Goal: Task Accomplishment & Management: Use online tool/utility

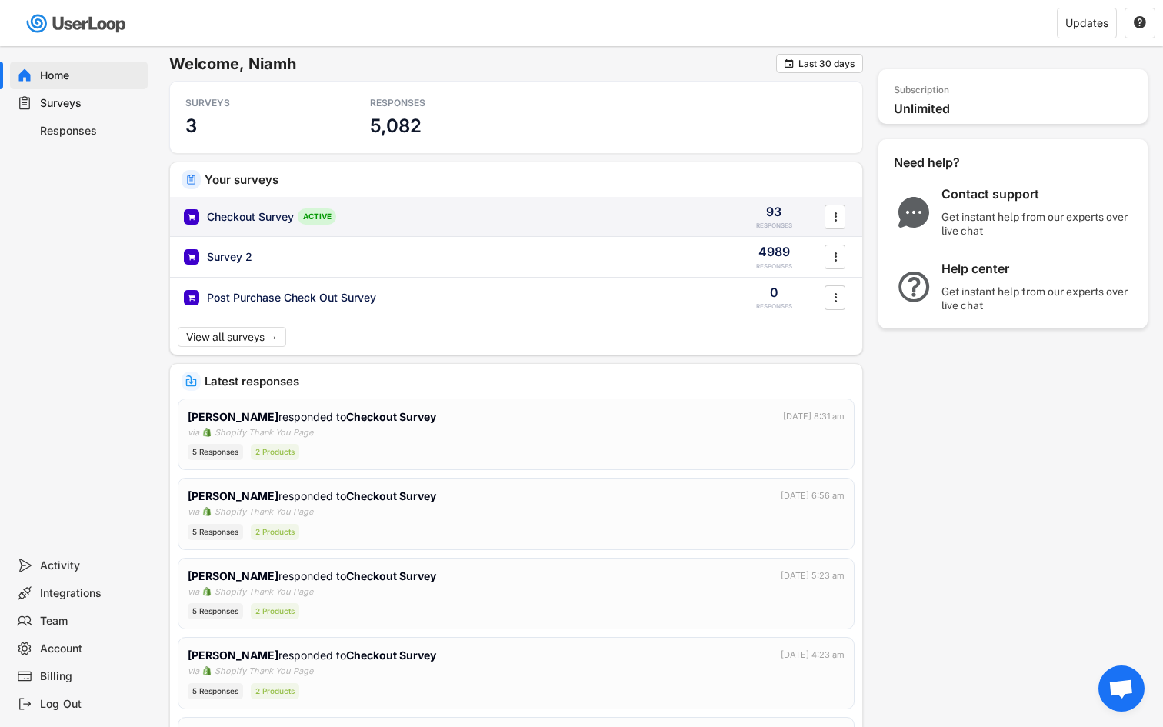
click at [385, 209] on div "Checkout Survey ACTIVE" at bounding box center [451, 217] width 535 height 16
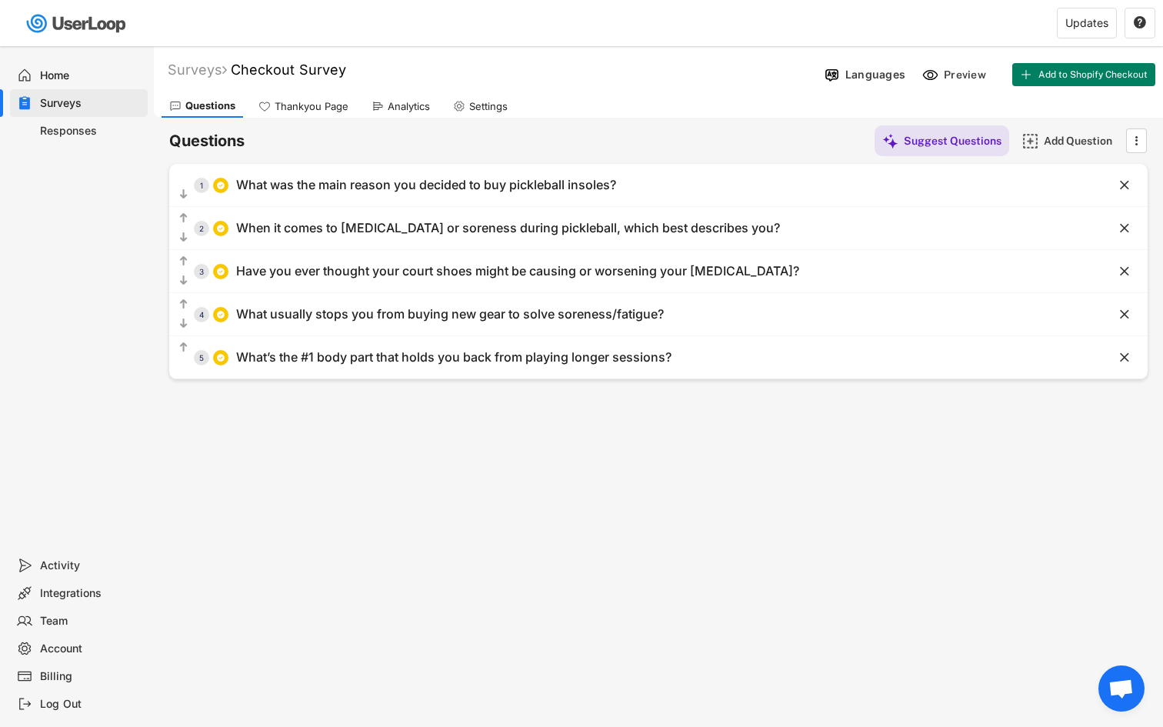
click at [427, 105] on div "Analytics" at bounding box center [409, 106] width 42 height 13
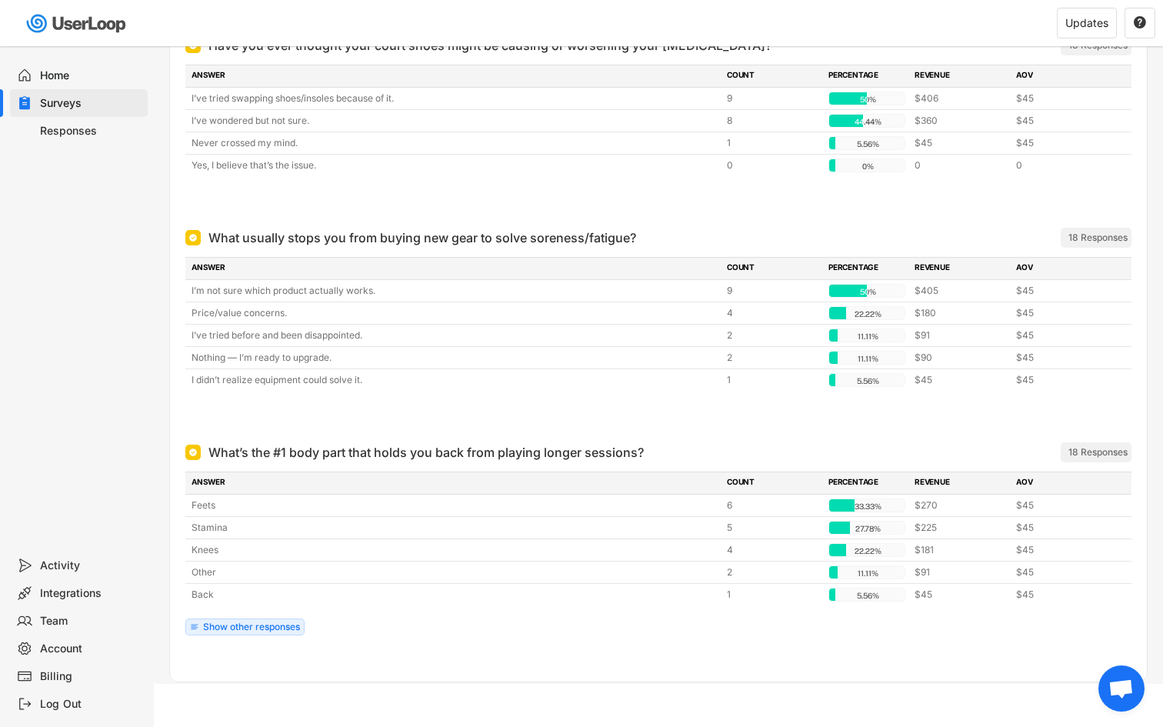
scroll to position [634, 0]
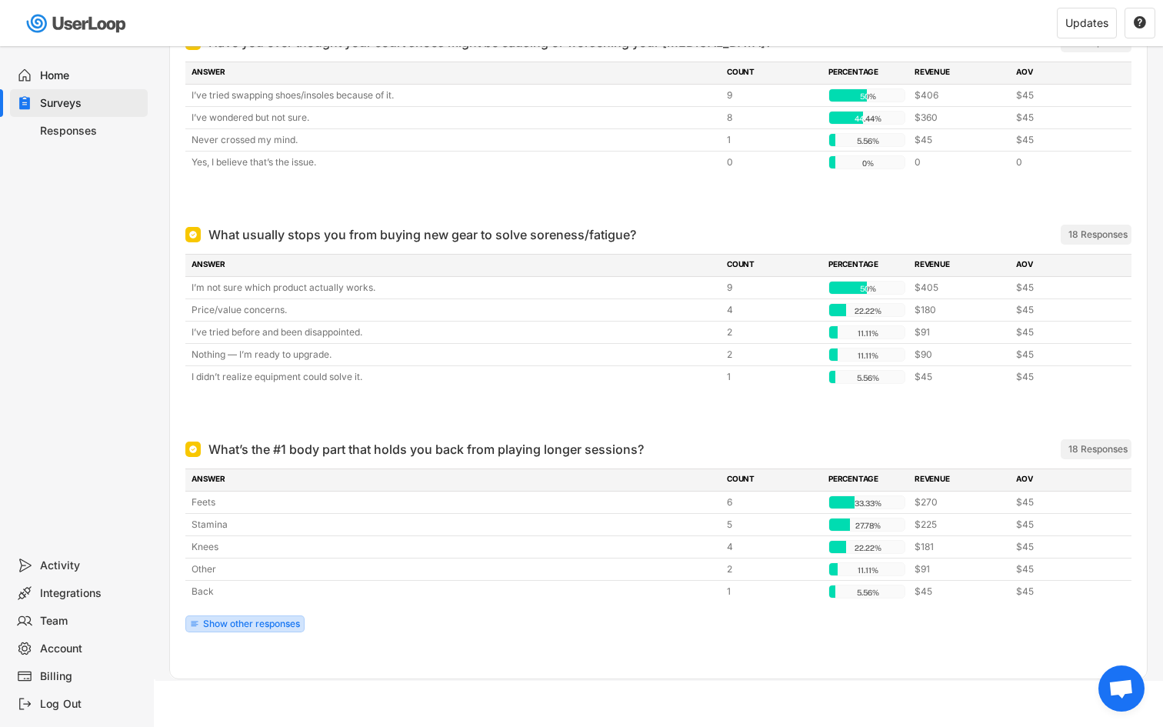
click at [242, 622] on div "Show other responses" at bounding box center [251, 623] width 97 height 9
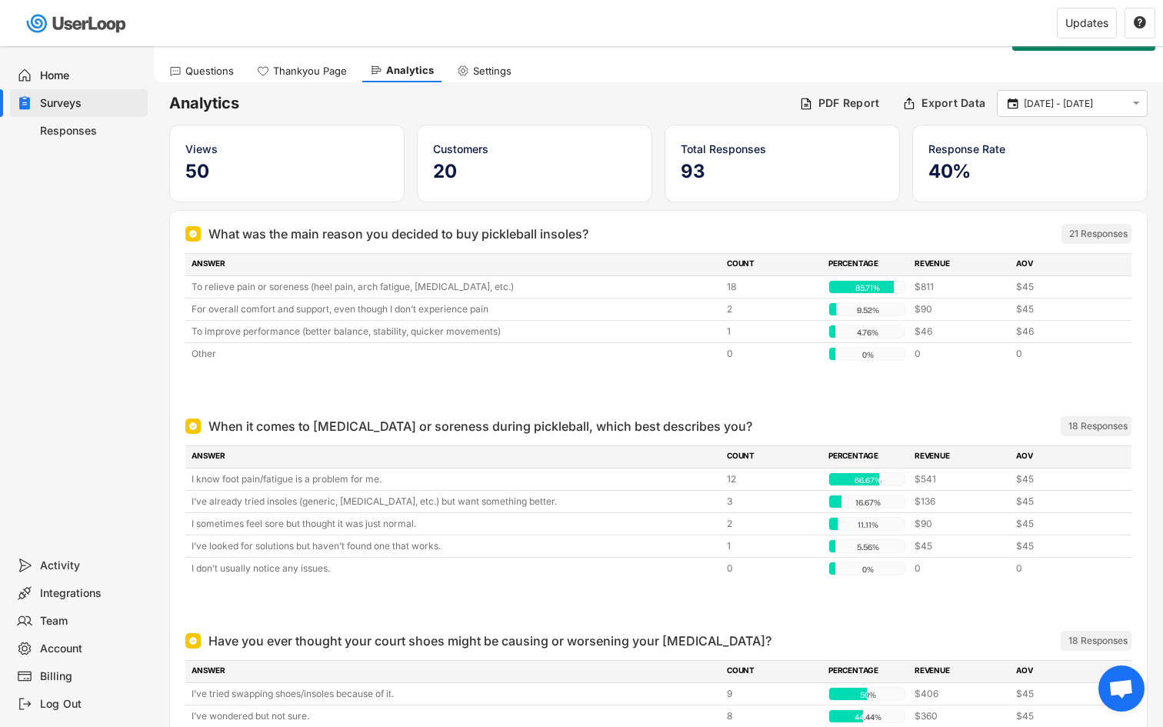
scroll to position [36, 0]
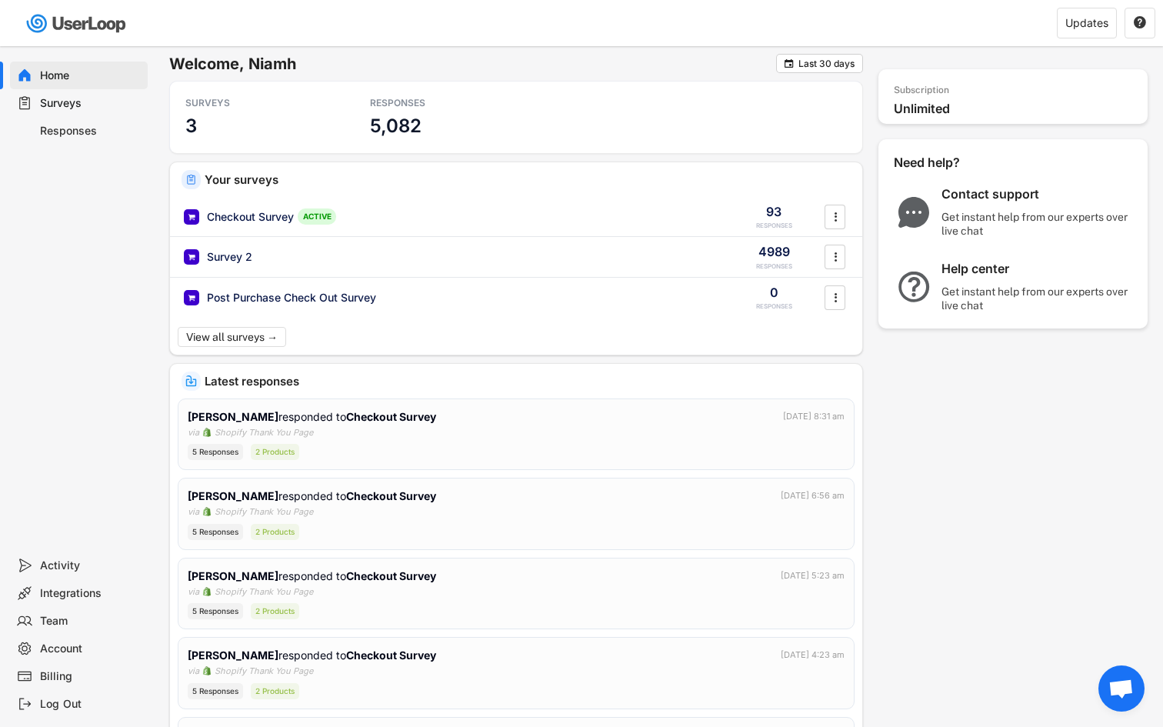
click at [92, 143] on div "Responses" at bounding box center [79, 131] width 138 height 28
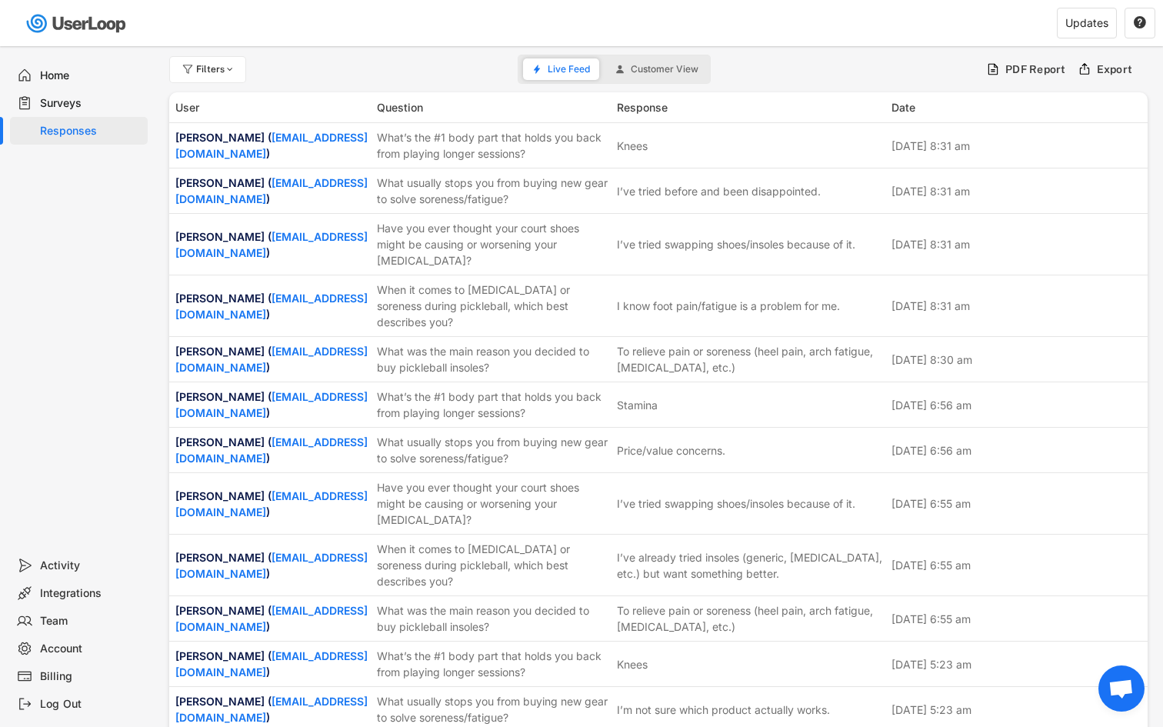
click at [74, 103] on div "Surveys" at bounding box center [91, 103] width 102 height 15
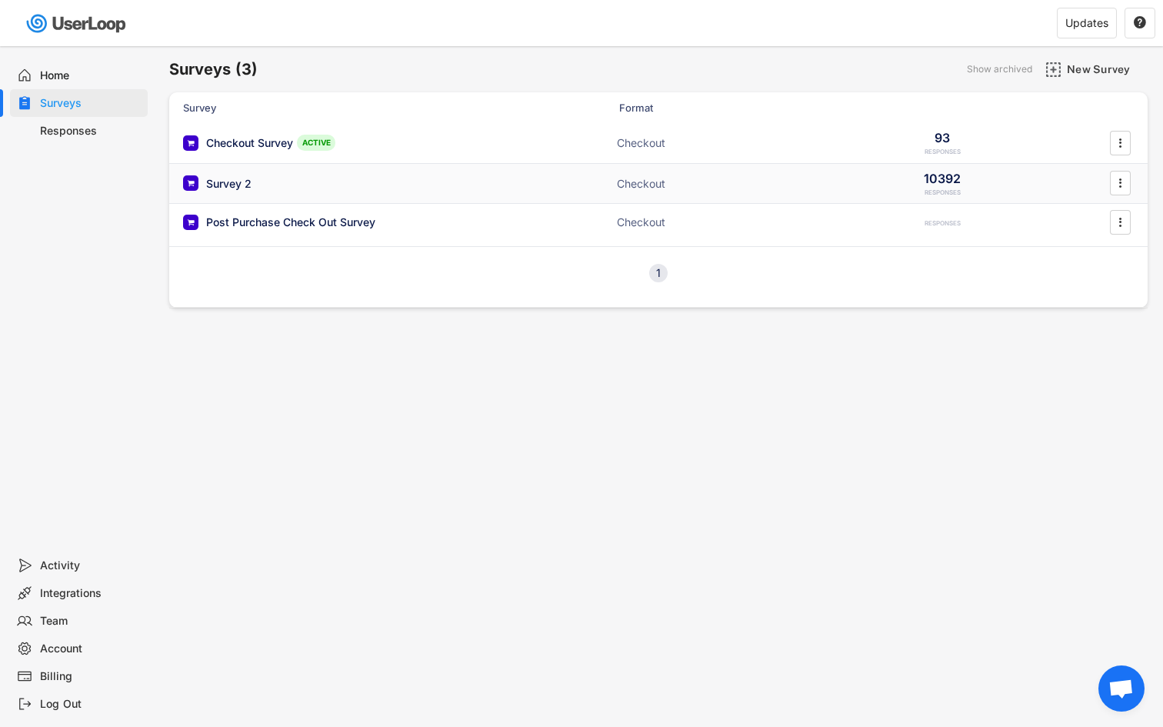
click at [229, 166] on div "Survey 2 Checkout 10392 RESPONSES " at bounding box center [658, 184] width 979 height 40
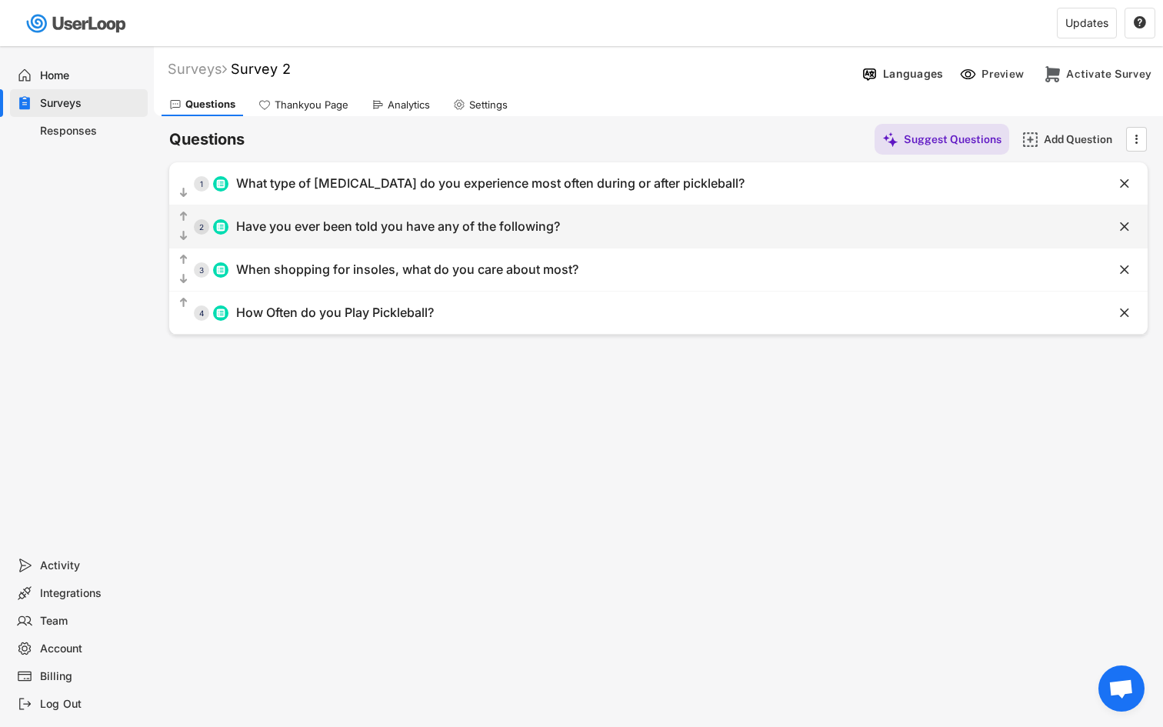
click at [436, 169] on div "  1 What type of [MEDICAL_DATA] do you experience most often during or after …" at bounding box center [620, 183] width 902 height 35
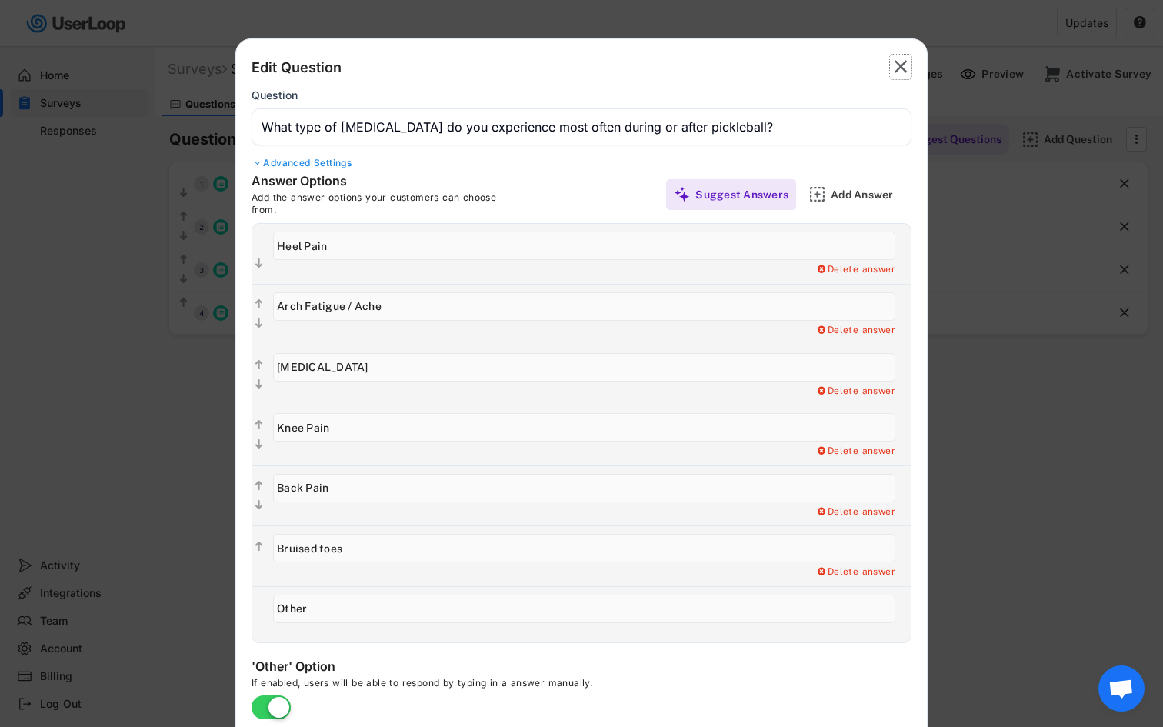
click at [906, 75] on text "" at bounding box center [901, 66] width 13 height 22
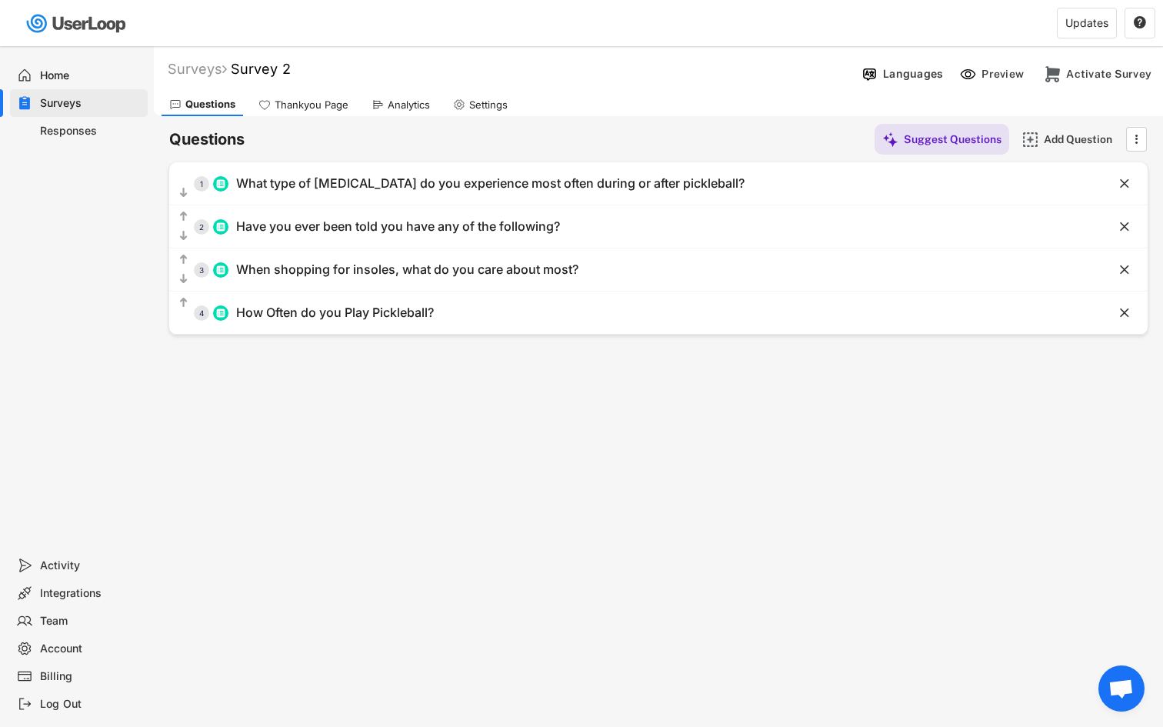
click at [396, 103] on div "Analytics" at bounding box center [409, 104] width 42 height 13
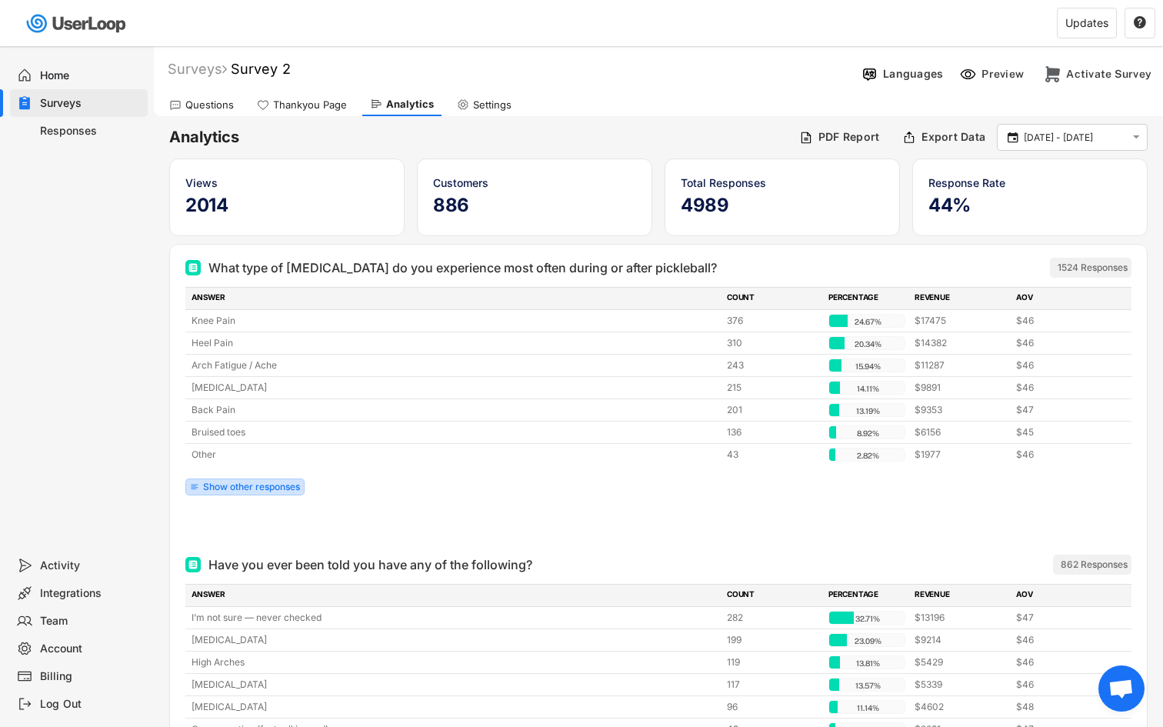
click at [284, 482] on div "Show other responses" at bounding box center [251, 486] width 97 height 9
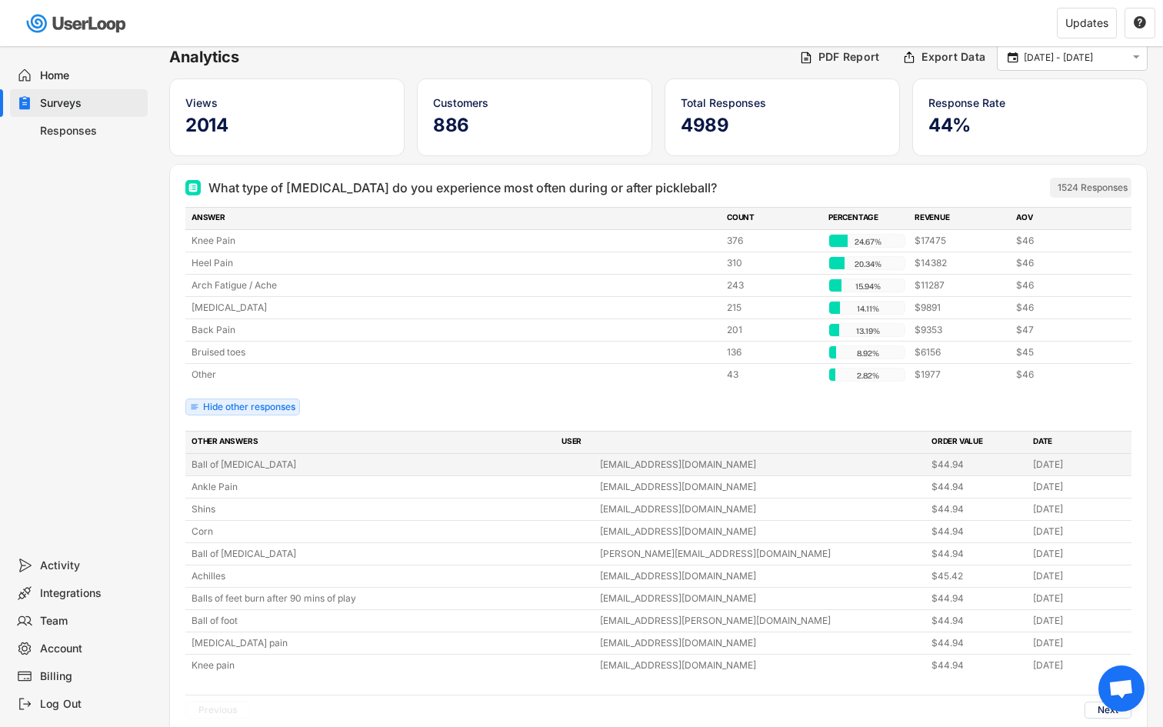
scroll to position [82, 0]
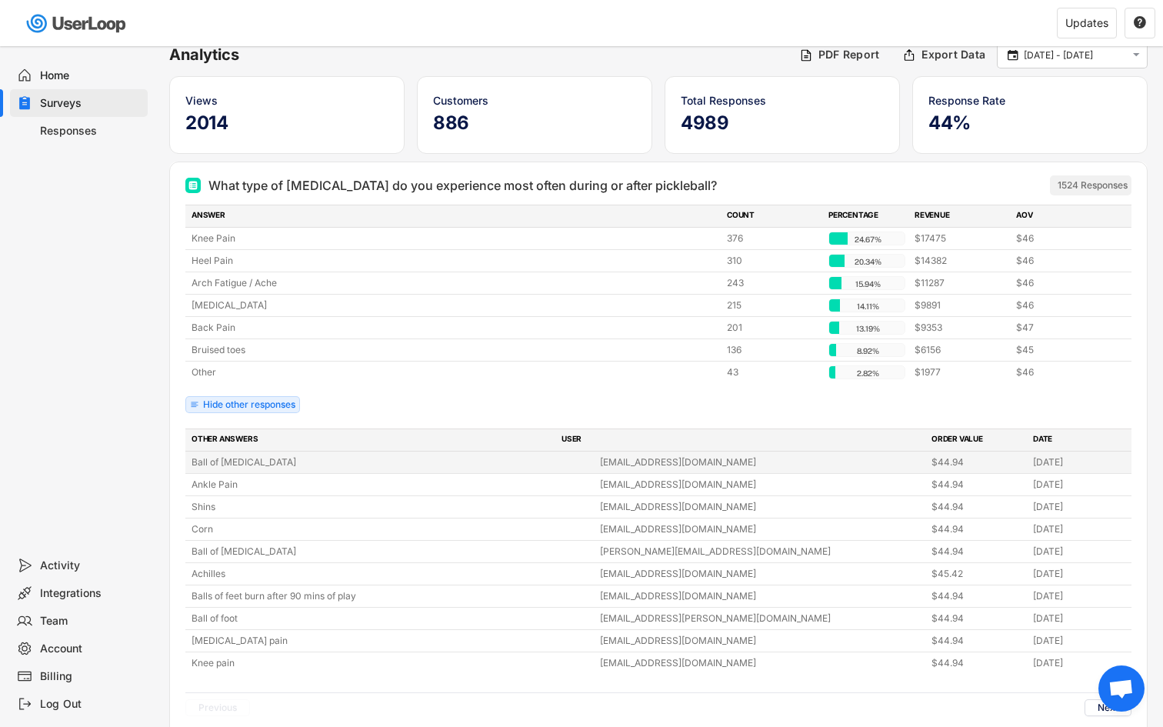
click at [409, 455] on div "Ball of [MEDICAL_DATA]" at bounding box center [391, 462] width 399 height 14
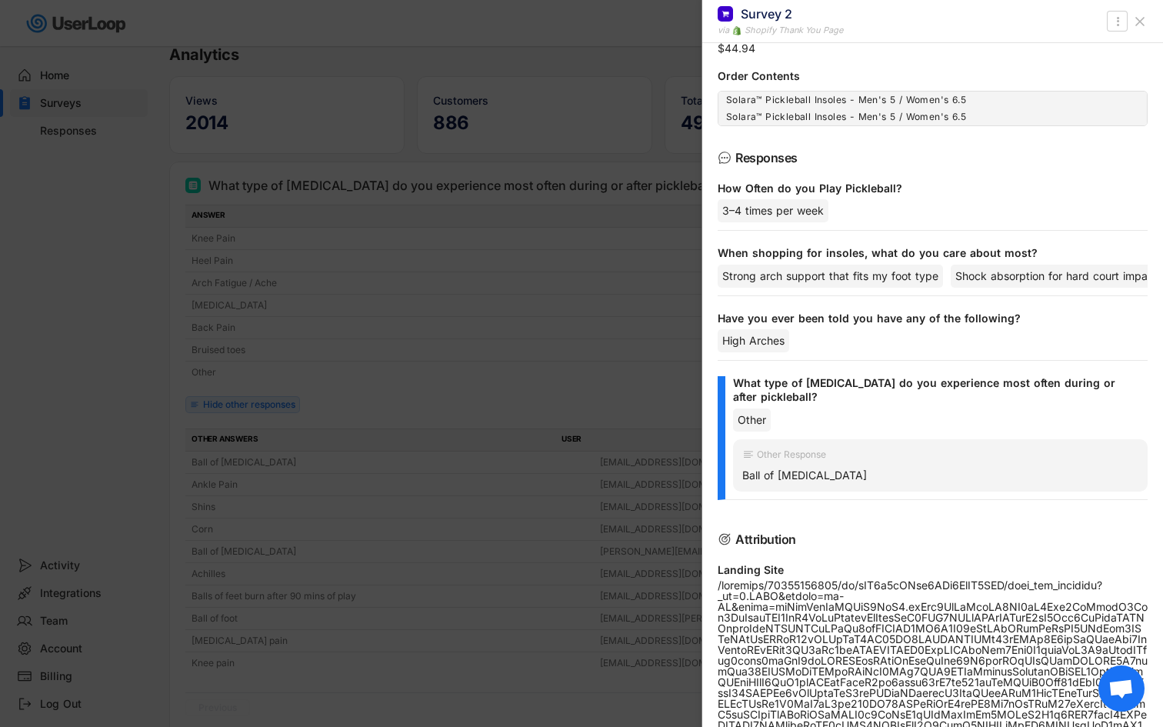
scroll to position [239, 0]
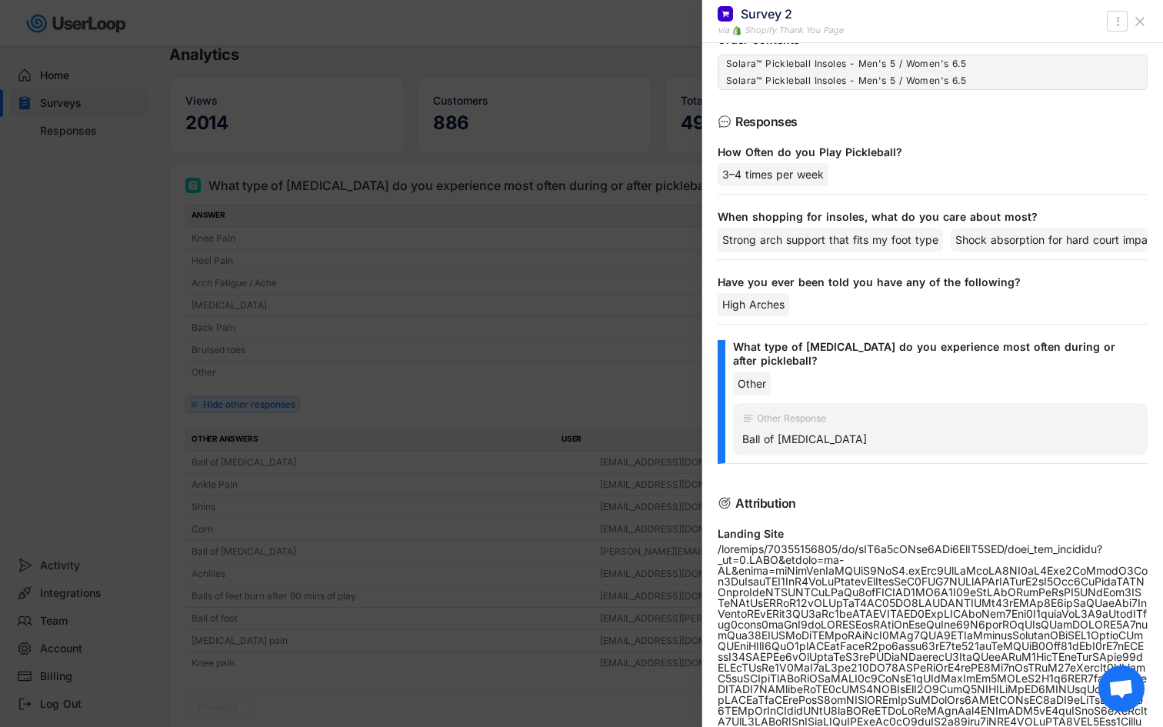
click at [512, 564] on div at bounding box center [581, 363] width 1163 height 727
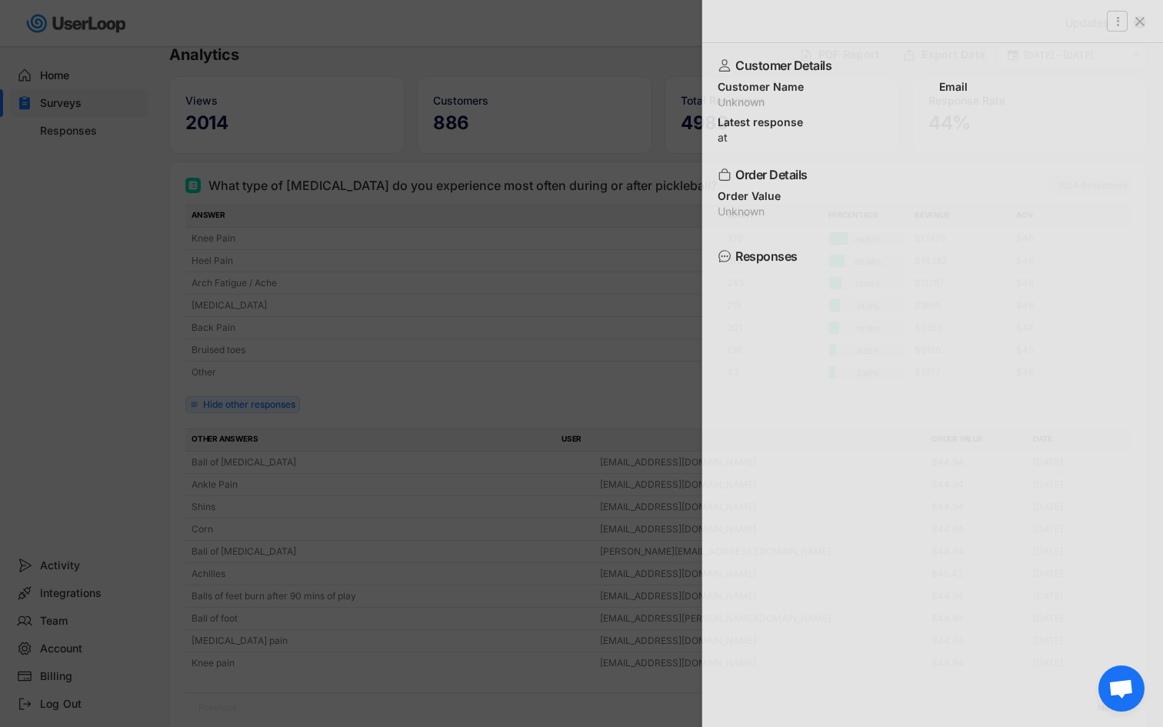
scroll to position [0, 0]
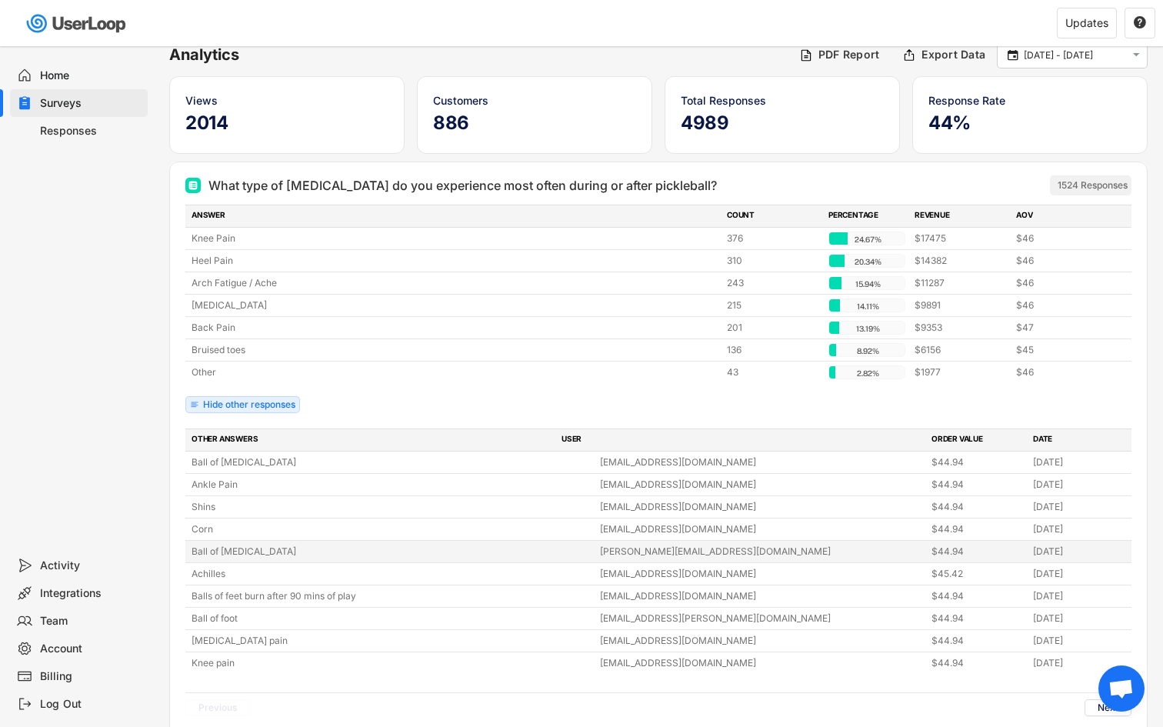
click at [449, 557] on div "Ball of [MEDICAL_DATA]" at bounding box center [391, 552] width 399 height 14
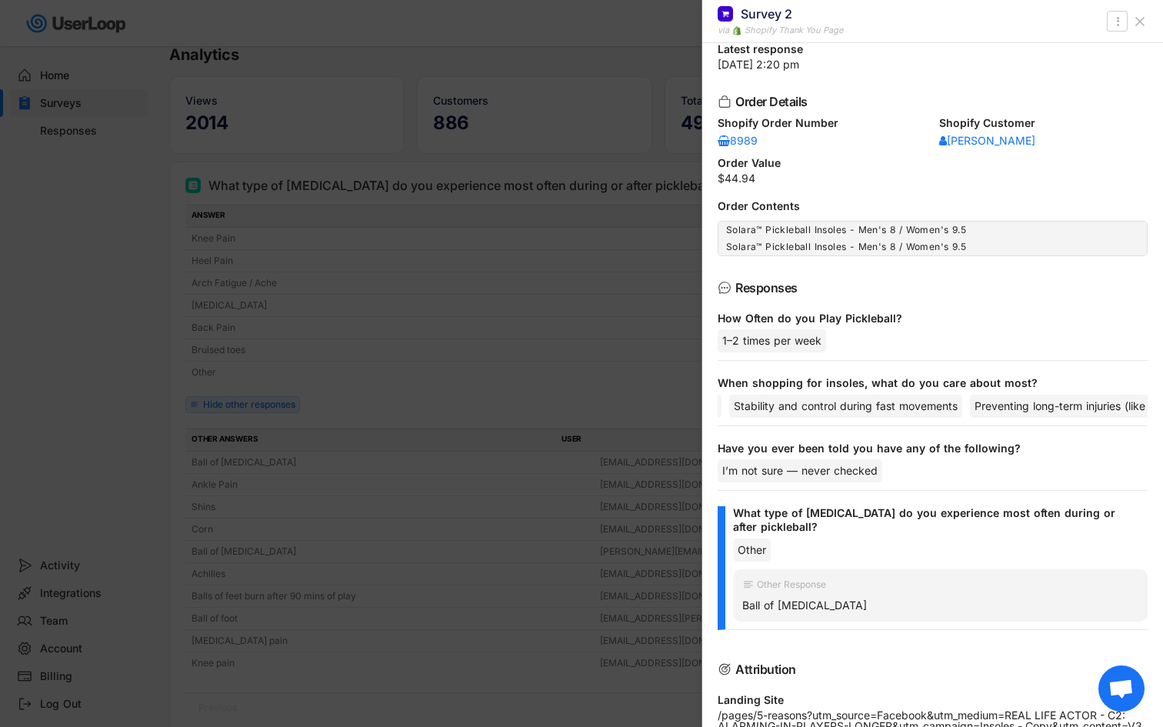
scroll to position [0, 443]
click at [624, 410] on div at bounding box center [581, 363] width 1163 height 727
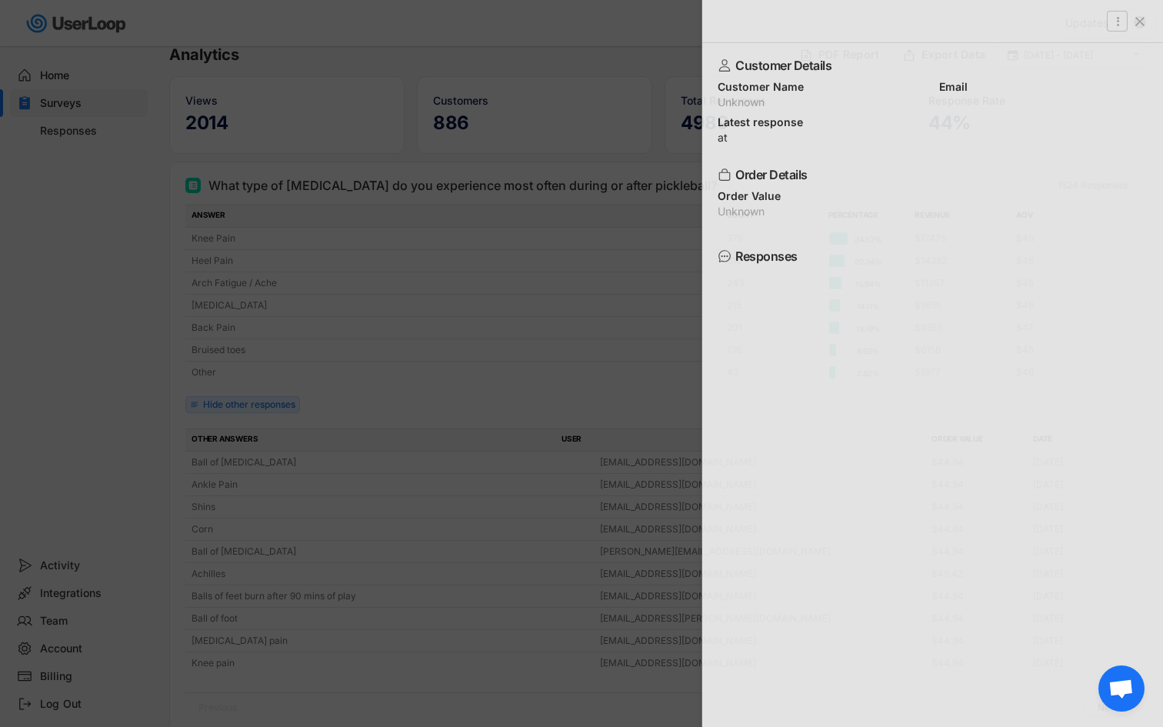
scroll to position [0, 0]
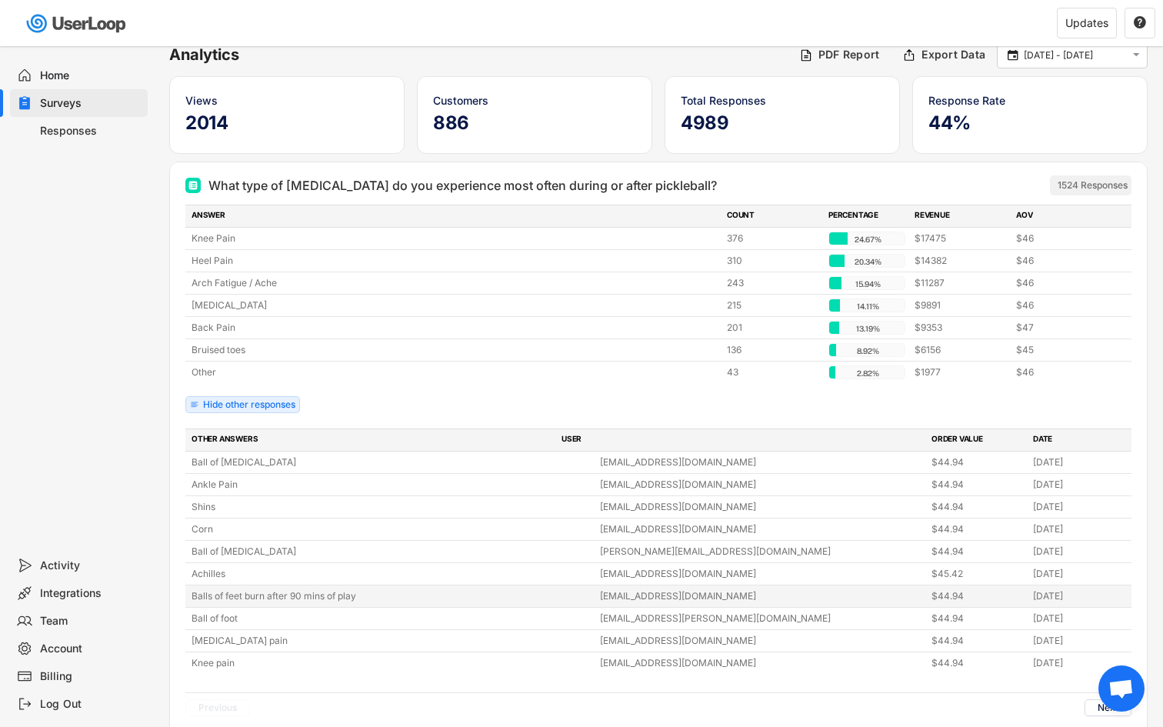
click at [459, 595] on div "Balls of feet burn after 90 mins of play" at bounding box center [391, 596] width 399 height 14
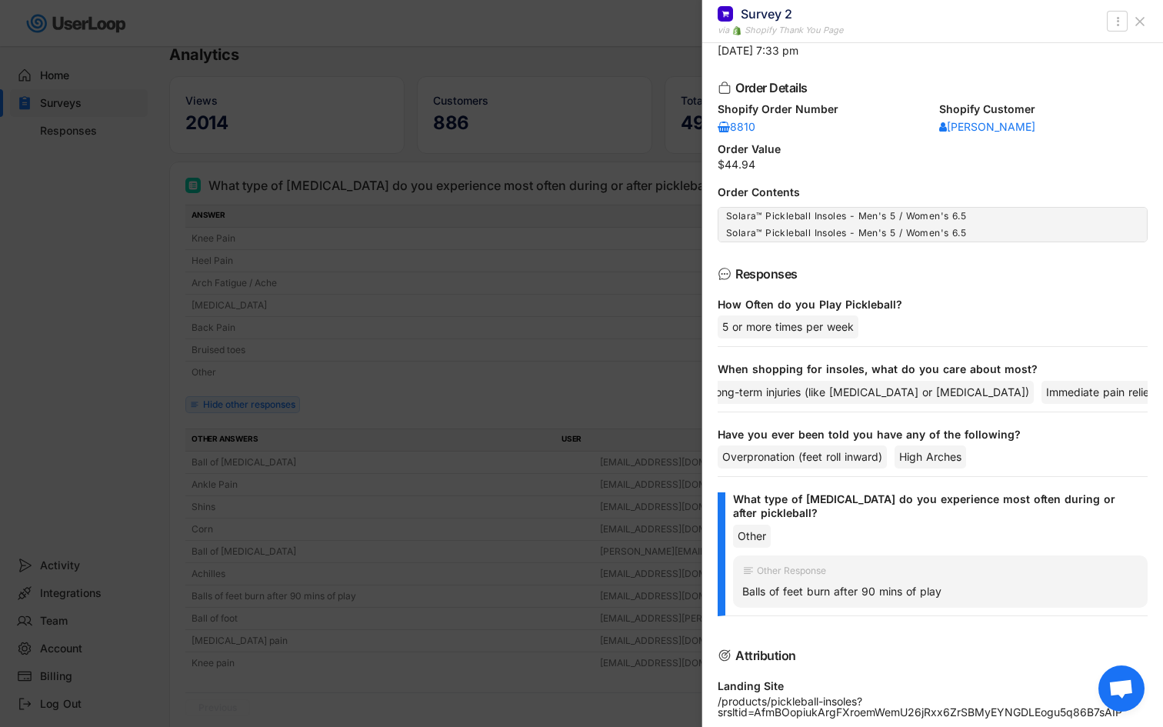
scroll to position [0, 332]
click at [569, 393] on div at bounding box center [581, 363] width 1163 height 727
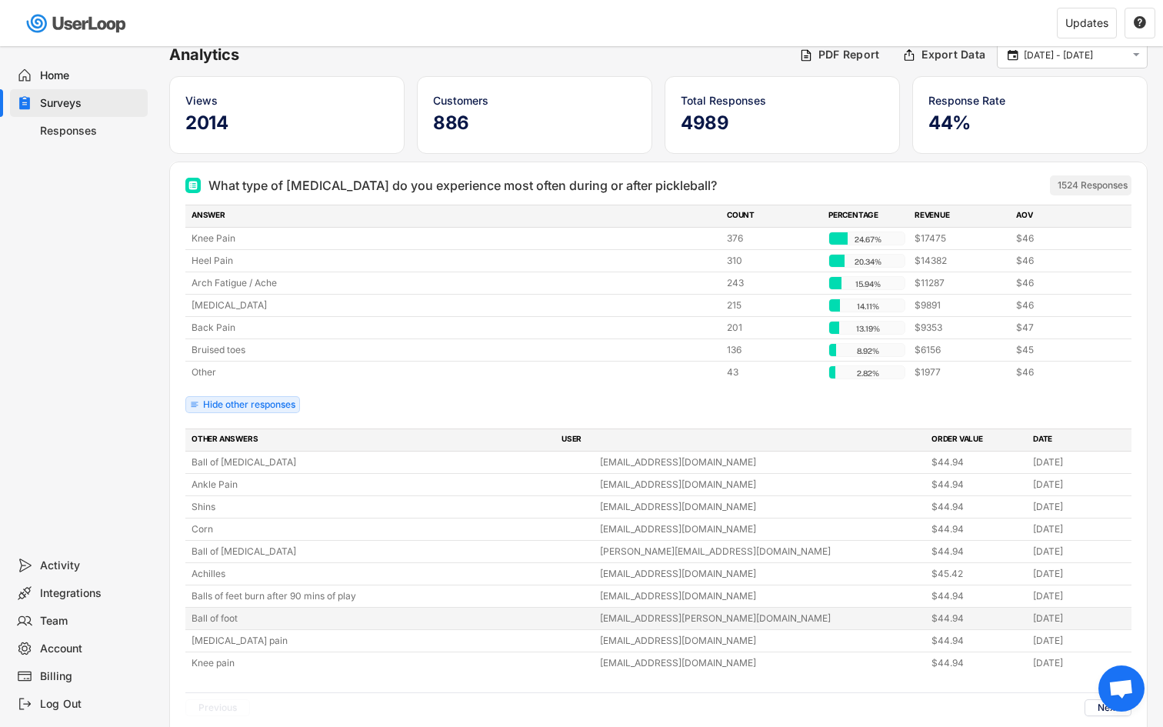
click at [527, 616] on div "Ball of foot" at bounding box center [391, 619] width 399 height 14
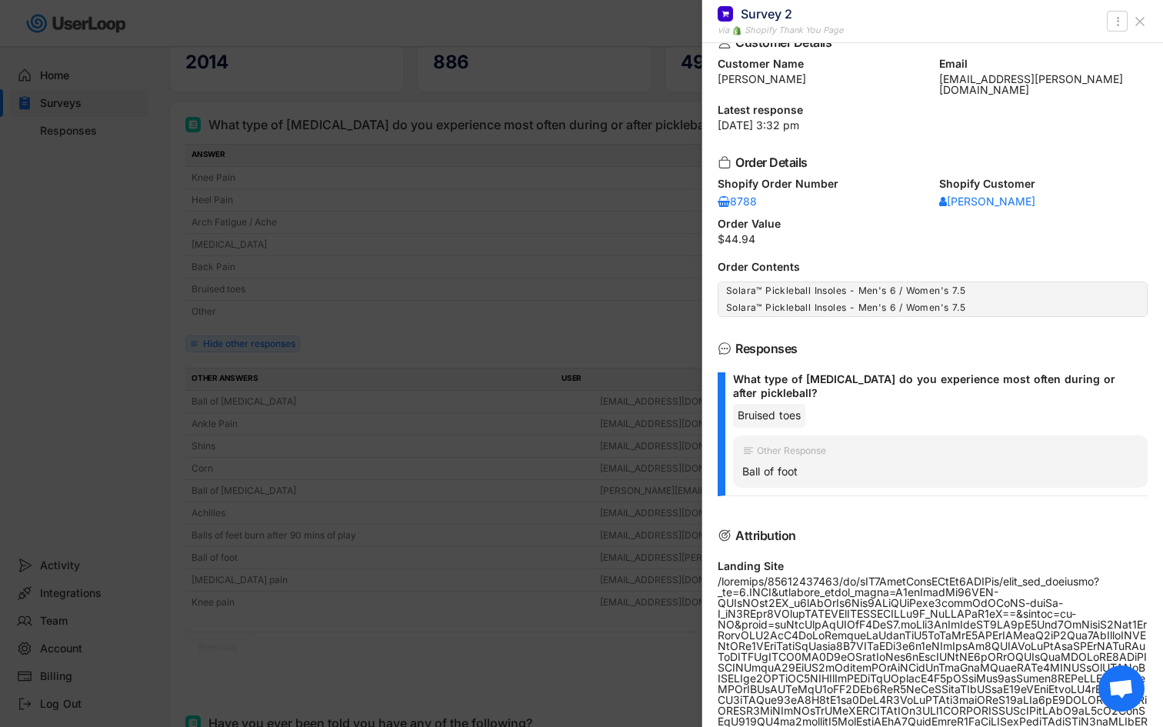
scroll to position [21, 0]
click at [592, 528] on div at bounding box center [581, 363] width 1163 height 727
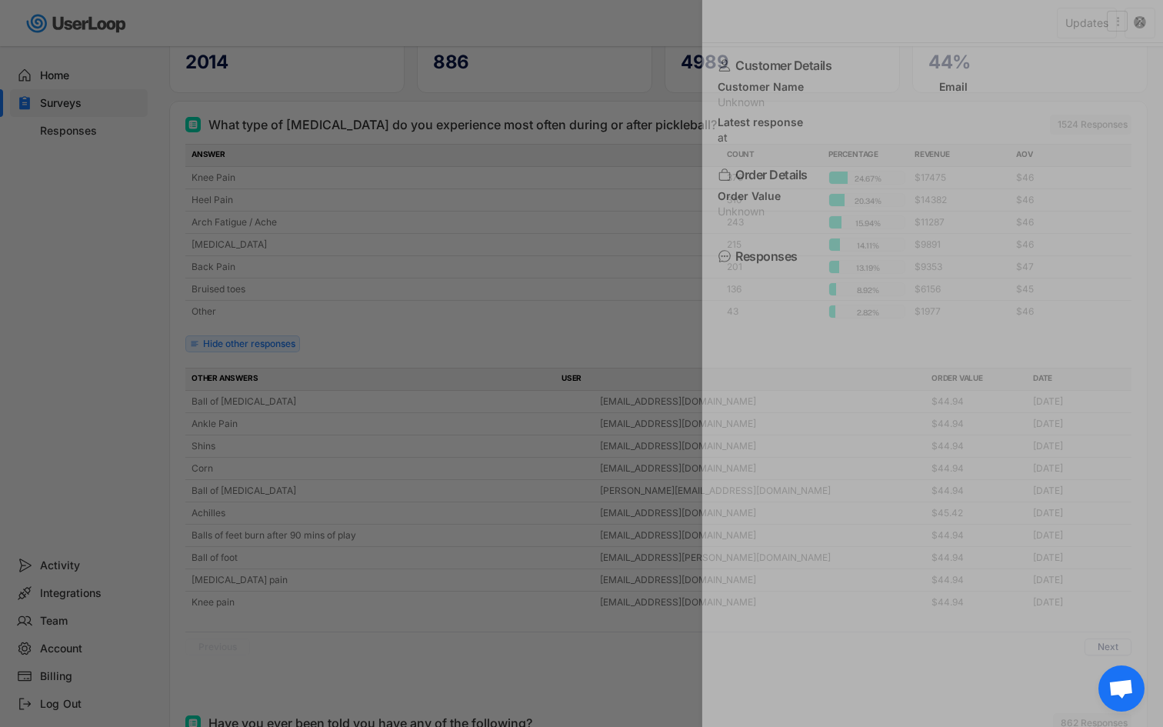
scroll to position [0, 0]
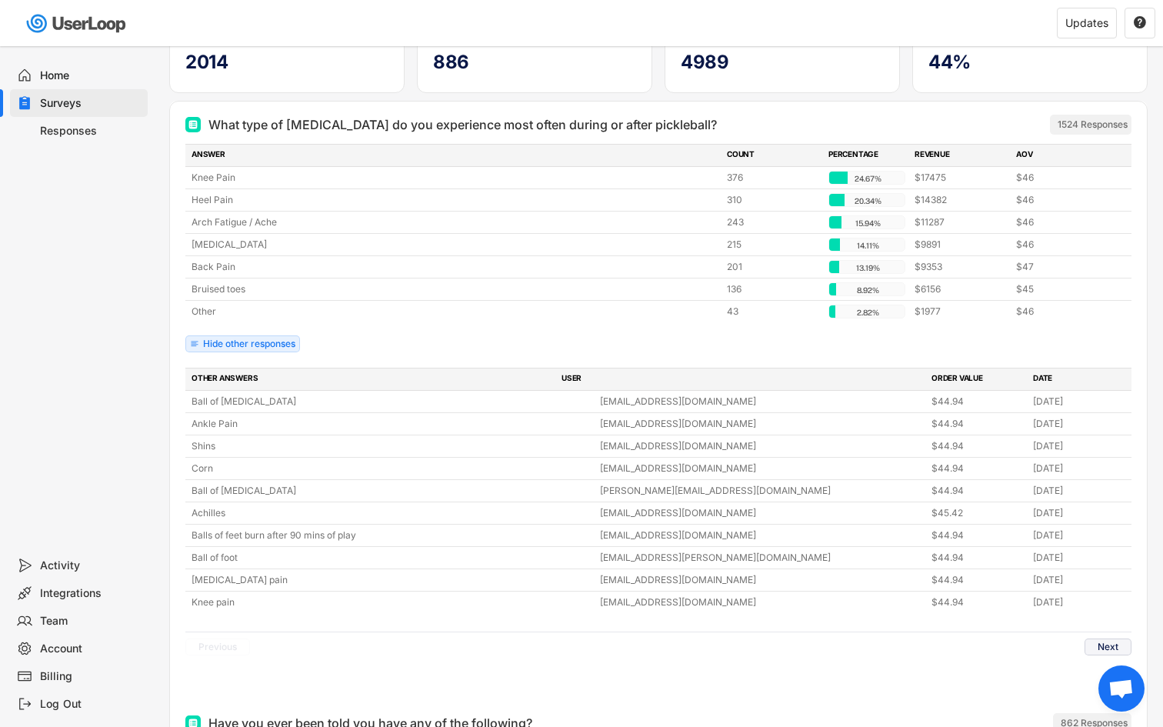
click at [1108, 641] on button "Next" at bounding box center [1108, 647] width 47 height 17
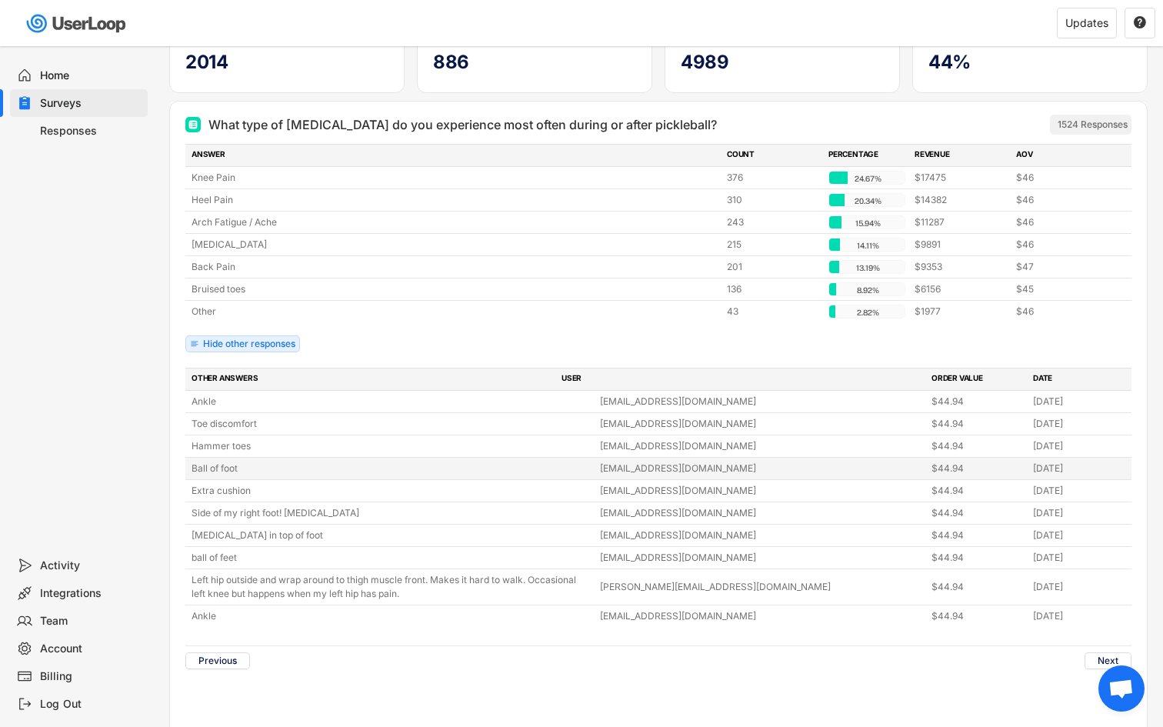
click at [761, 465] on div "[EMAIL_ADDRESS][DOMAIN_NAME]" at bounding box center [761, 469] width 322 height 14
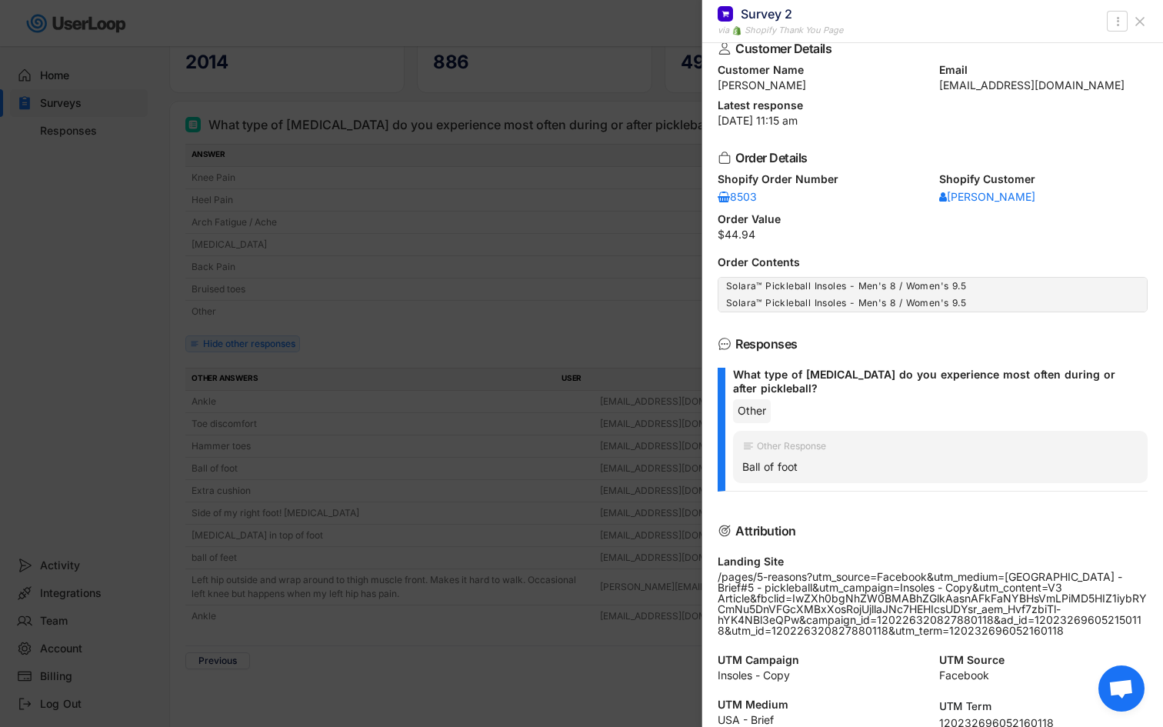
scroll to position [30, 0]
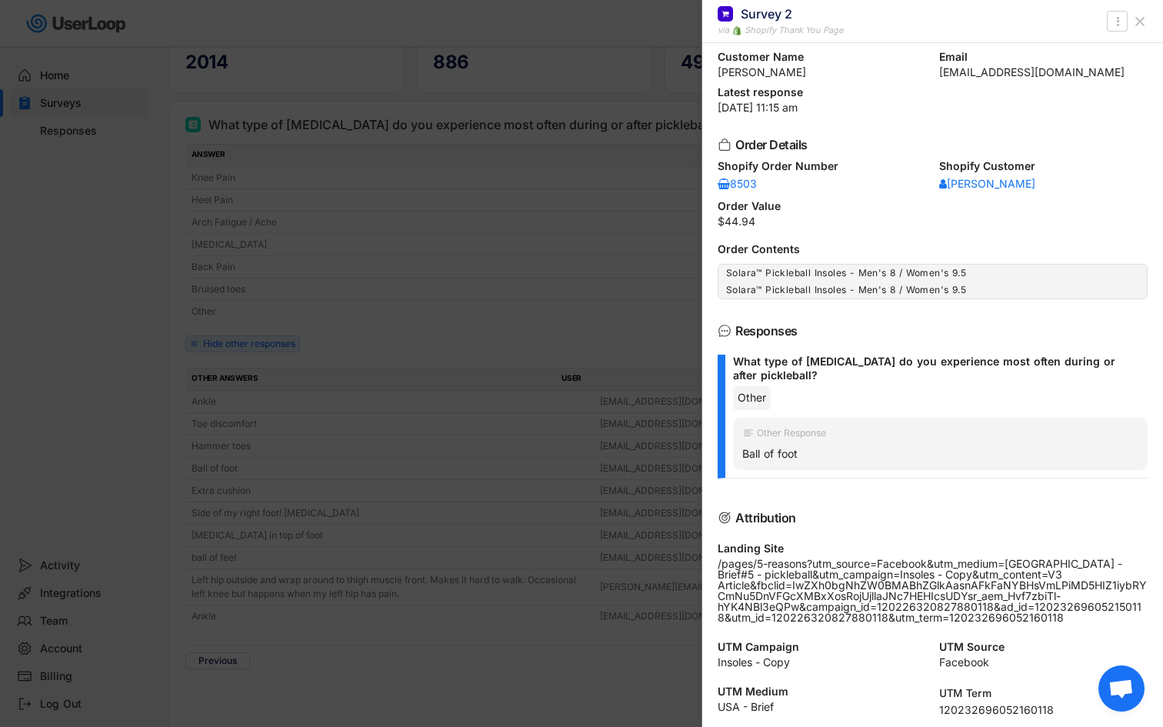
click at [595, 533] on div at bounding box center [581, 363] width 1163 height 727
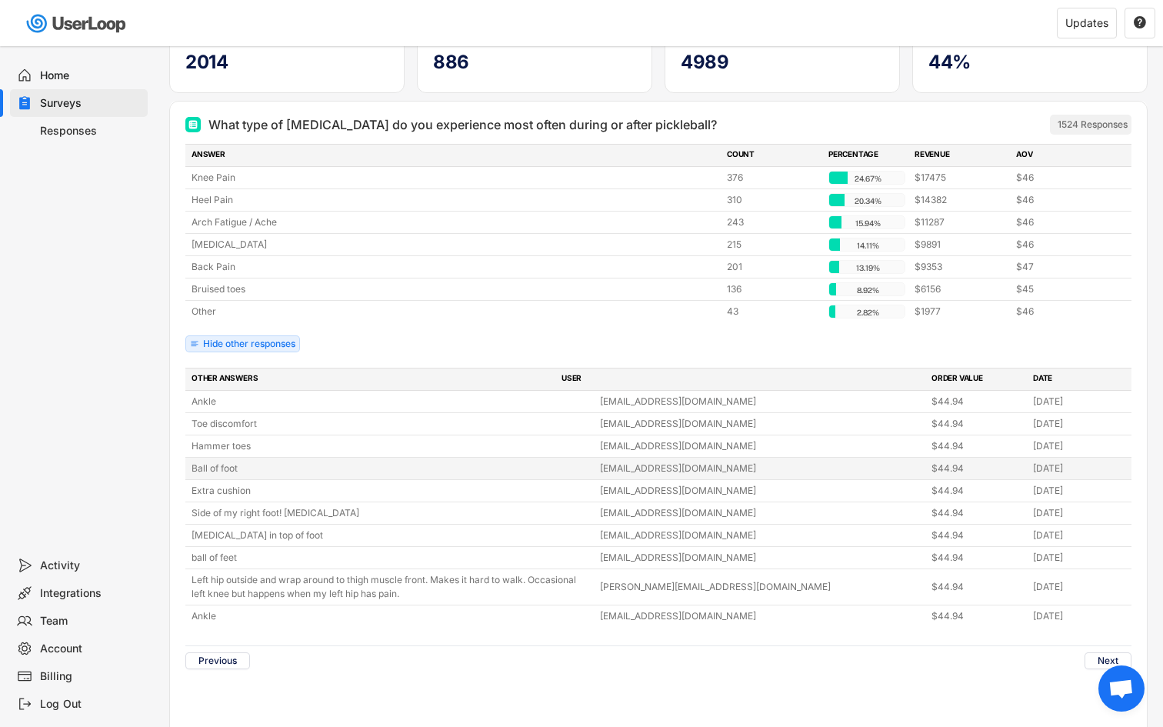
click at [553, 469] on div "Ball of foot" at bounding box center [391, 469] width 399 height 14
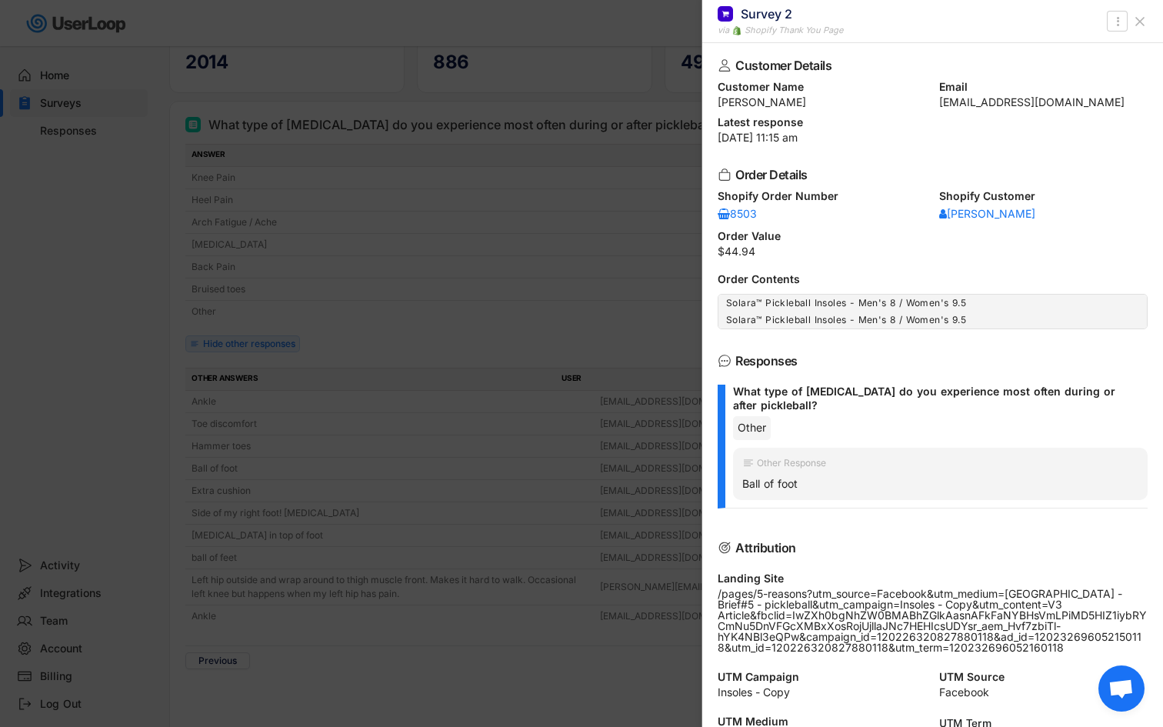
click at [555, 477] on div at bounding box center [581, 363] width 1163 height 727
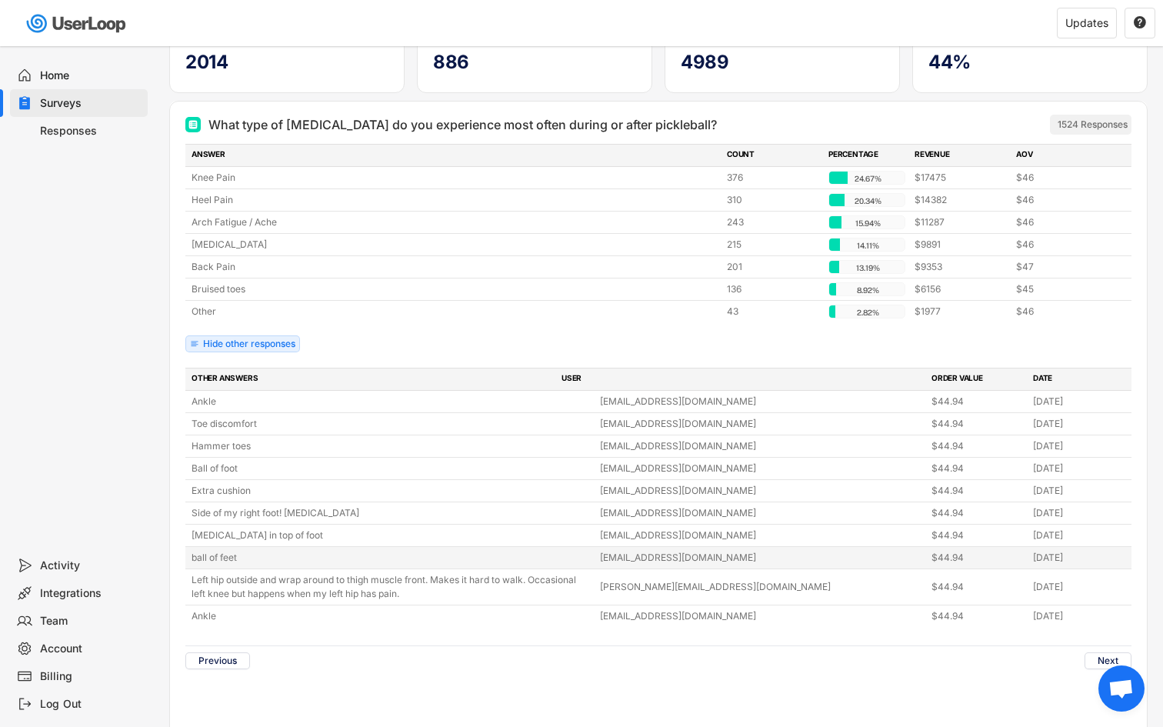
click at [558, 552] on div "ball of feet" at bounding box center [391, 558] width 399 height 14
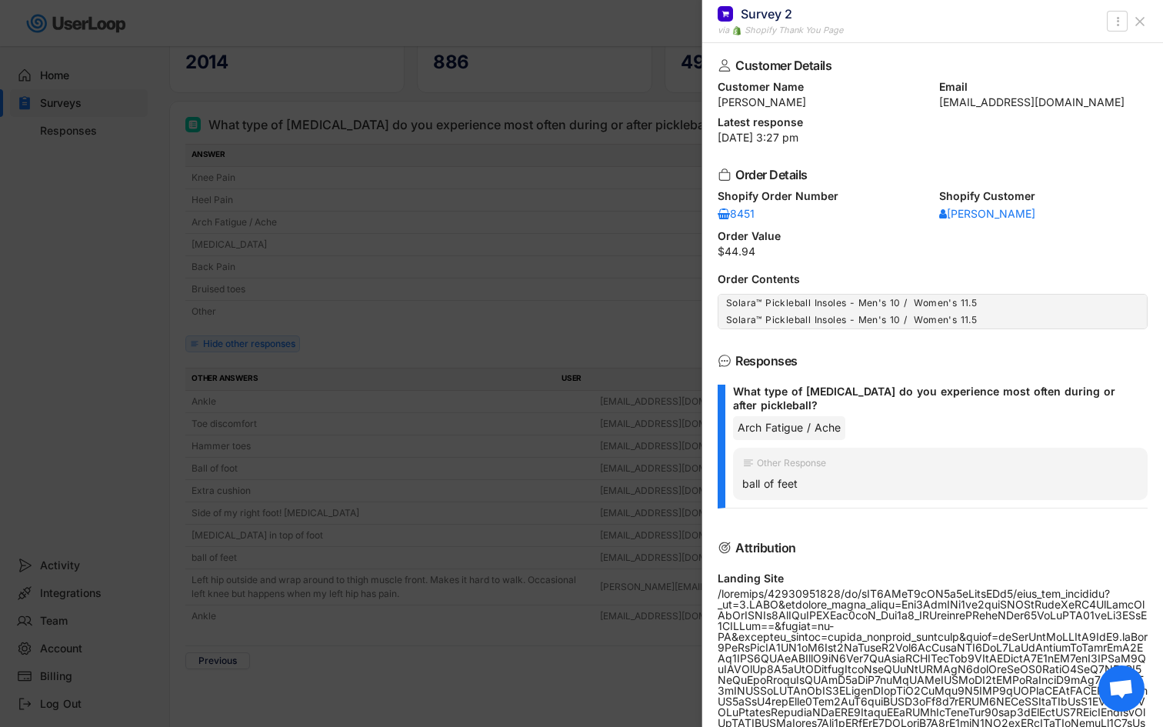
click at [648, 536] on div at bounding box center [581, 363] width 1163 height 727
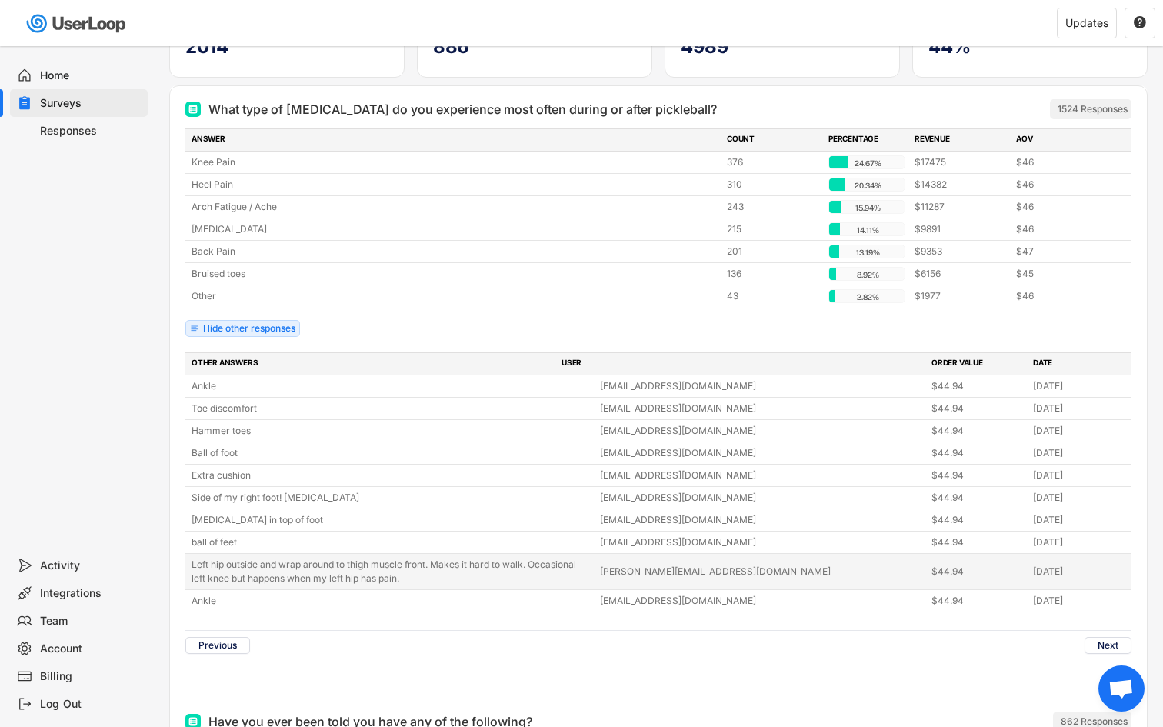
scroll to position [160, 0]
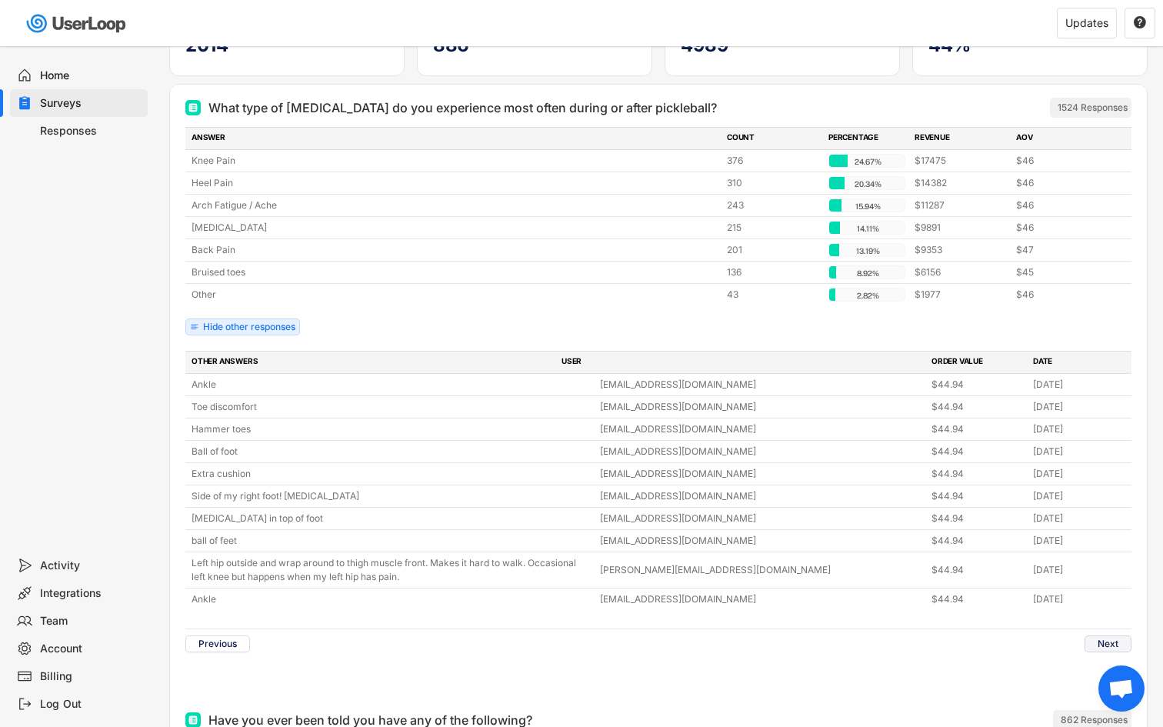
click at [1109, 647] on button "Next" at bounding box center [1108, 644] width 47 height 17
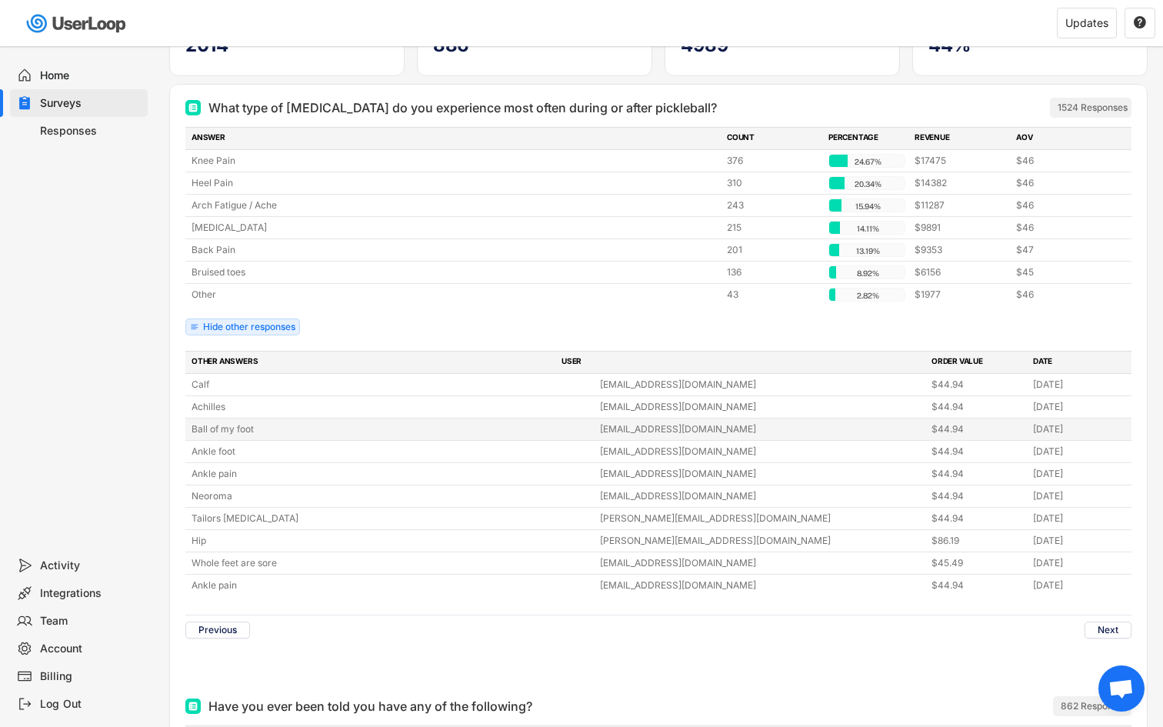
click at [716, 433] on div "[EMAIL_ADDRESS][DOMAIN_NAME]" at bounding box center [761, 429] width 322 height 14
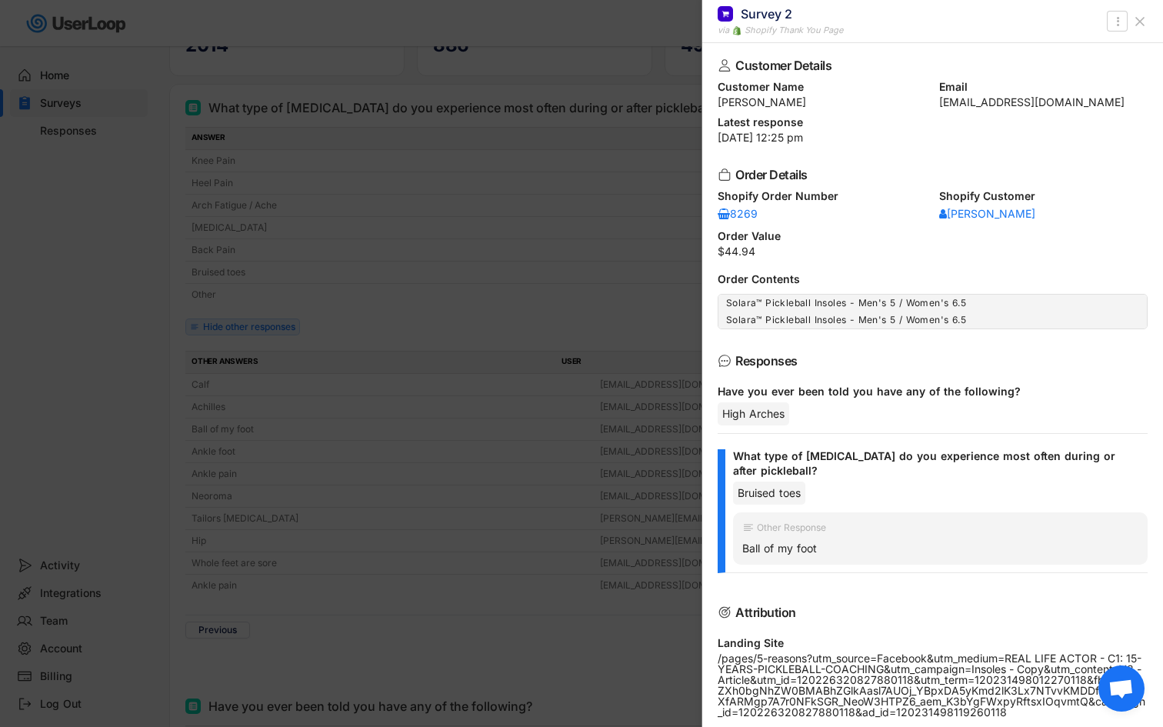
click at [568, 418] on div at bounding box center [581, 363] width 1163 height 727
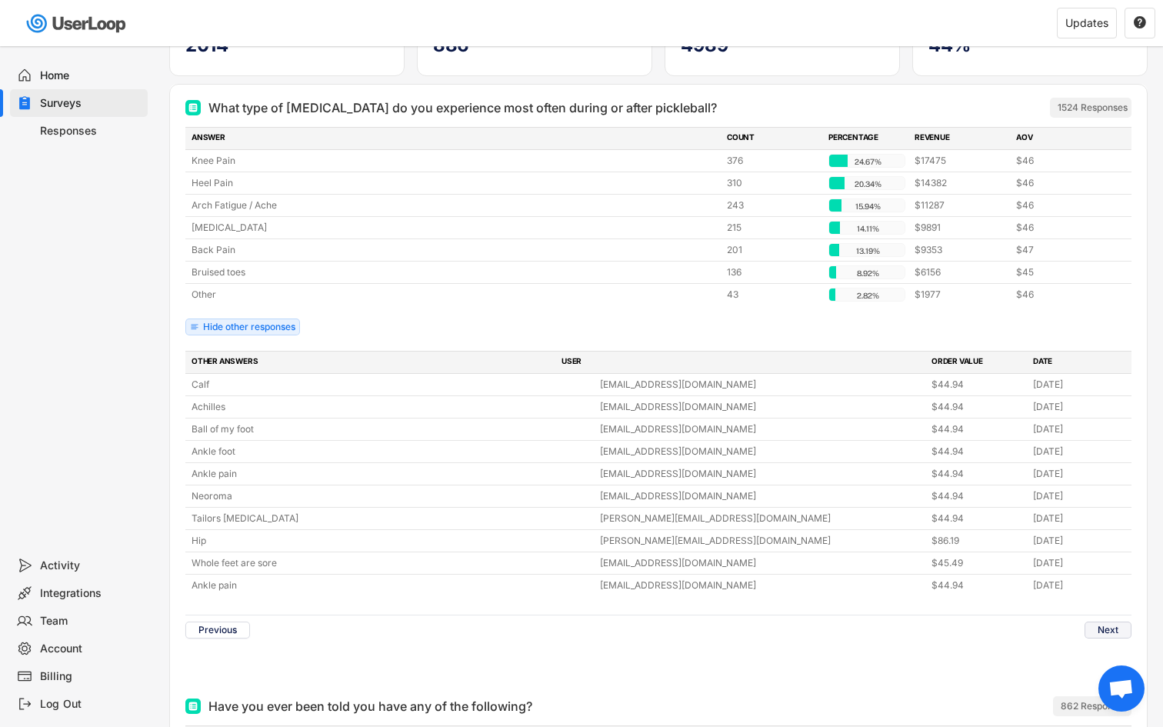
click at [1094, 627] on button "Next" at bounding box center [1108, 630] width 47 height 17
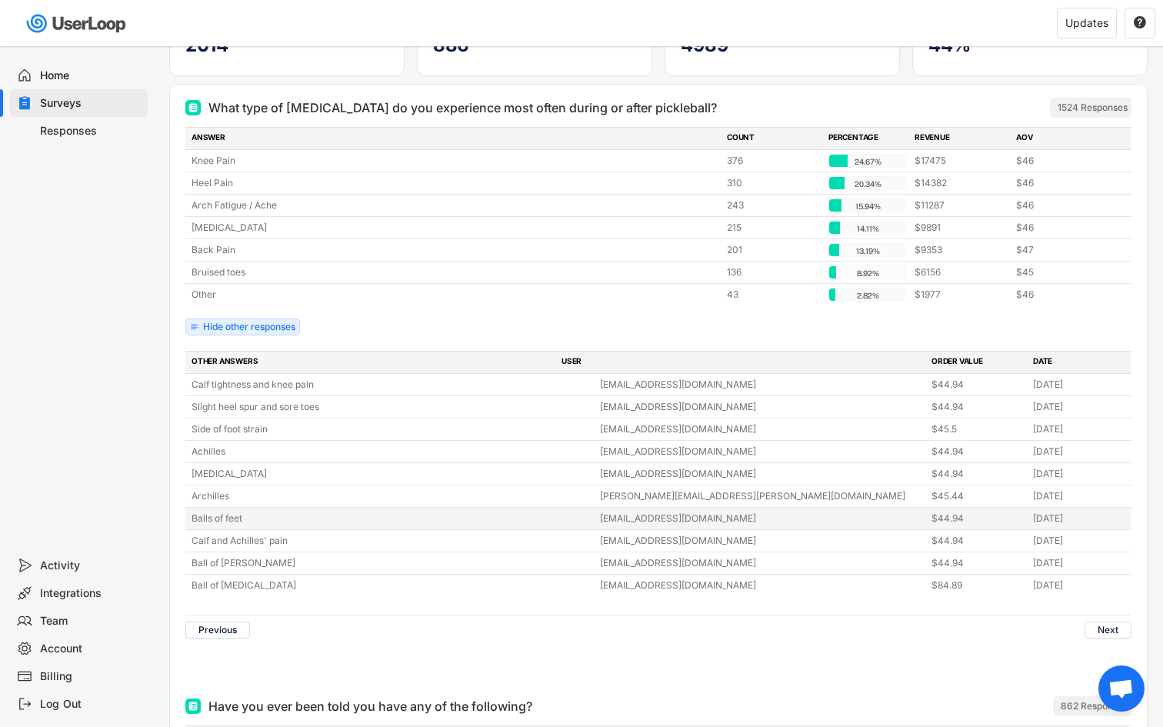
click at [692, 520] on div "[EMAIL_ADDRESS][DOMAIN_NAME]" at bounding box center [761, 519] width 322 height 14
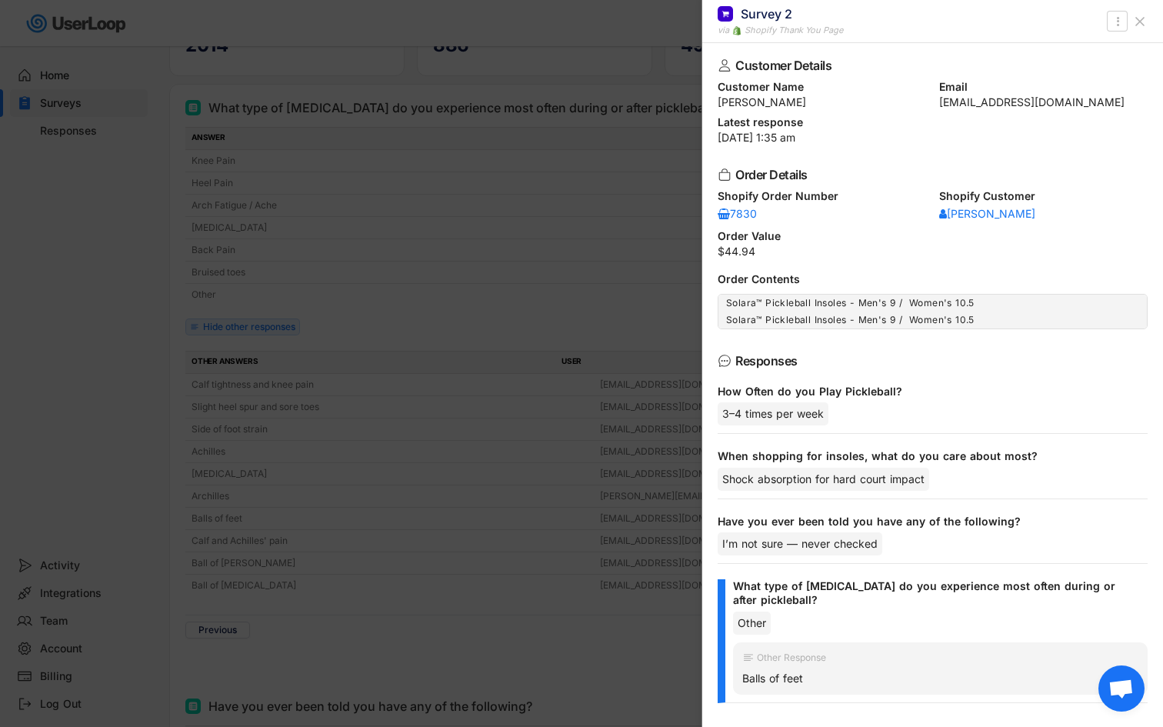
click at [613, 550] on div at bounding box center [581, 363] width 1163 height 727
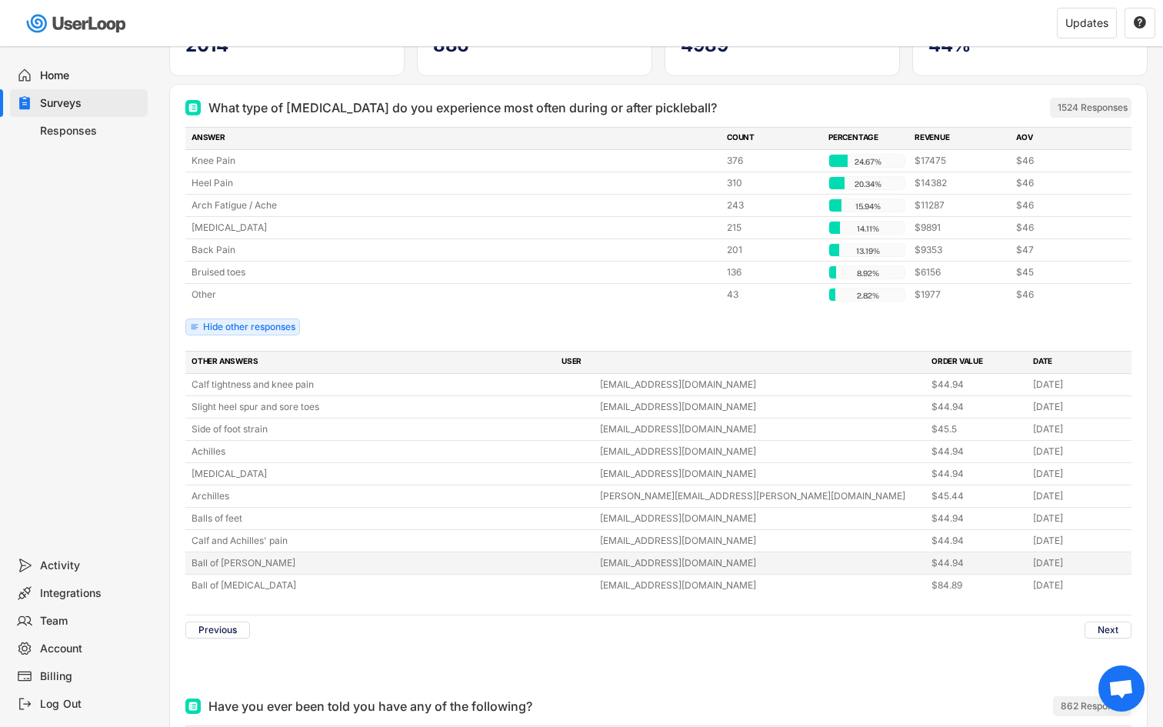
click at [552, 559] on div "Ball of [PERSON_NAME]" at bounding box center [391, 563] width 399 height 14
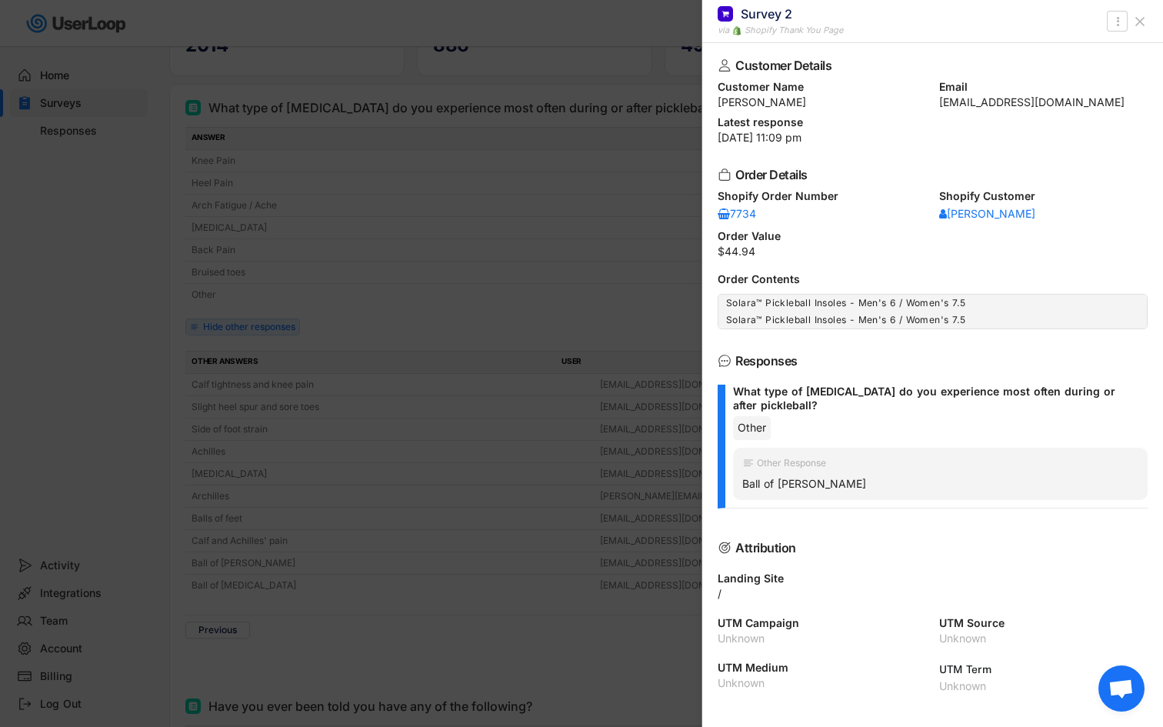
click at [555, 565] on div at bounding box center [581, 363] width 1163 height 727
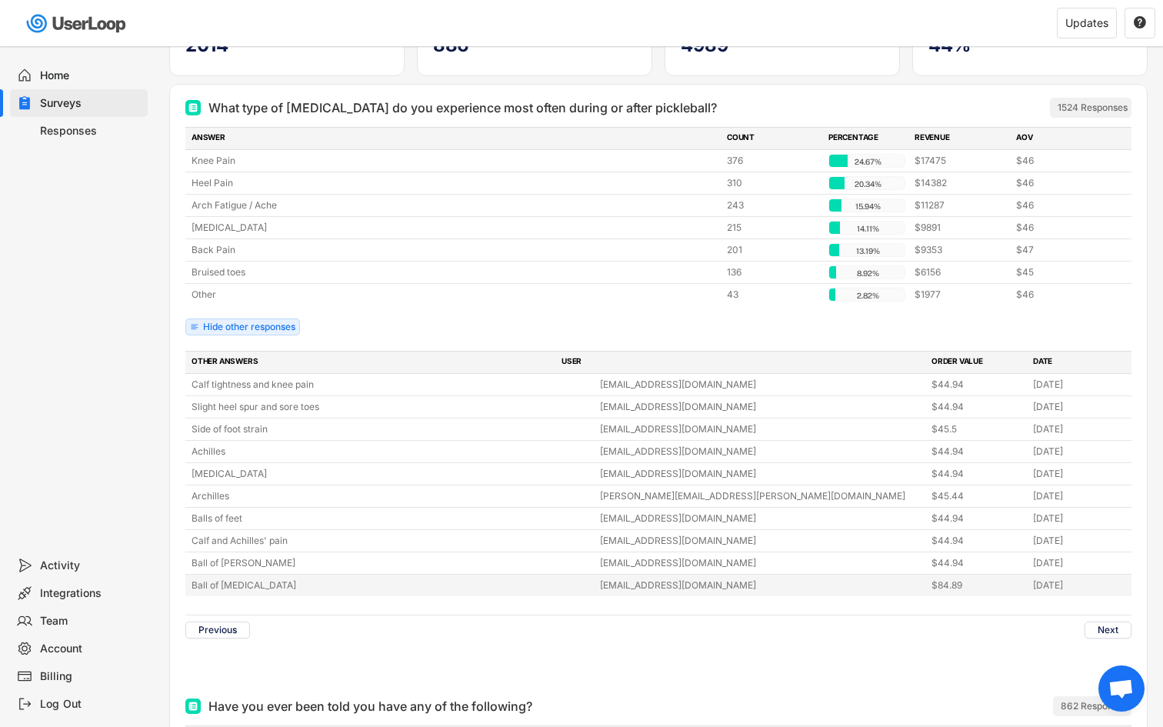
click at [523, 594] on div "Ball of [MEDICAL_DATA] [EMAIL_ADDRESS][DOMAIN_NAME] $84.89 [DATE]" at bounding box center [658, 586] width 946 height 22
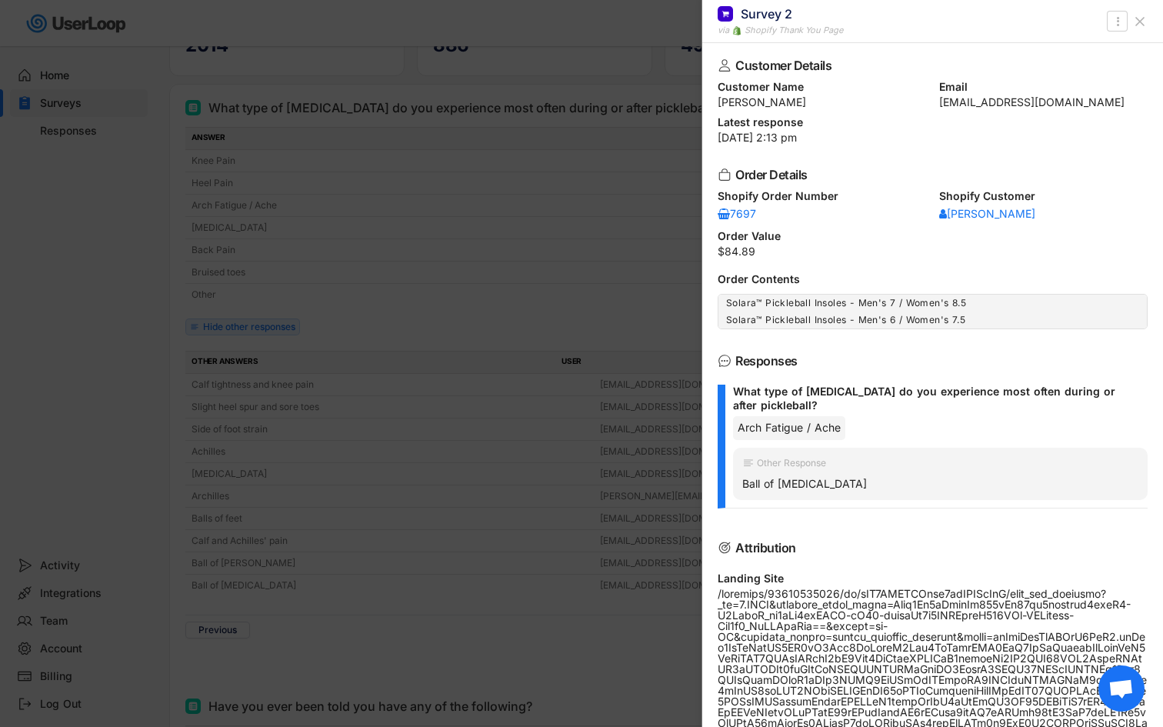
click at [625, 497] on div at bounding box center [581, 363] width 1163 height 727
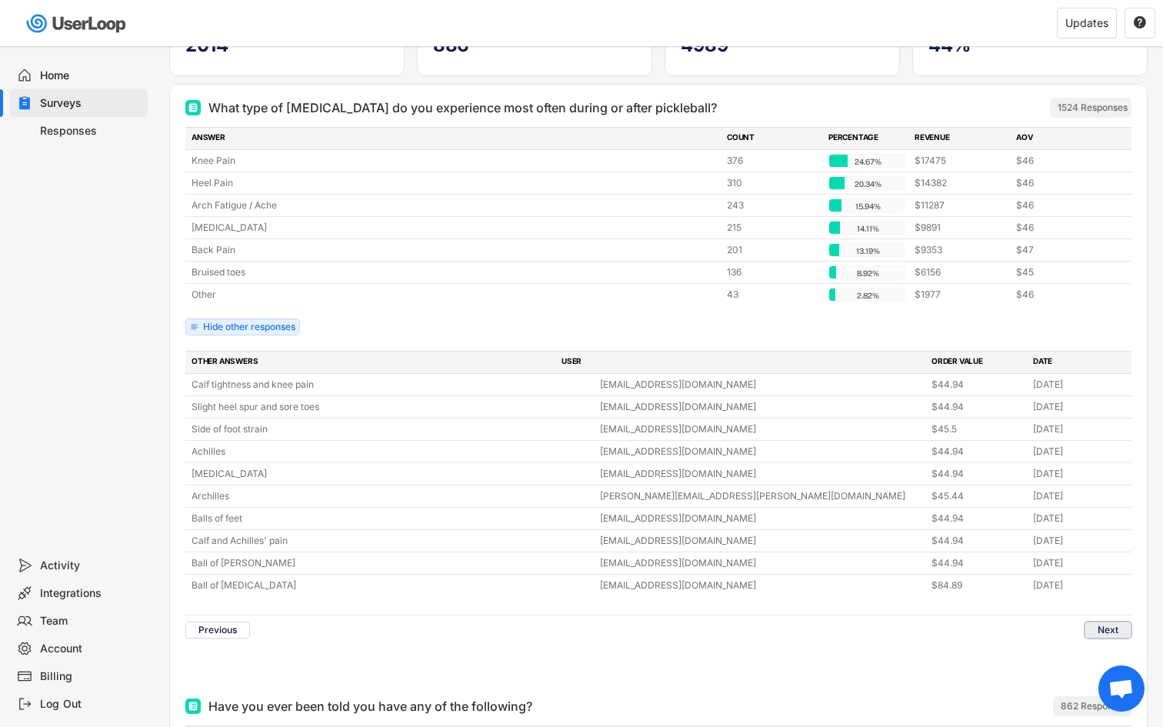
click at [1100, 625] on button "Next" at bounding box center [1108, 630] width 47 height 17
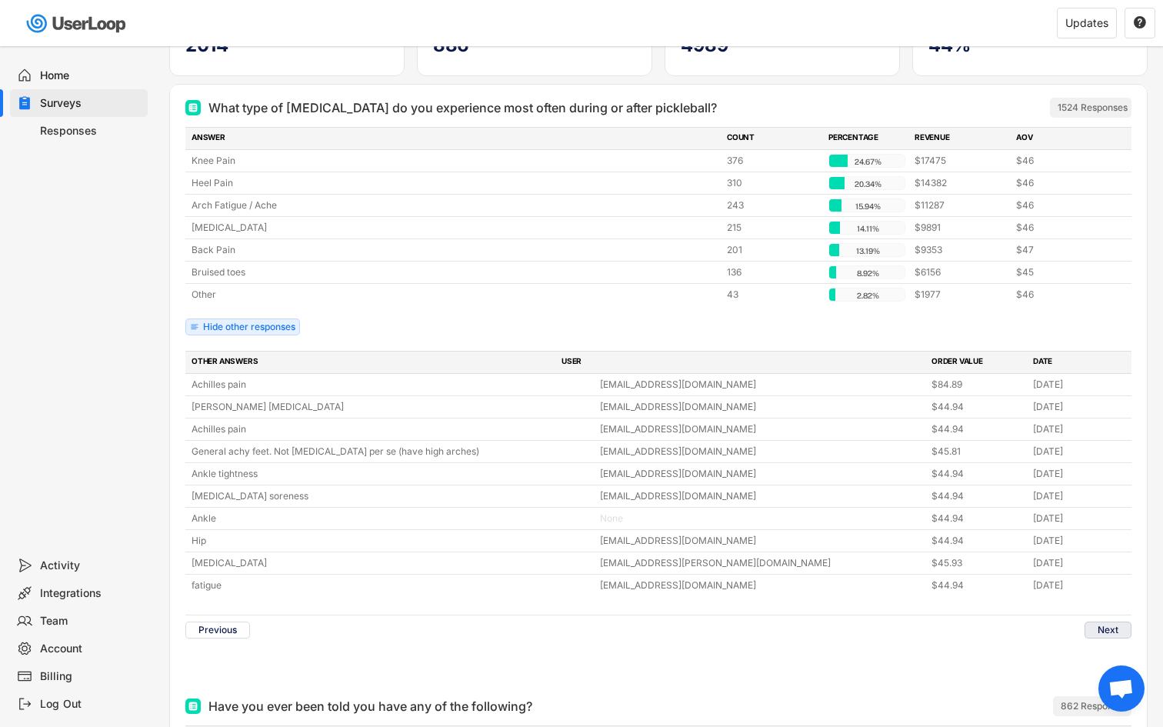
click at [1103, 624] on button "Next" at bounding box center [1108, 630] width 47 height 17
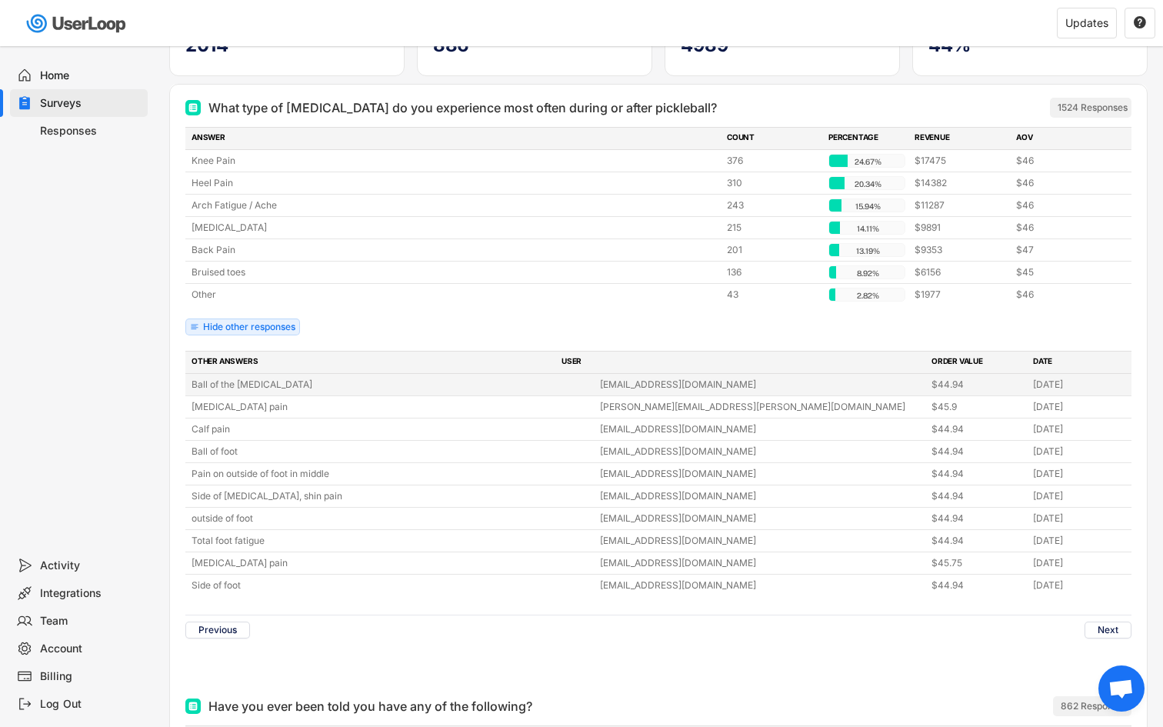
click at [772, 379] on div "[EMAIL_ADDRESS][DOMAIN_NAME]" at bounding box center [761, 385] width 322 height 14
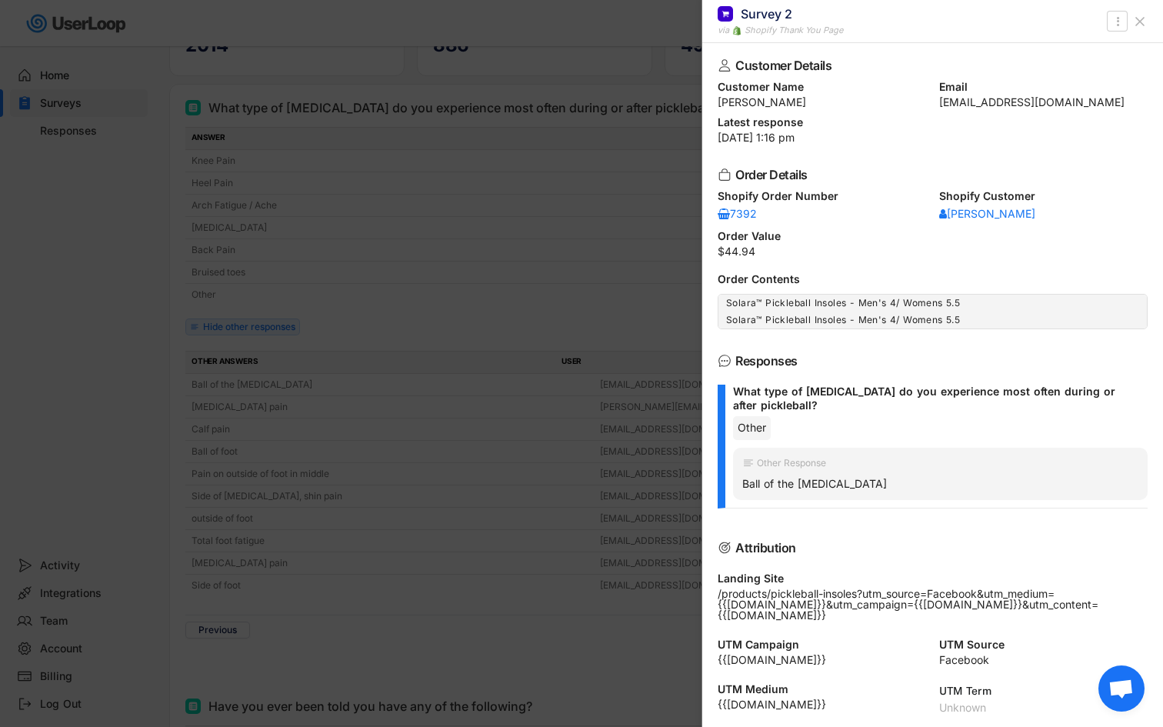
click at [626, 472] on div at bounding box center [581, 363] width 1163 height 727
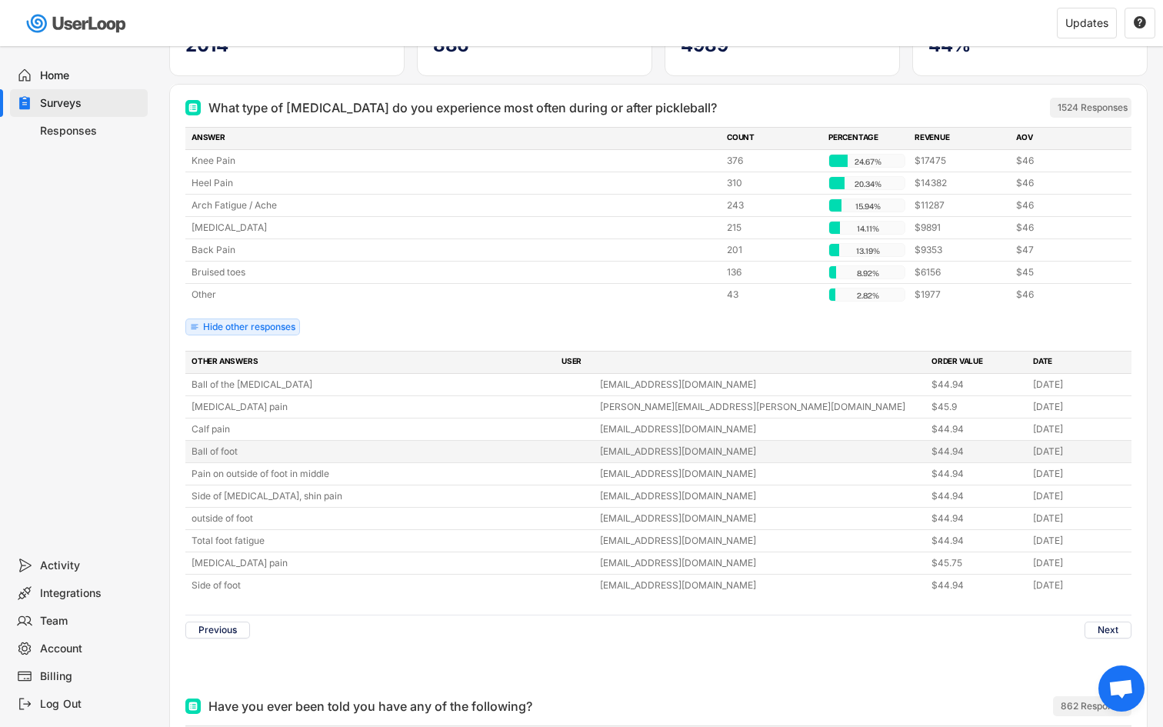
click at [617, 442] on div "Ball of foot [EMAIL_ADDRESS][DOMAIN_NAME] $44.94 [DATE]" at bounding box center [658, 452] width 946 height 22
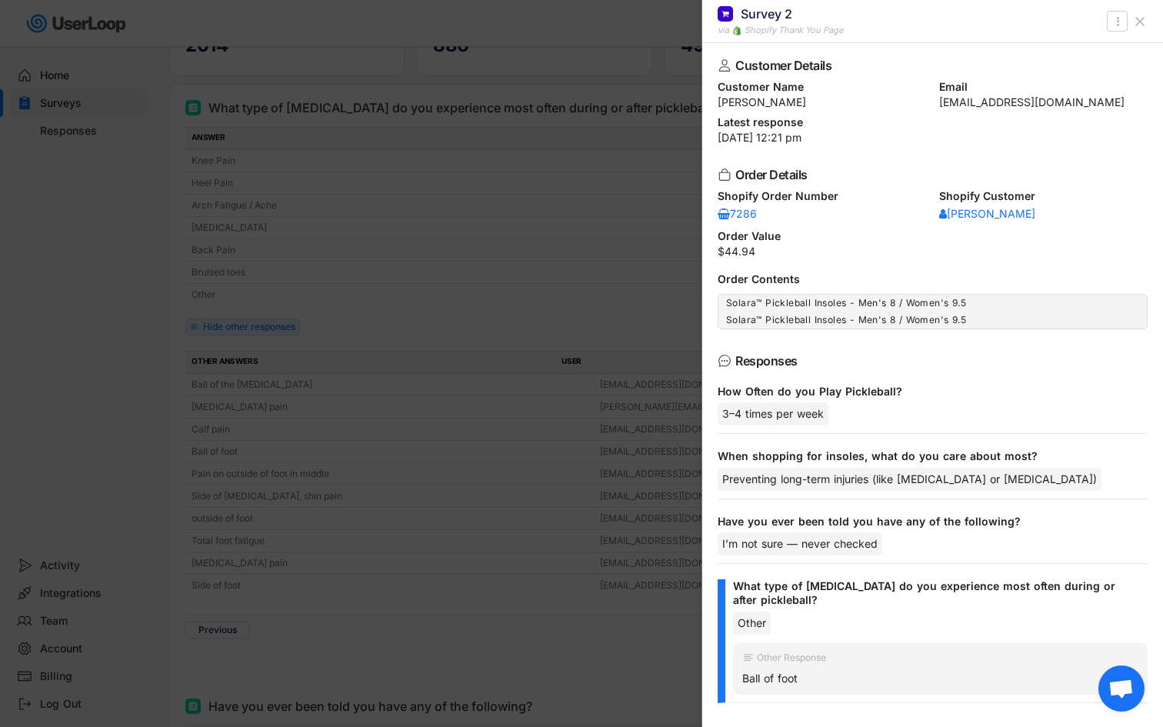
click at [617, 290] on div at bounding box center [581, 363] width 1163 height 727
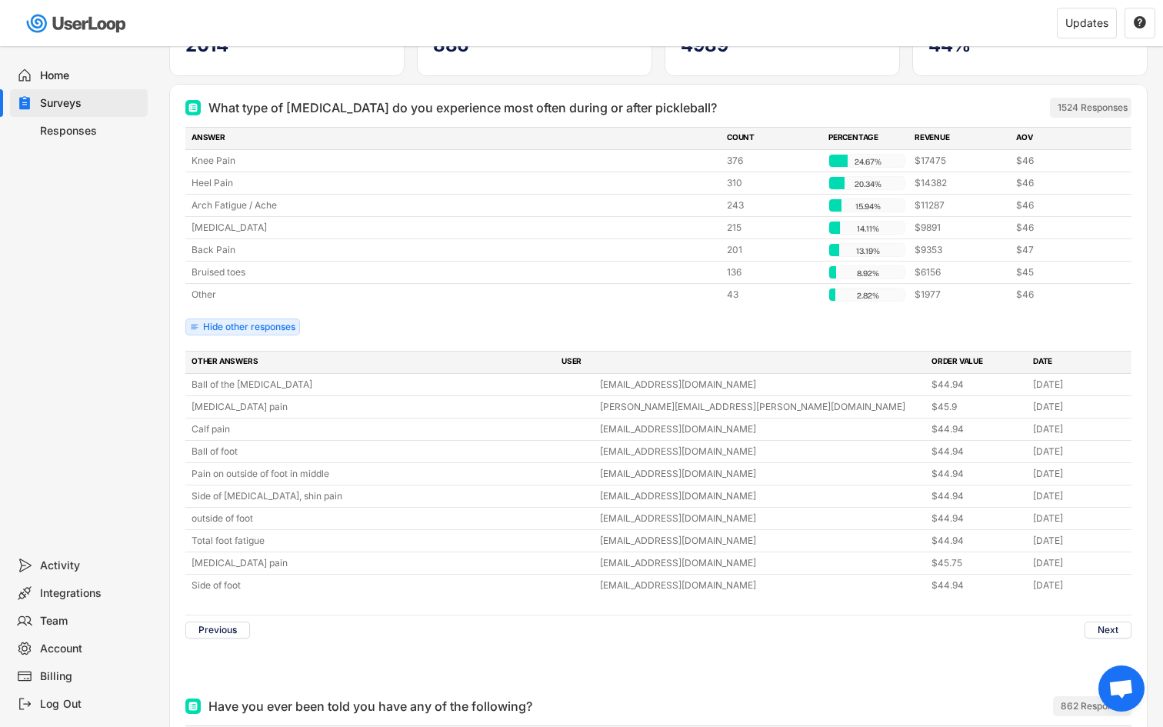
click at [1095, 618] on div "Previous Next" at bounding box center [658, 630] width 946 height 30
click at [1095, 623] on button "Next" at bounding box center [1108, 630] width 47 height 17
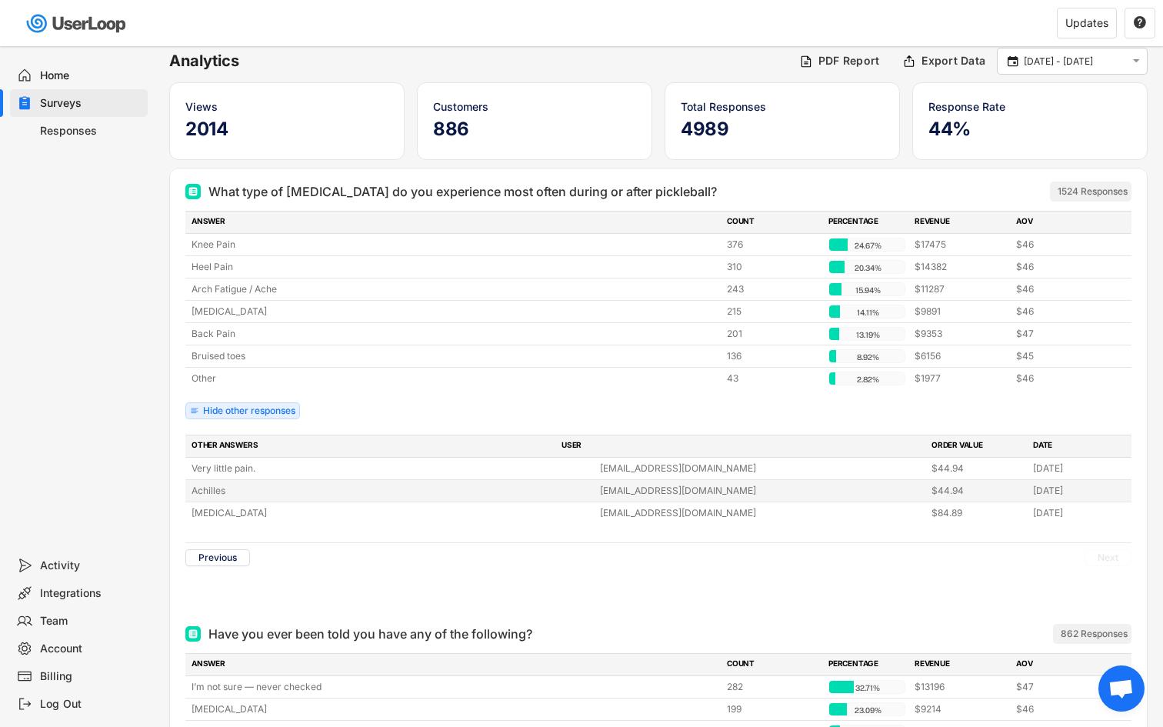
scroll to position [0, 0]
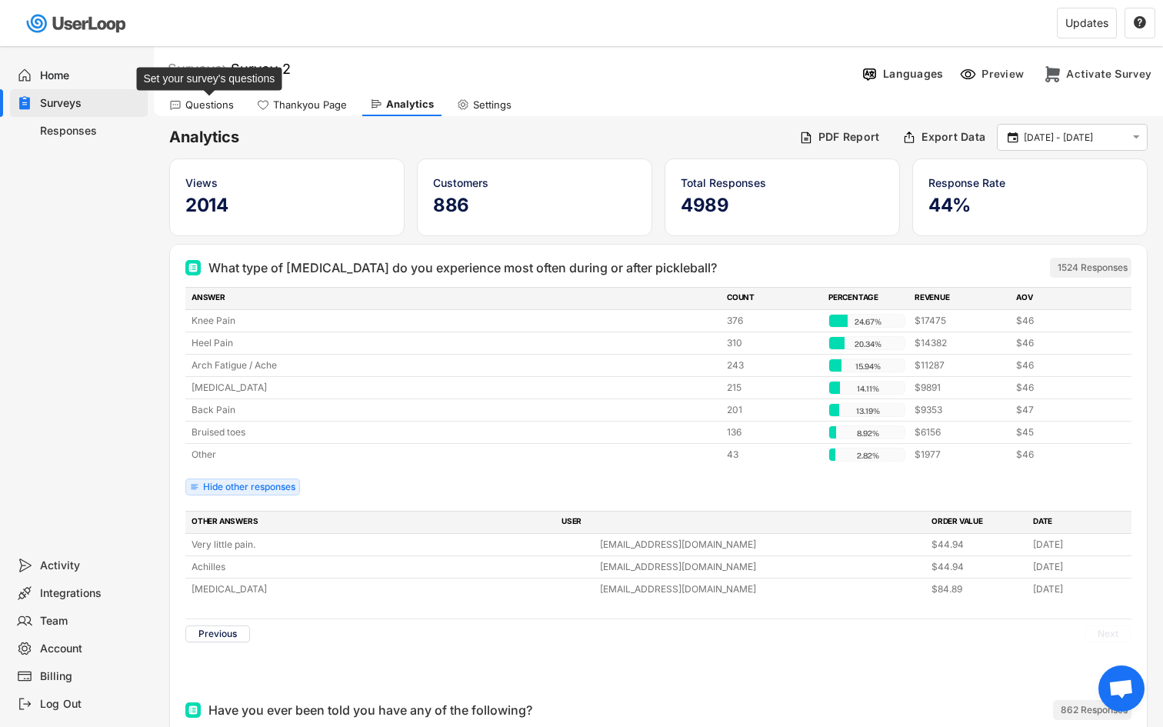
click at [229, 102] on div "Questions" at bounding box center [209, 104] width 48 height 13
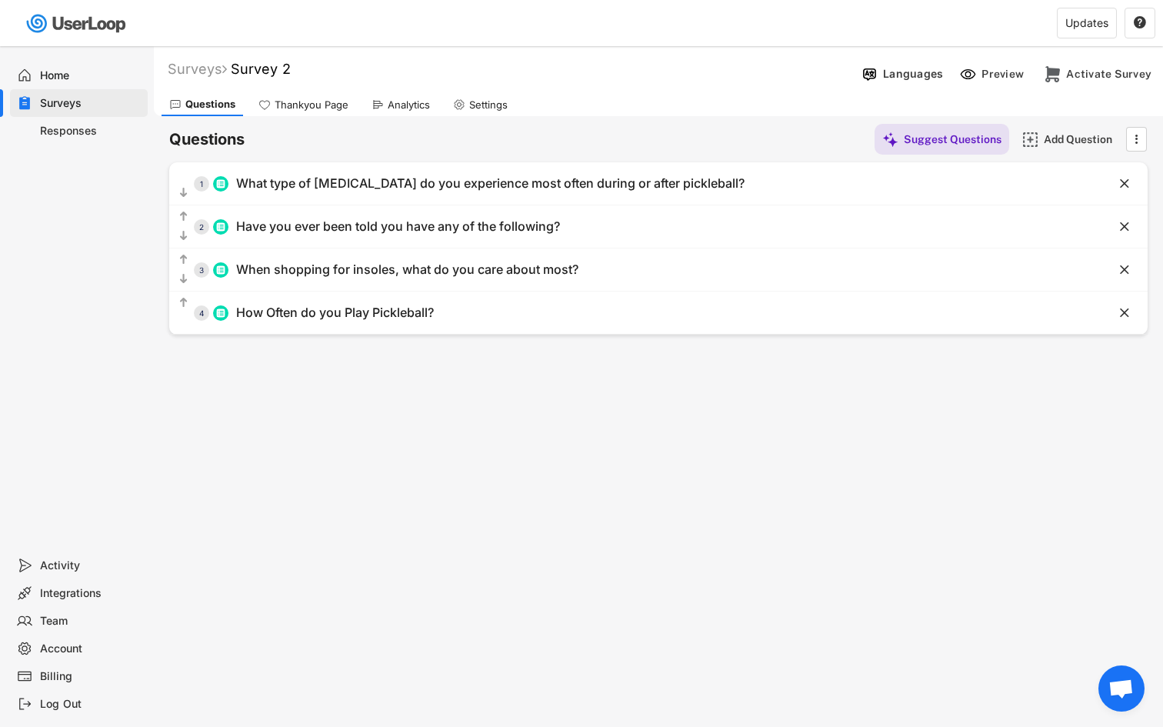
click at [88, 78] on div "Home" at bounding box center [91, 75] width 102 height 15
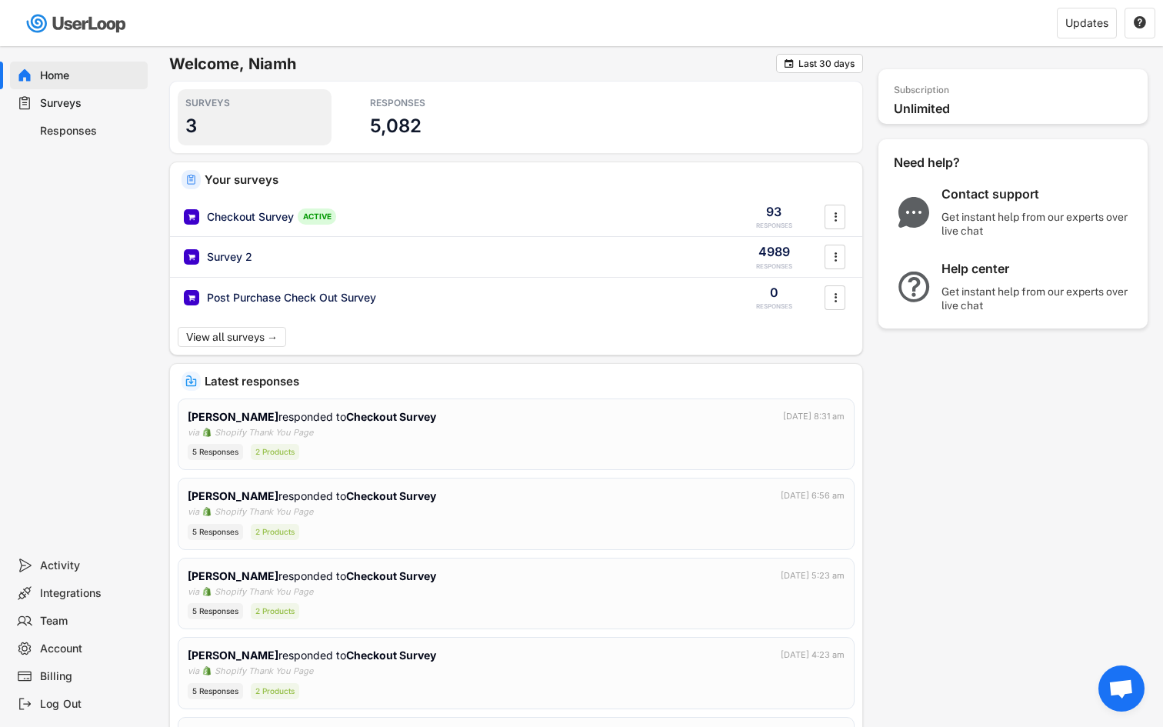
click at [200, 131] on div "SURVEYS 3" at bounding box center [255, 117] width 154 height 56
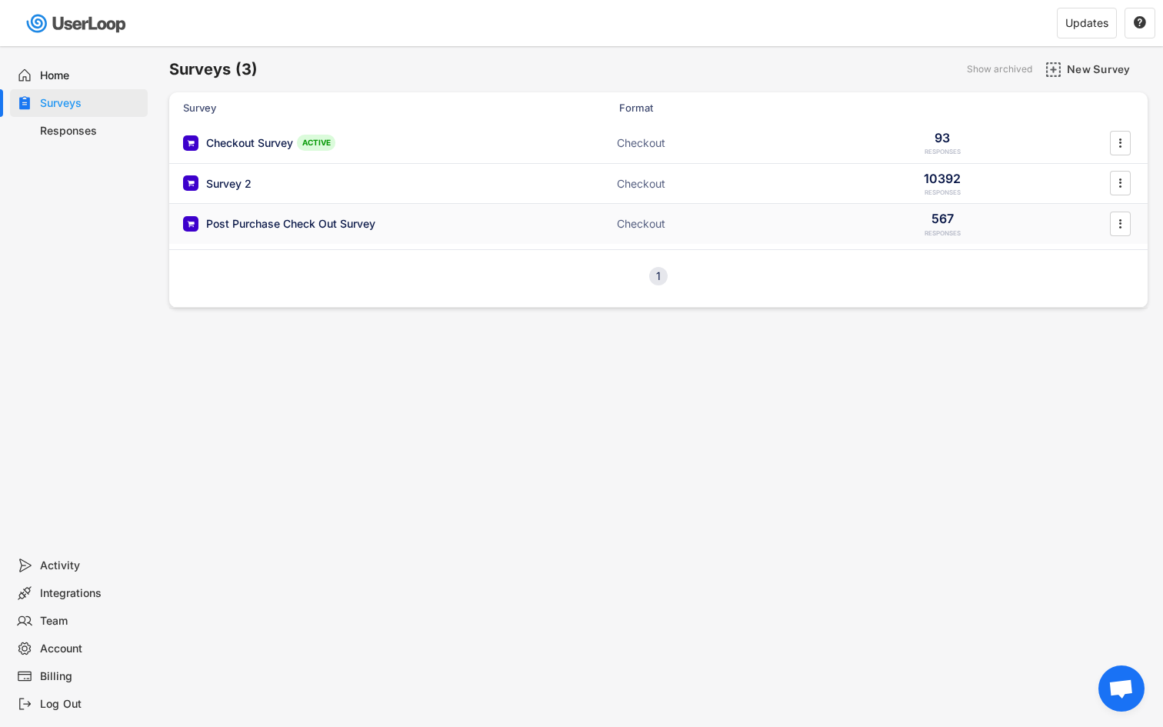
click at [392, 219] on div "Post Purchase Check Out Survey" at bounding box center [337, 223] width 308 height 15
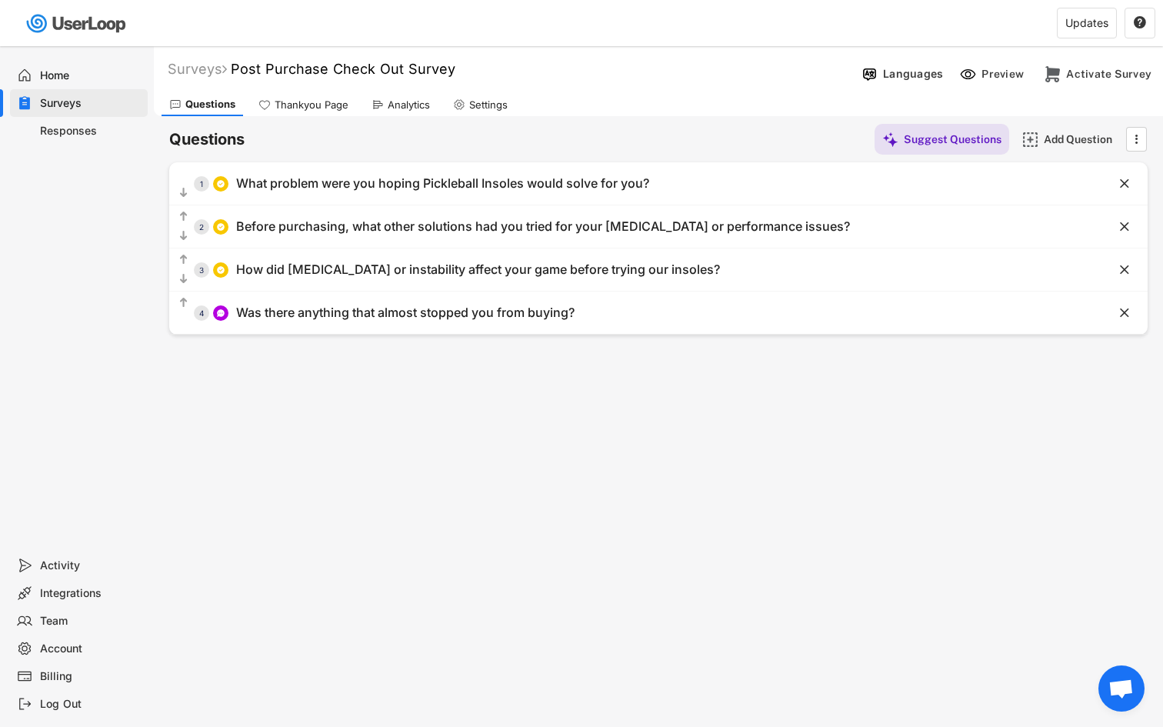
click at [389, 113] on div "Analytics" at bounding box center [401, 104] width 74 height 23
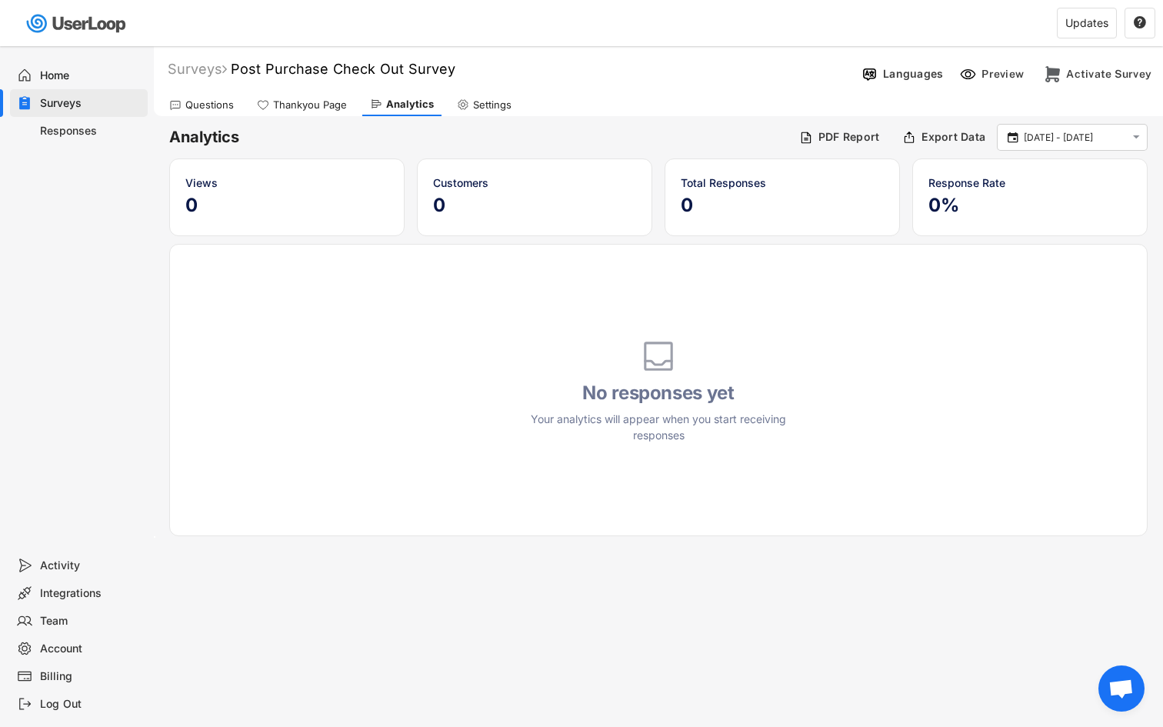
click at [321, 97] on div "Thankyou Page" at bounding box center [301, 104] width 105 height 23
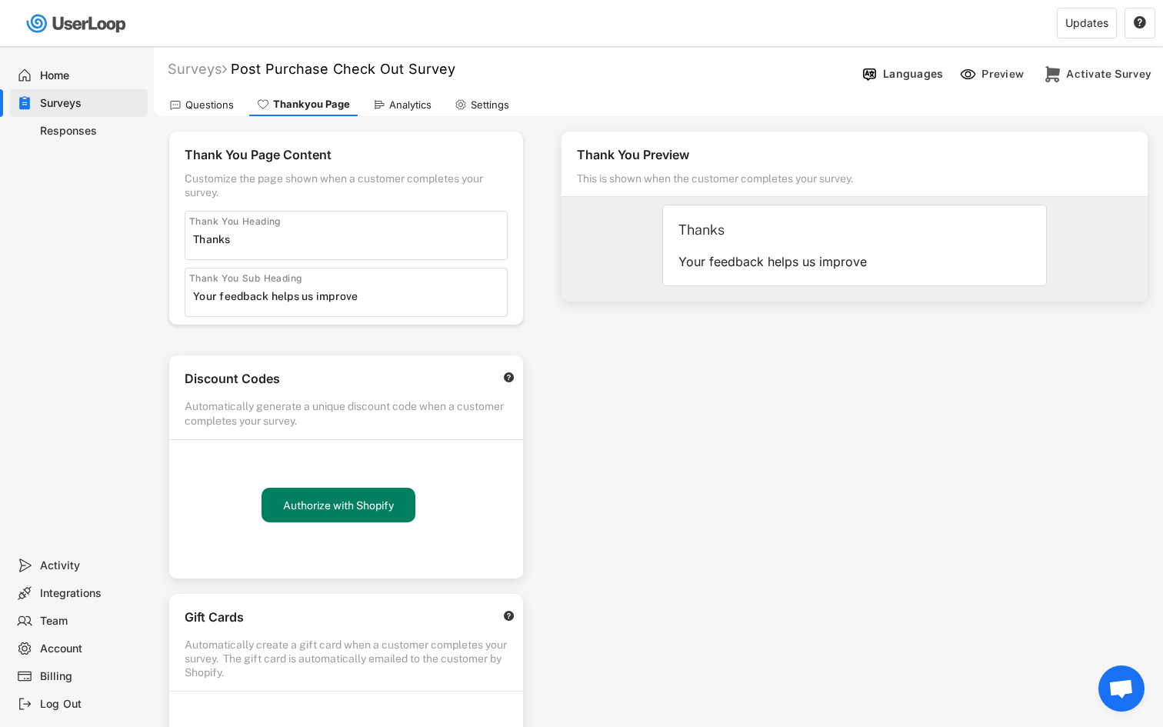
click at [468, 101] on div "Settings" at bounding box center [482, 104] width 70 height 23
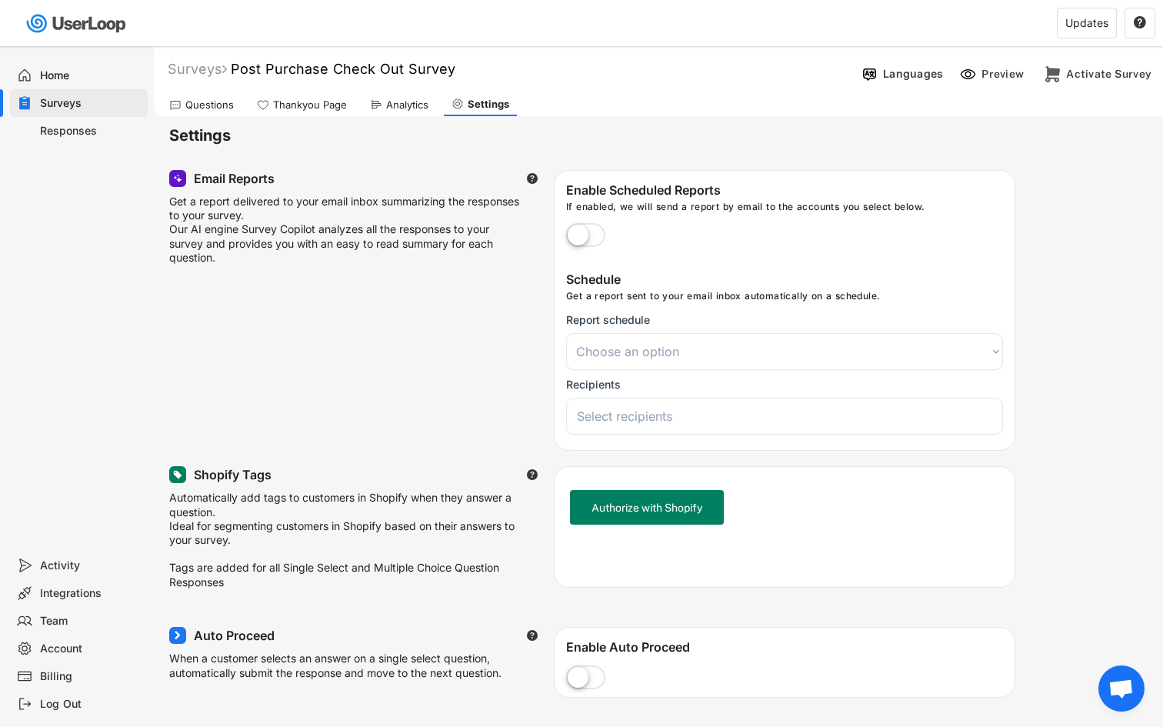
click at [213, 103] on div "Questions" at bounding box center [209, 104] width 48 height 13
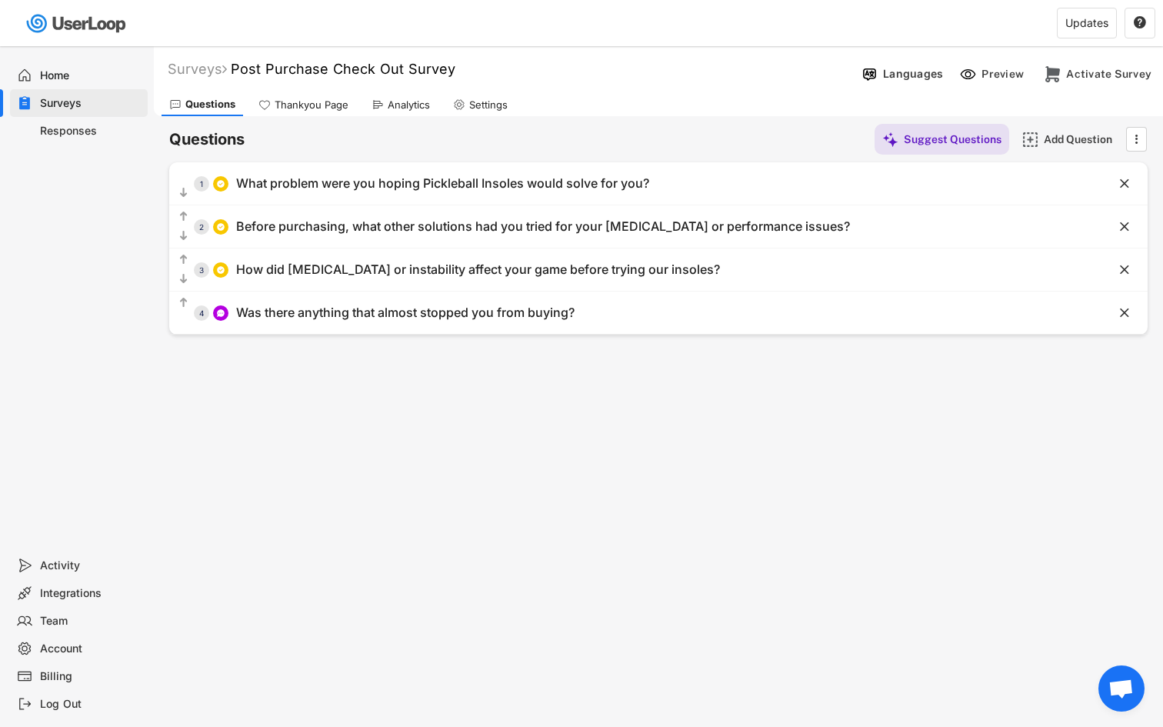
click at [380, 110] on icon at bounding box center [378, 104] width 12 height 12
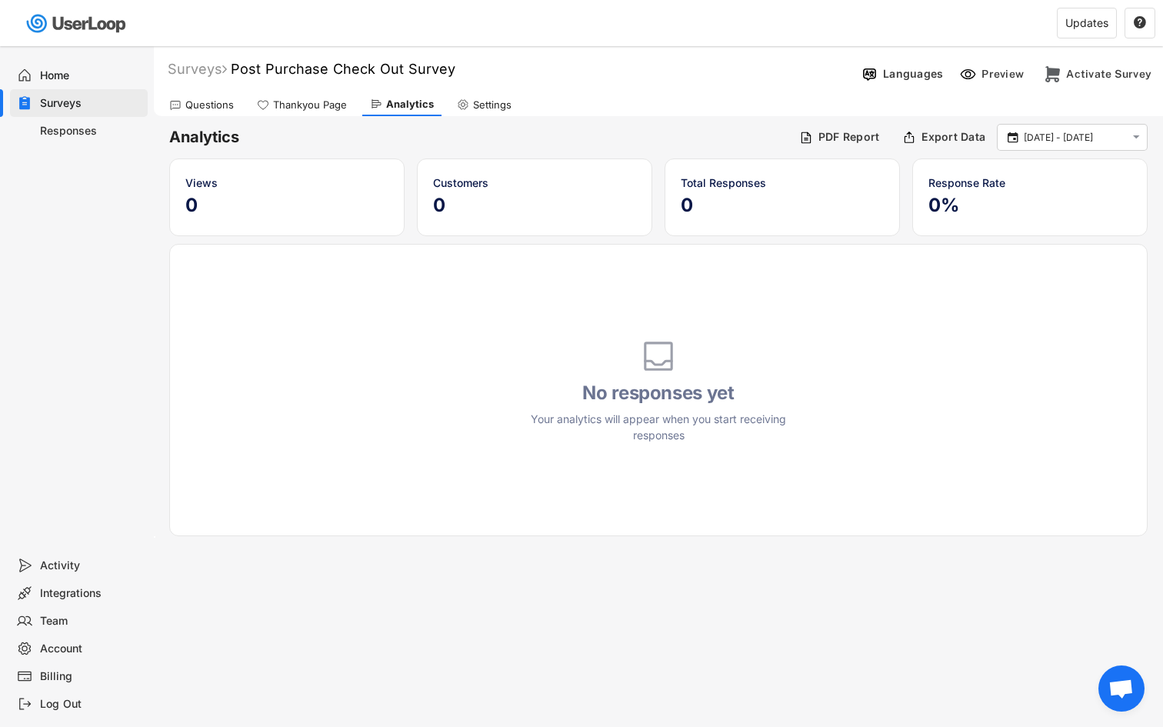
click at [137, 101] on div "Surveys" at bounding box center [91, 103] width 102 height 15
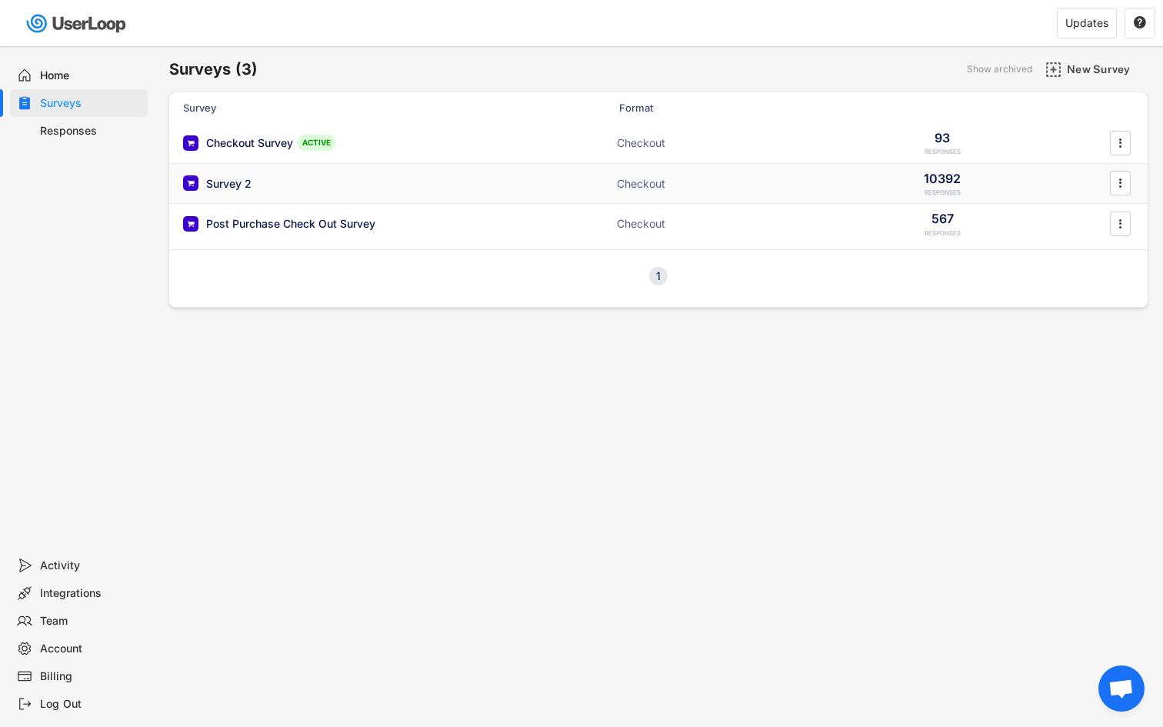
click at [312, 183] on div "Survey 2" at bounding box center [337, 182] width 308 height 15
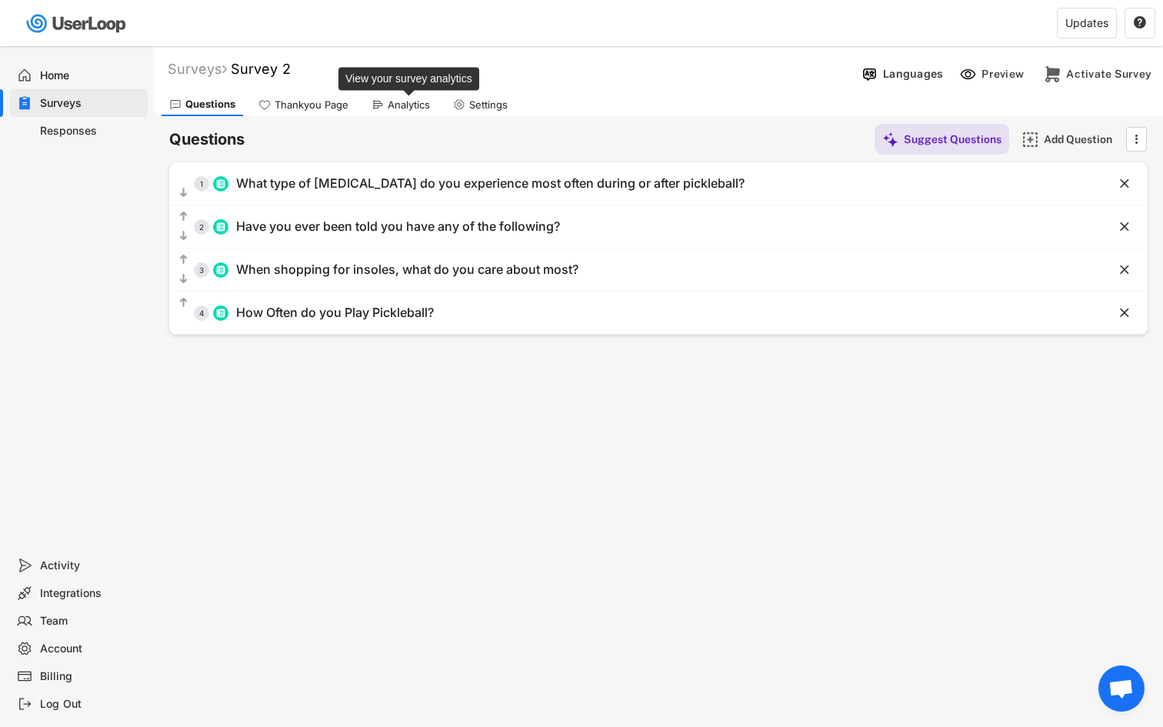
click at [412, 102] on div "Analytics" at bounding box center [409, 104] width 42 height 13
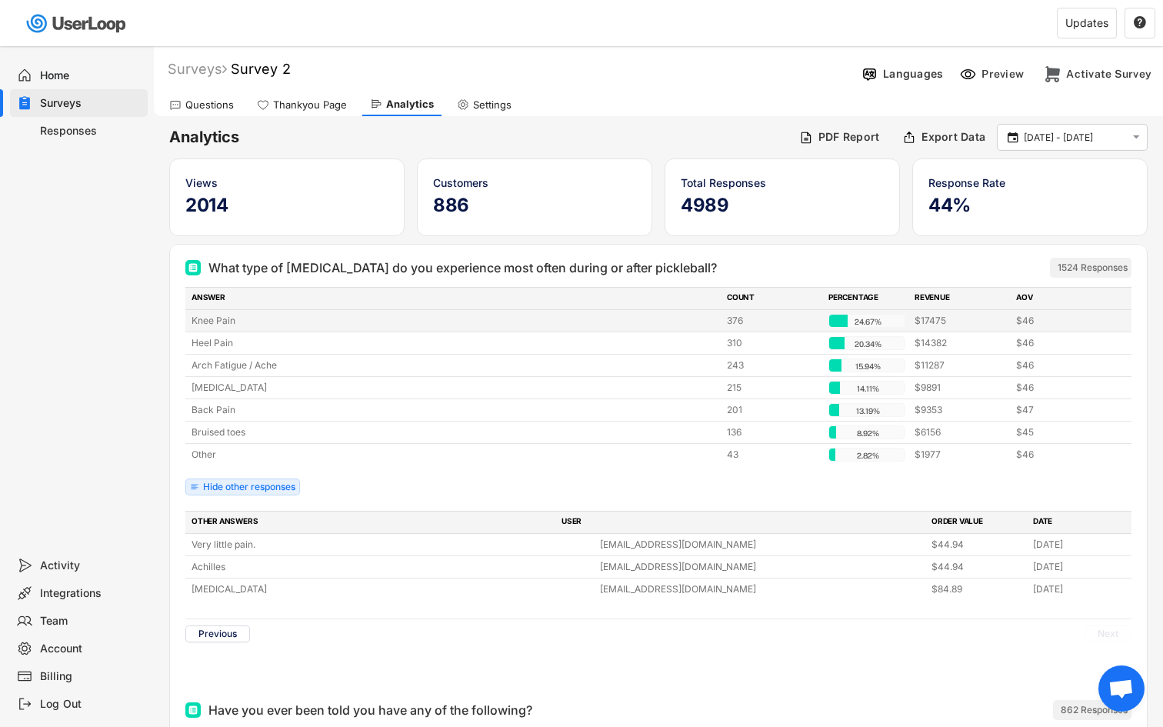
click at [656, 324] on div "Knee Pain" at bounding box center [455, 321] width 526 height 14
click at [546, 313] on div "Knee Pain 376 24.67% 24.67% $17475 $46" at bounding box center [658, 321] width 946 height 22
click at [259, 319] on div "Knee Pain" at bounding box center [455, 321] width 526 height 14
click at [236, 315] on div "Knee Pain" at bounding box center [455, 321] width 526 height 14
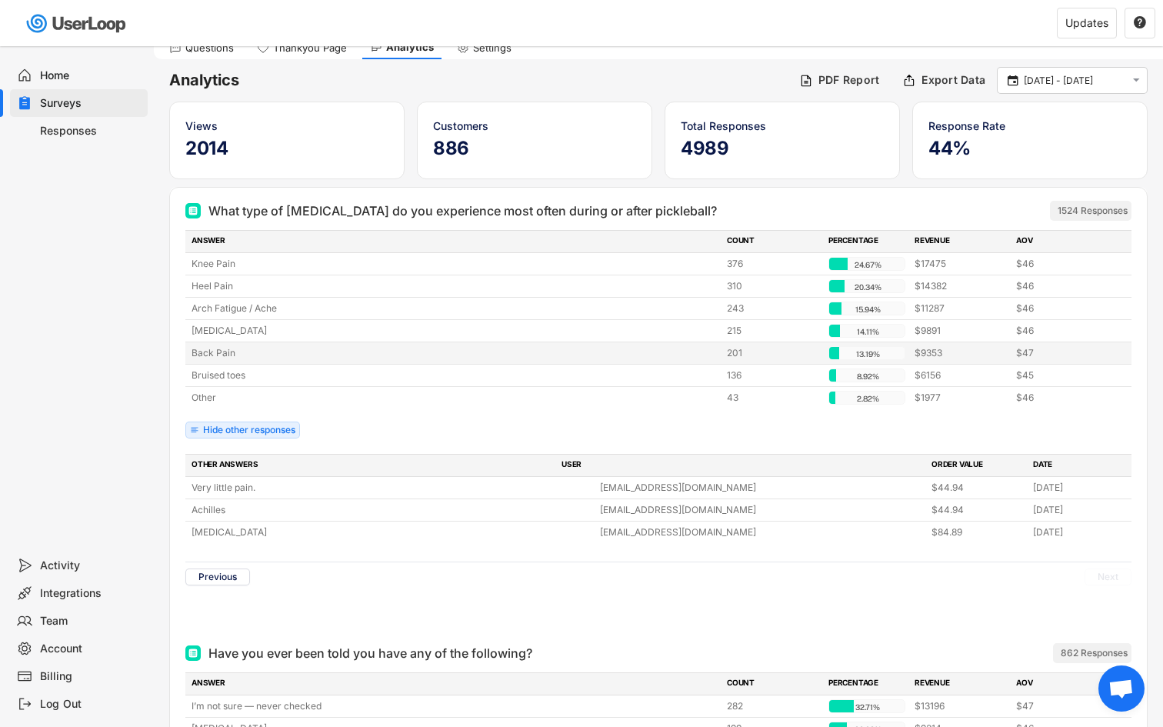
scroll to position [65, 0]
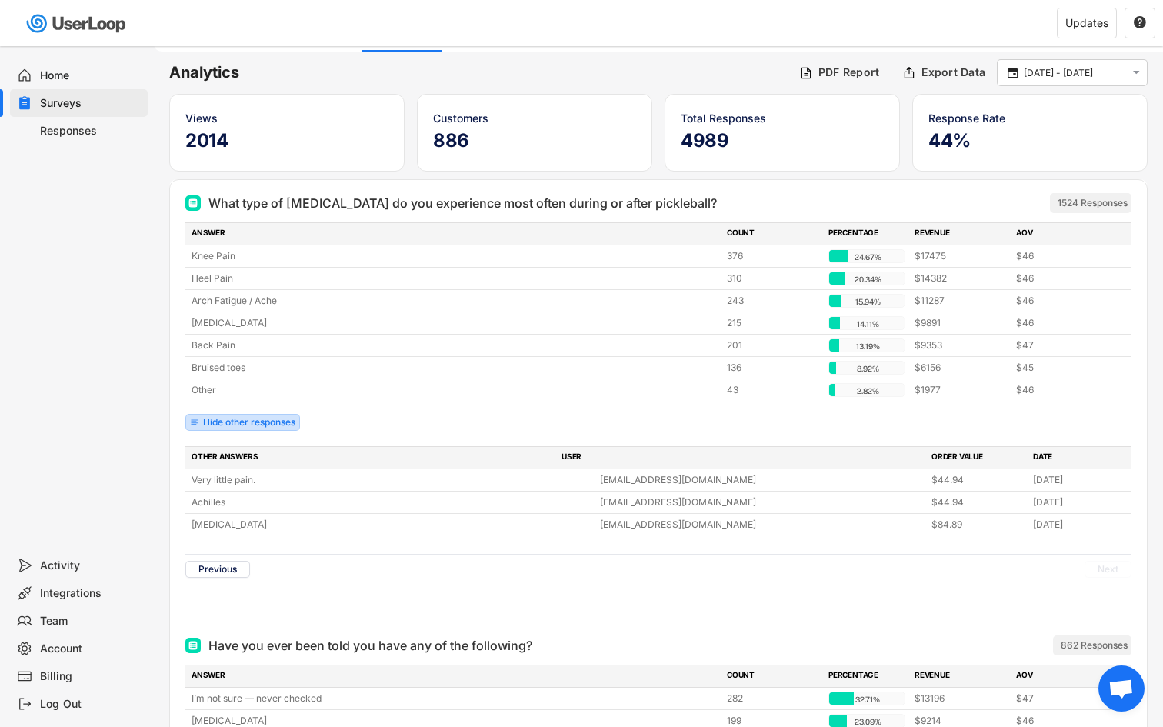
click at [262, 418] on div "Hide other responses" at bounding box center [249, 422] width 92 height 9
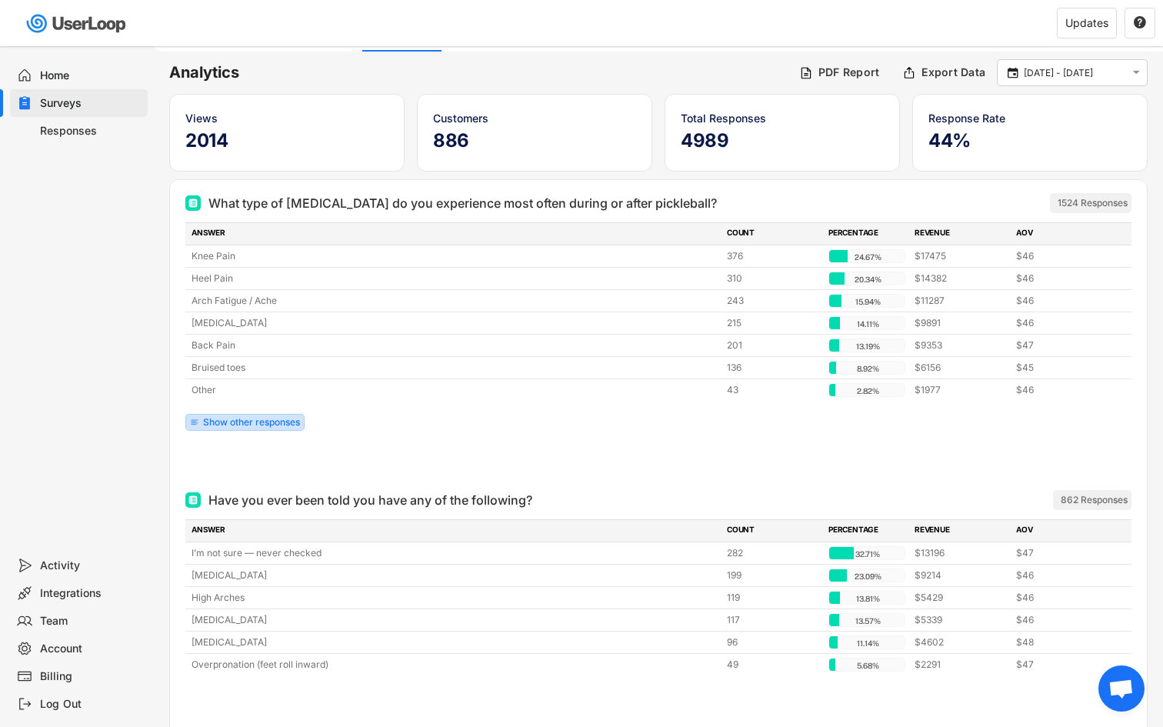
click at [264, 422] on div "Show other responses" at bounding box center [251, 422] width 97 height 9
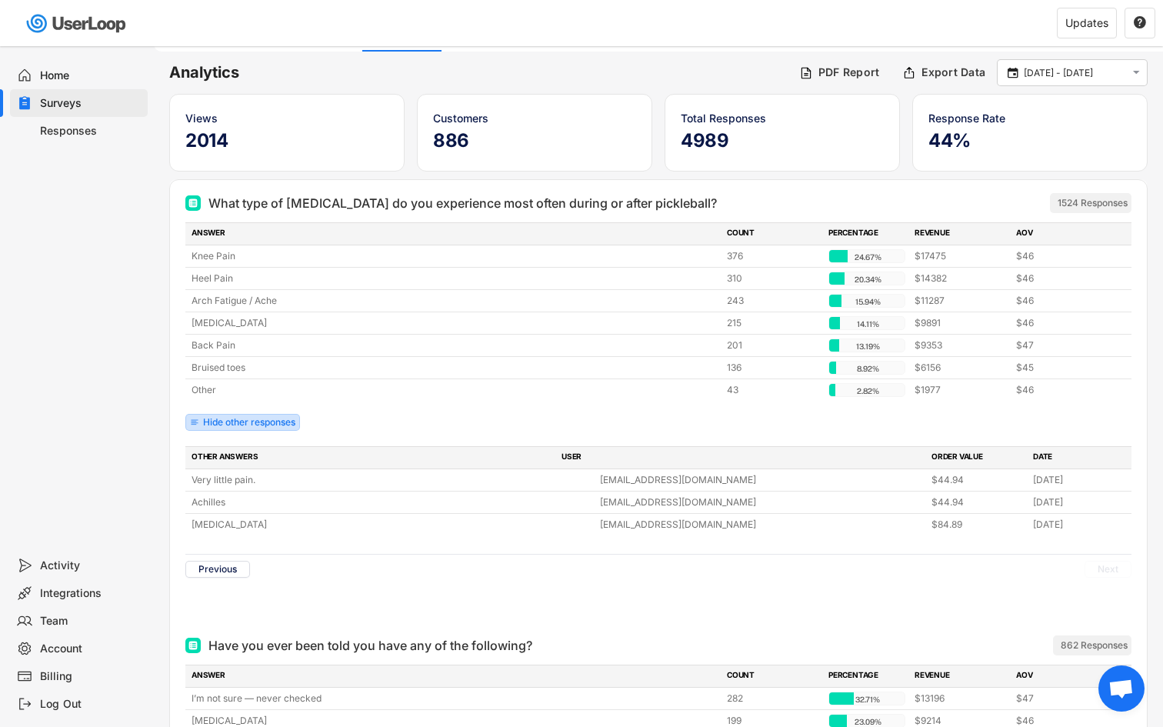
click at [264, 422] on div "Hide other responses" at bounding box center [249, 422] width 92 height 9
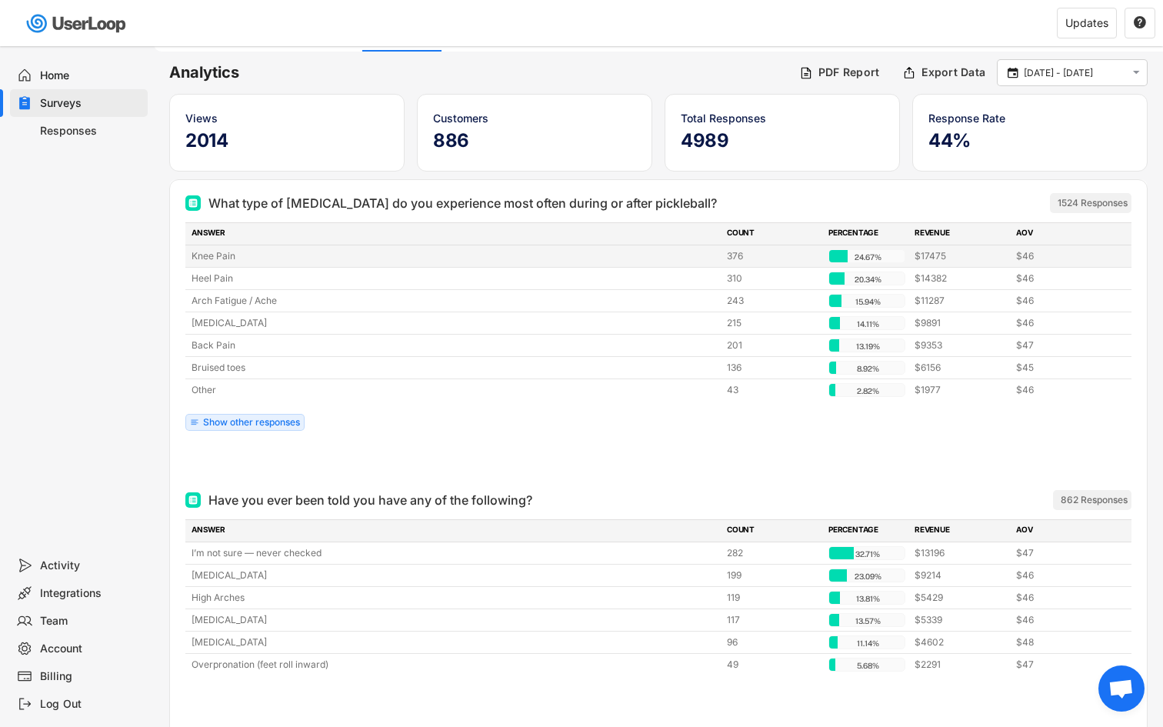
click at [238, 254] on div "Knee Pain" at bounding box center [455, 256] width 526 height 14
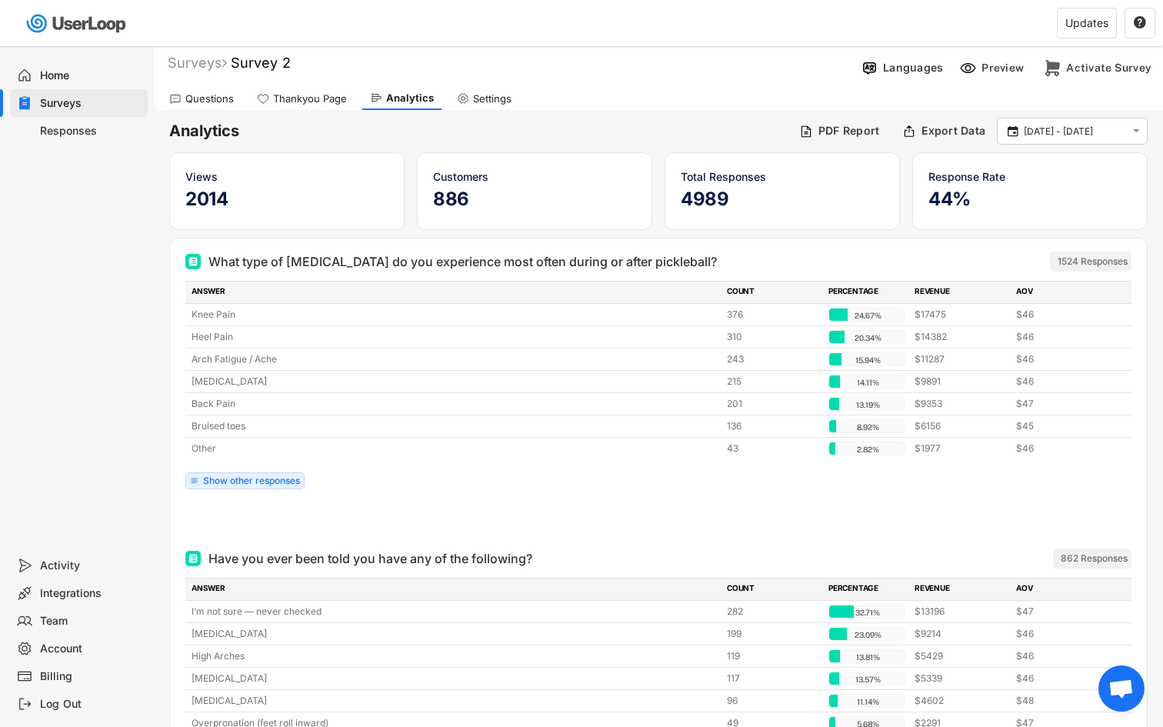
scroll to position [0, 0]
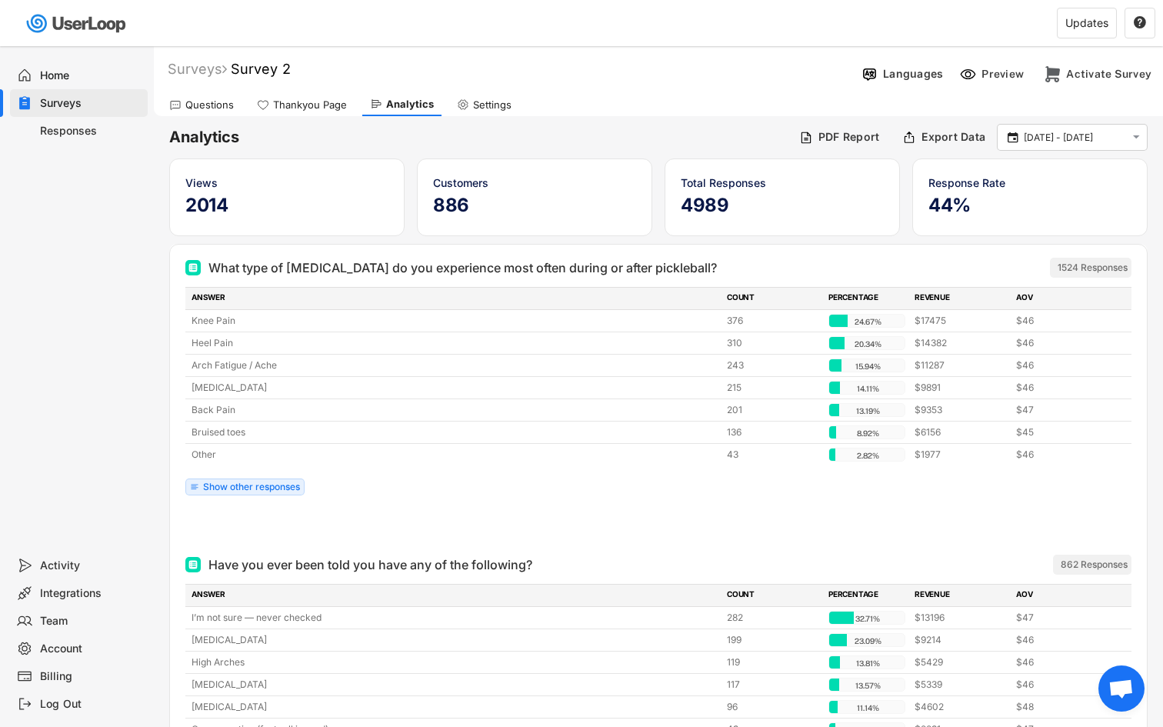
click at [502, 110] on div "Settings" at bounding box center [492, 104] width 38 height 13
select select
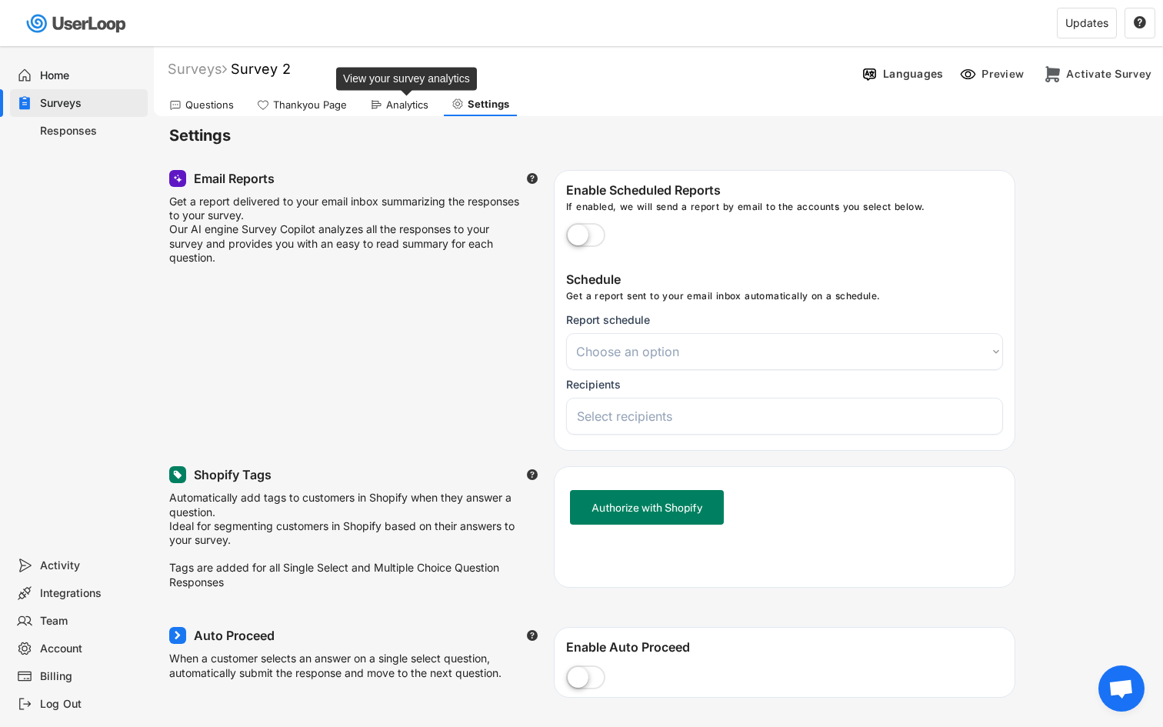
click at [390, 98] on div "Analytics" at bounding box center [407, 104] width 42 height 13
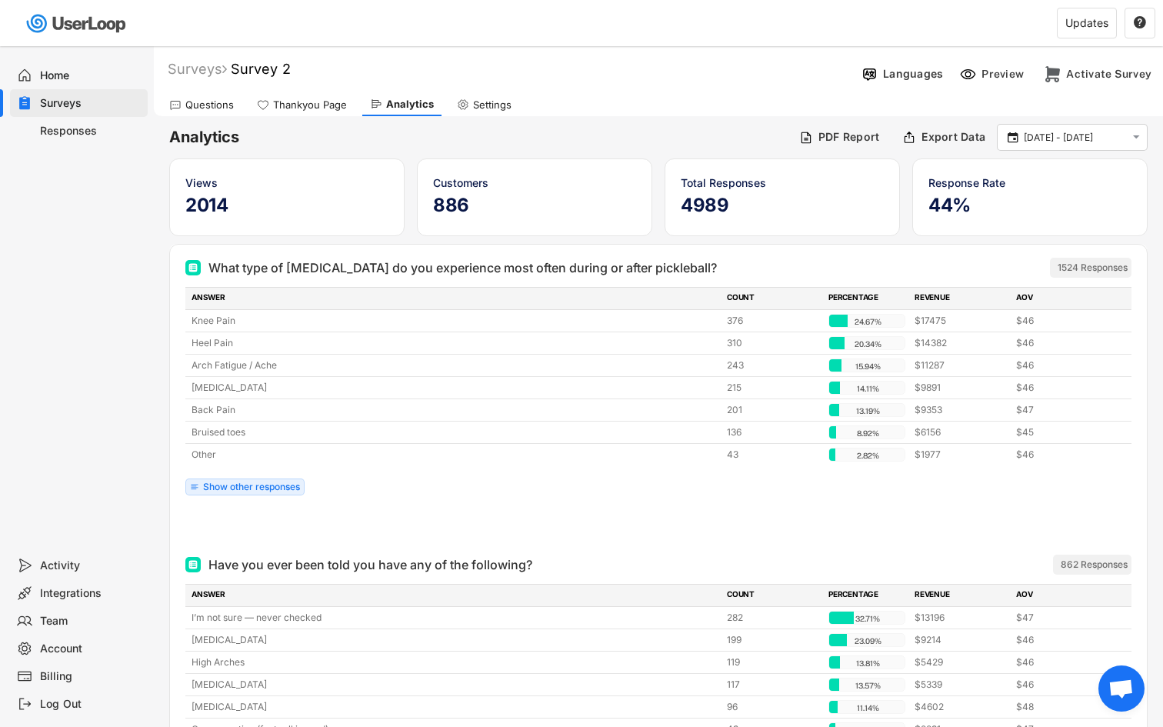
click at [86, 128] on div "Responses" at bounding box center [91, 131] width 102 height 15
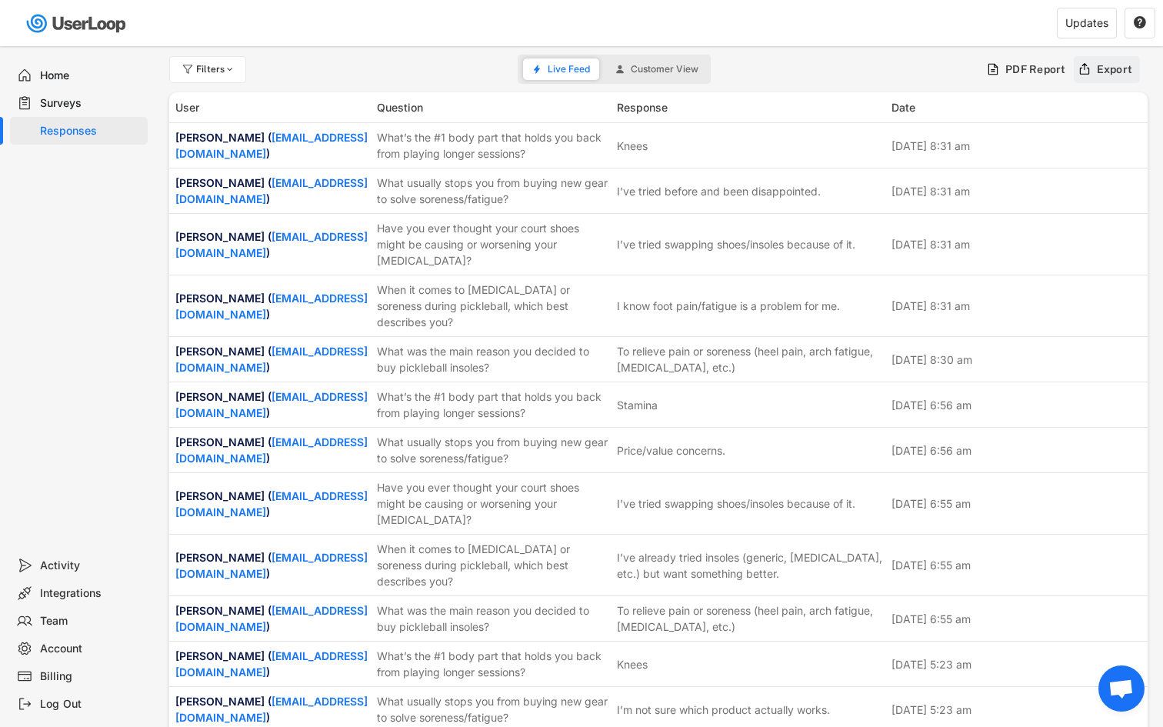
click at [1101, 75] on div "Export" at bounding box center [1115, 69] width 36 height 14
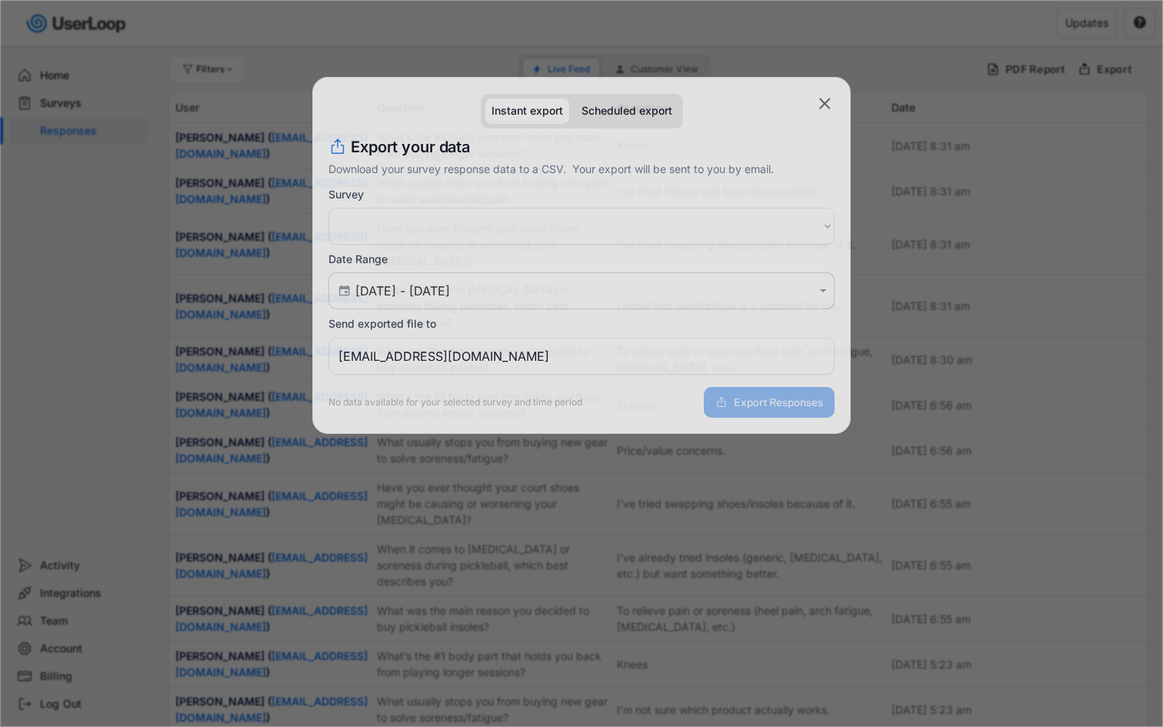
select select ""PLACEHOLDER_1427118222253""
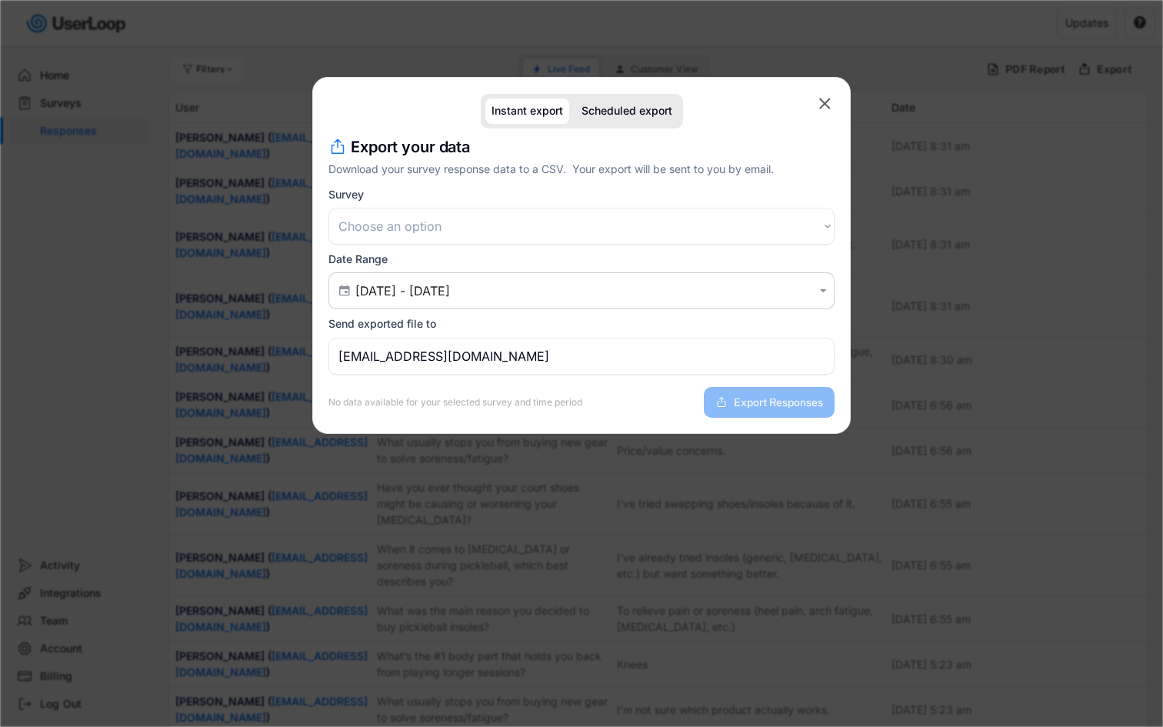
click at [563, 232] on select "Choose an option Post Purchase Checkout Survey Customer Satisfaction Survey Che…" at bounding box center [582, 226] width 506 height 37
click at [260, 172] on div at bounding box center [581, 363] width 1163 height 727
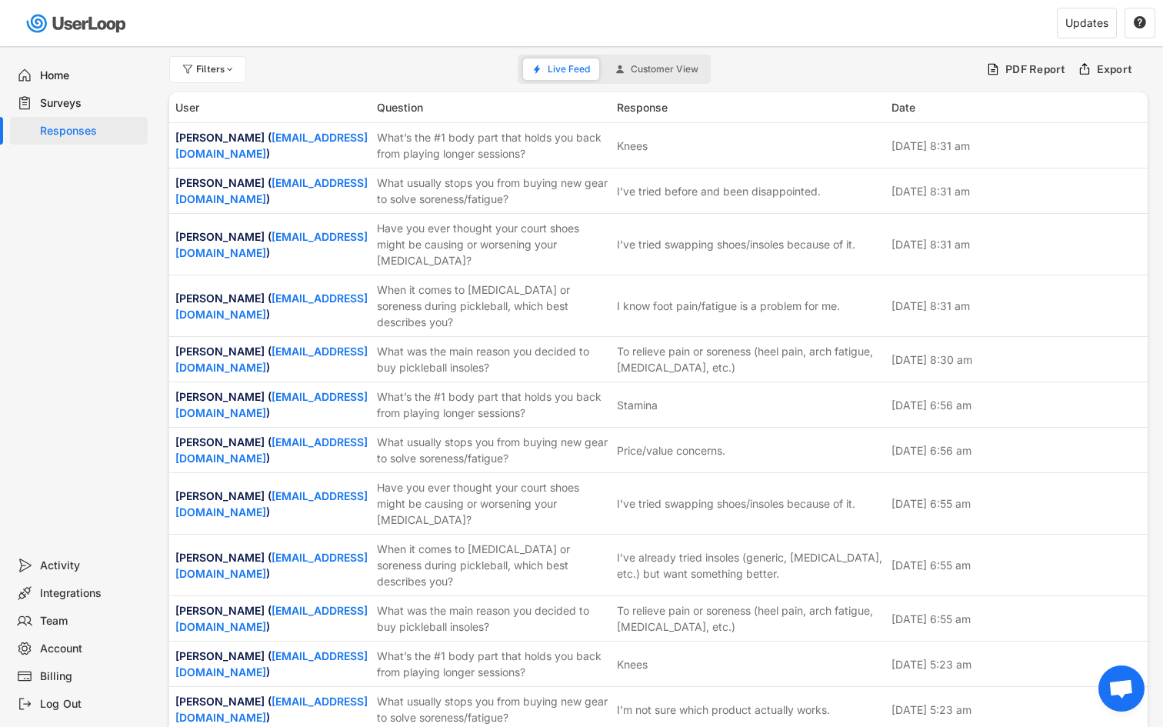
click at [75, 102] on div "Surveys" at bounding box center [91, 103] width 102 height 15
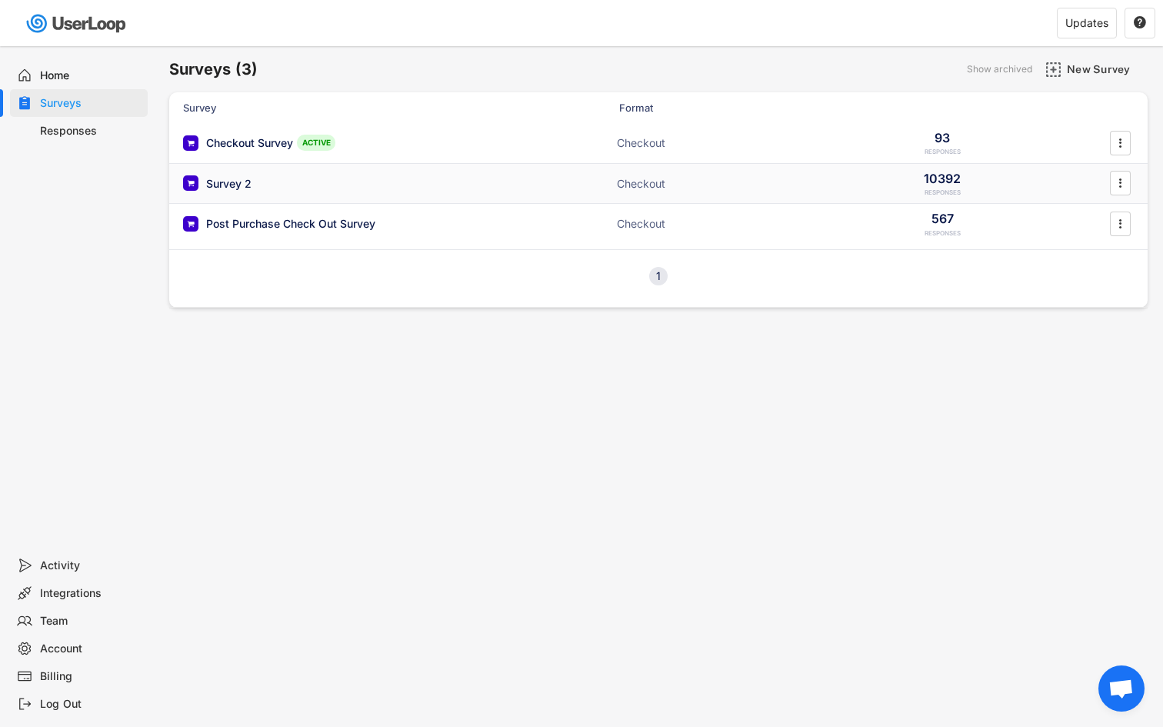
click at [1029, 184] on div "Survey 2 Checkout 10392 RESPONSES " at bounding box center [658, 184] width 979 height 40
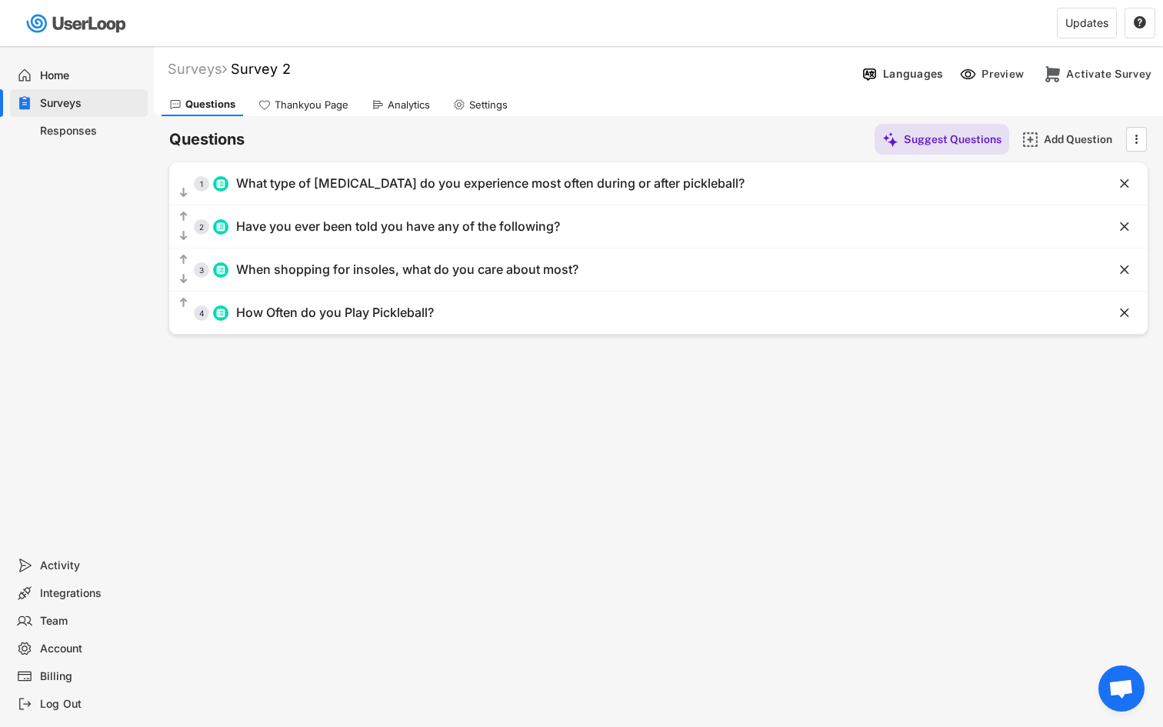
click at [389, 111] on div "Analytics" at bounding box center [409, 104] width 42 height 13
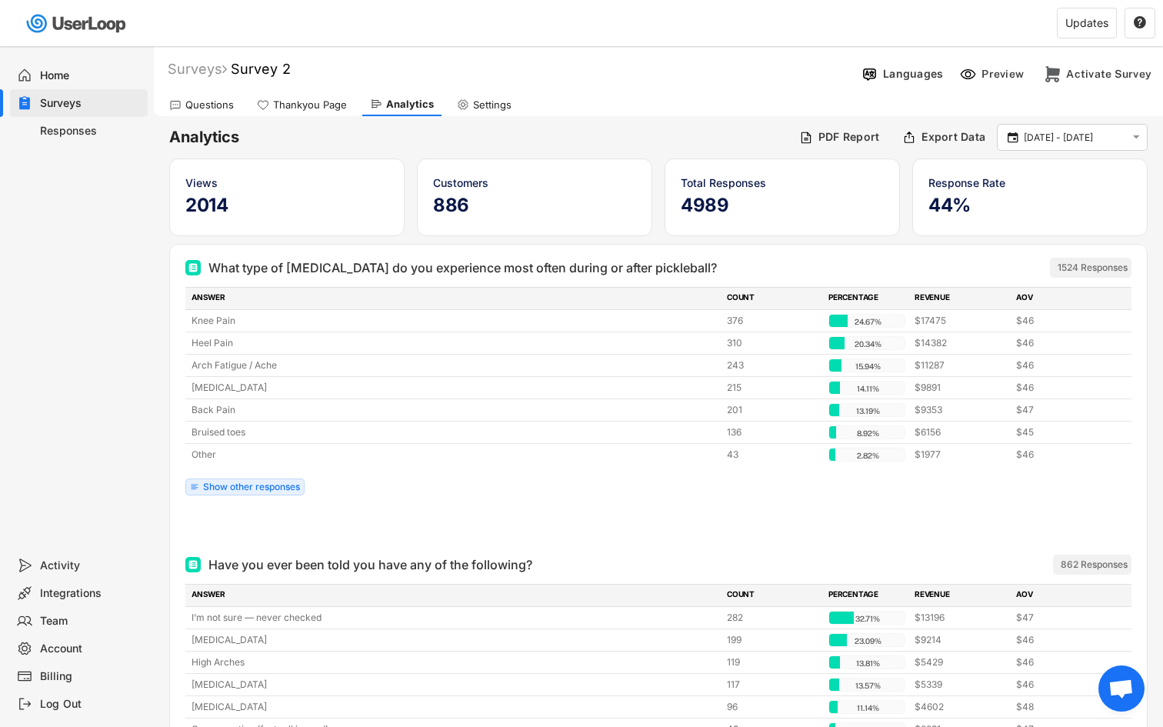
click at [89, 117] on div "Responses" at bounding box center [79, 131] width 138 height 28
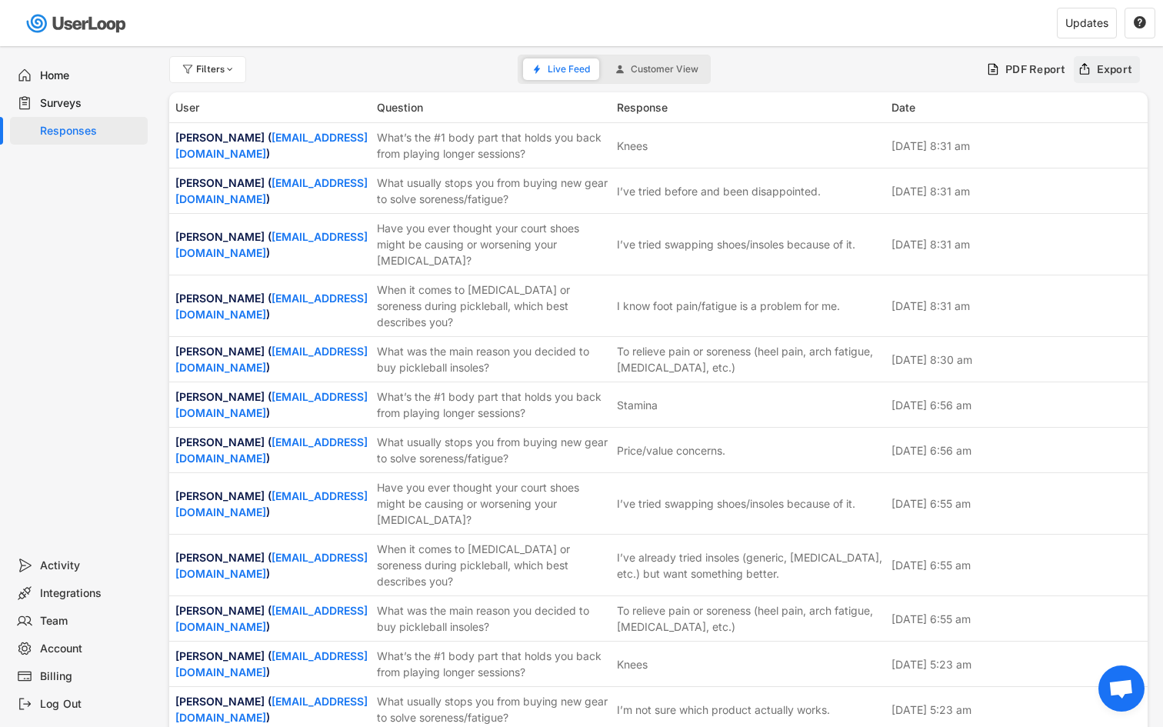
click at [1092, 75] on div "Export" at bounding box center [1107, 69] width 67 height 27
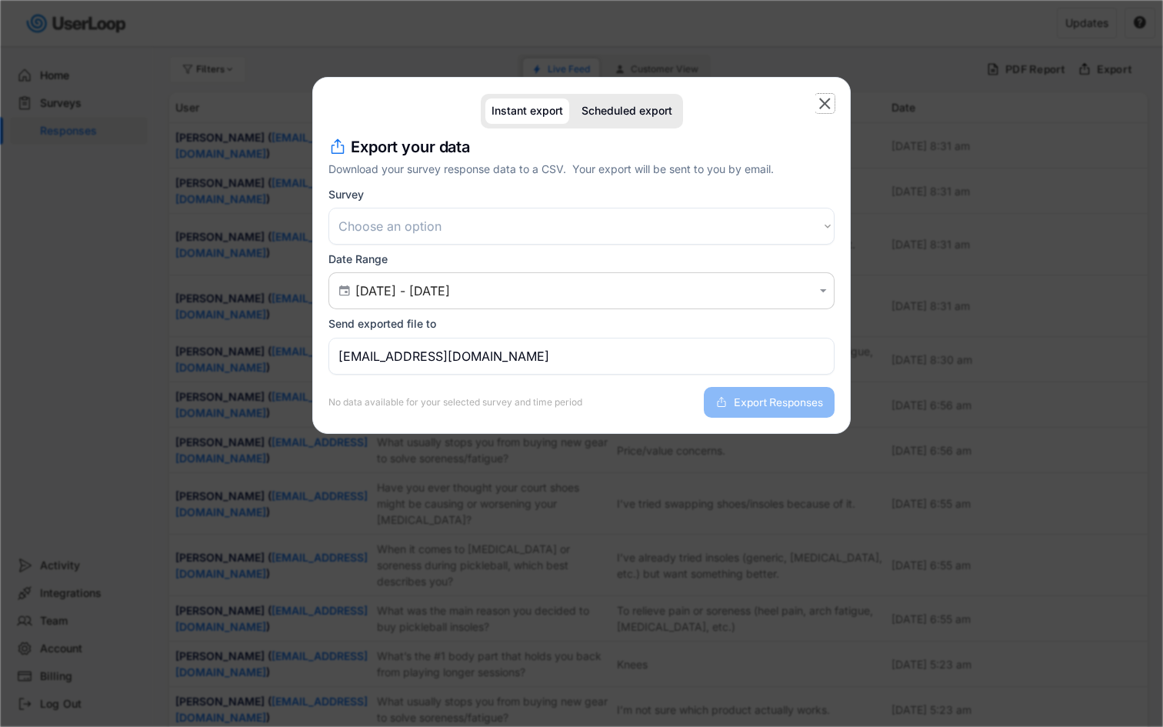
click at [829, 98] on text "" at bounding box center [825, 103] width 12 height 19
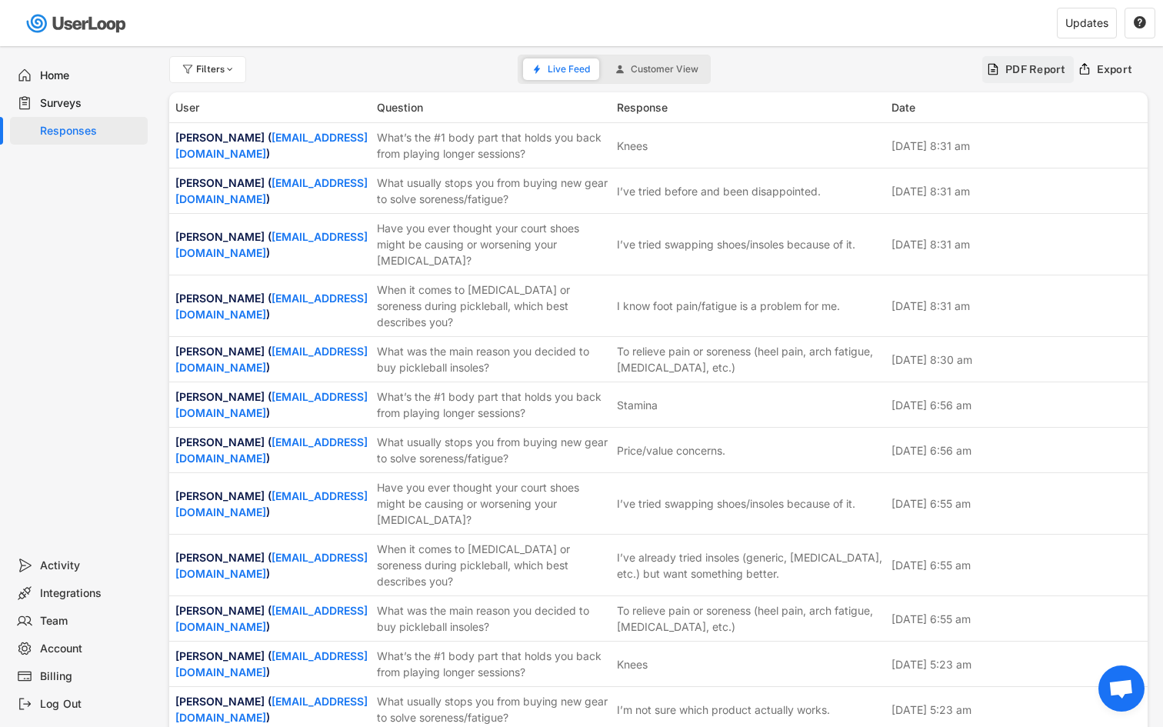
click at [1016, 75] on div "PDF Report" at bounding box center [1036, 69] width 61 height 14
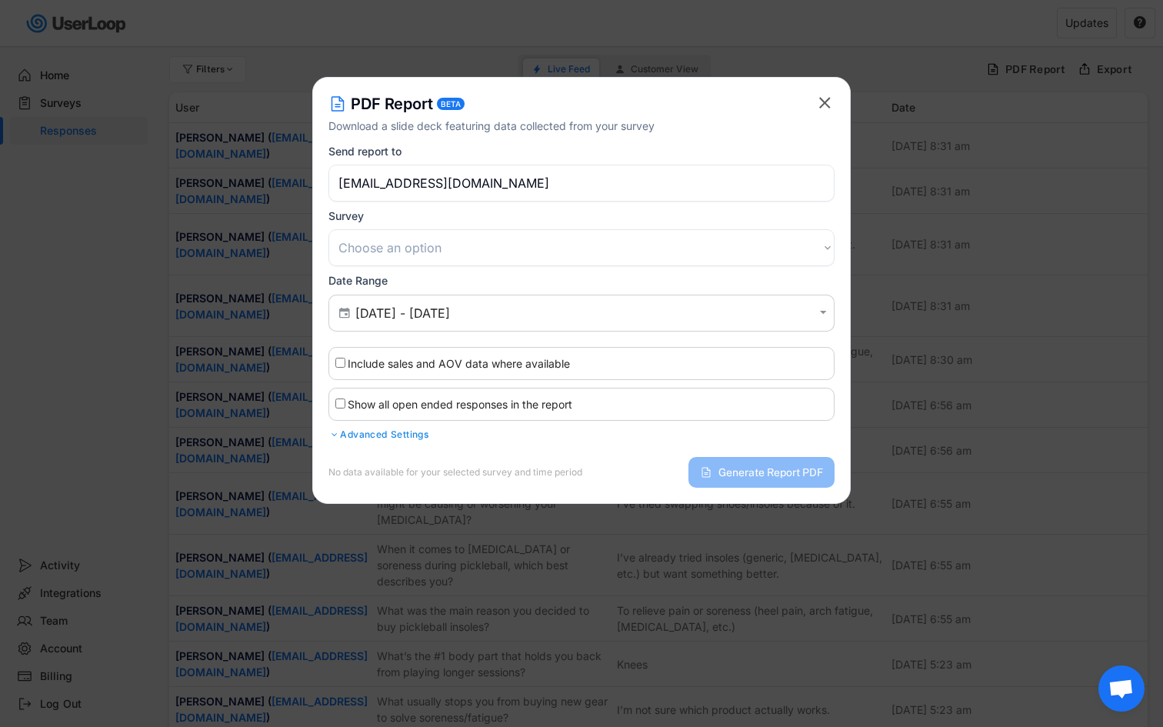
click at [541, 239] on select "Choose an option Post Purchase Checkout Survey Customer Satisfaction Survey Che…" at bounding box center [582, 247] width 506 height 37
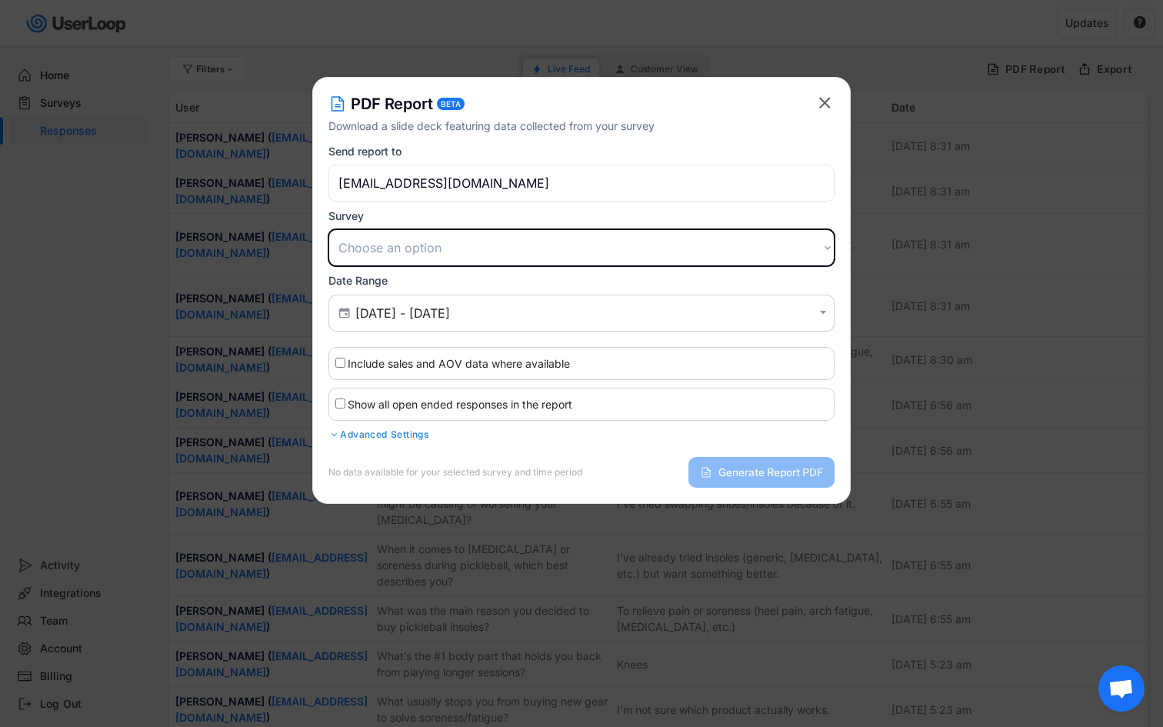
select select ""1348695171700984260__LOOKUP__1751647163800x850453953311146000""
click at [329, 229] on select "Choose an option Post Purchase Checkout Survey Customer Satisfaction Survey Che…" at bounding box center [582, 247] width 506 height 37
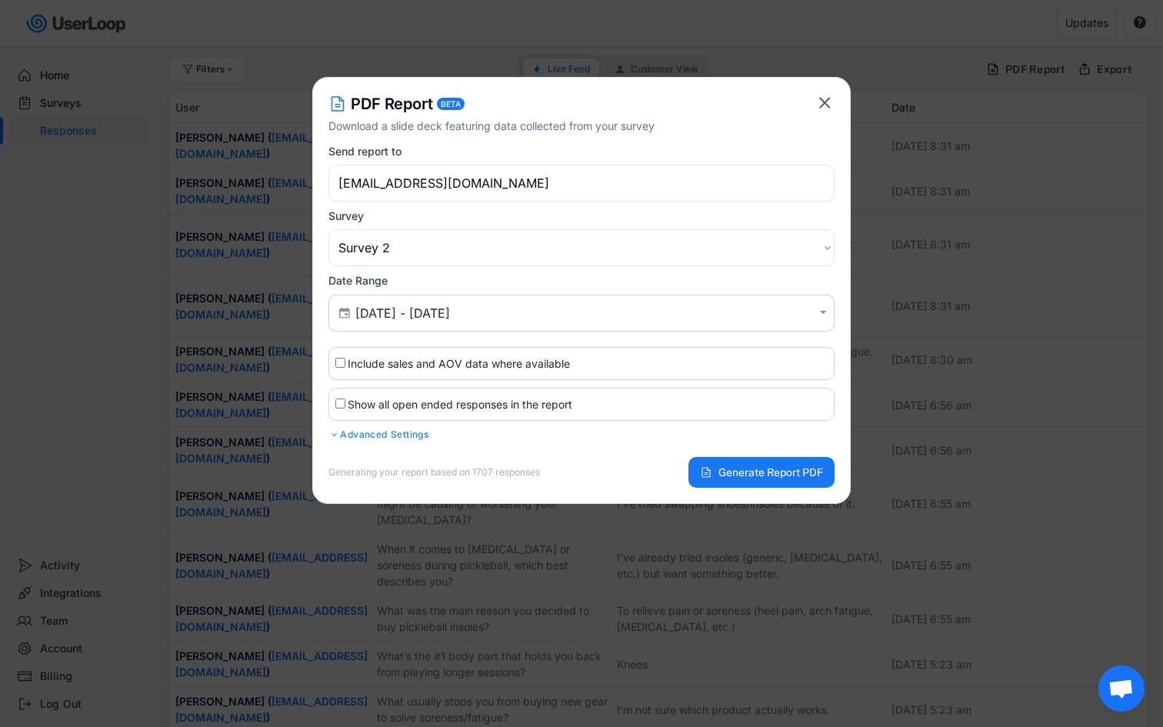
click at [522, 186] on input "[EMAIL_ADDRESS][DOMAIN_NAME]" at bounding box center [582, 183] width 506 height 37
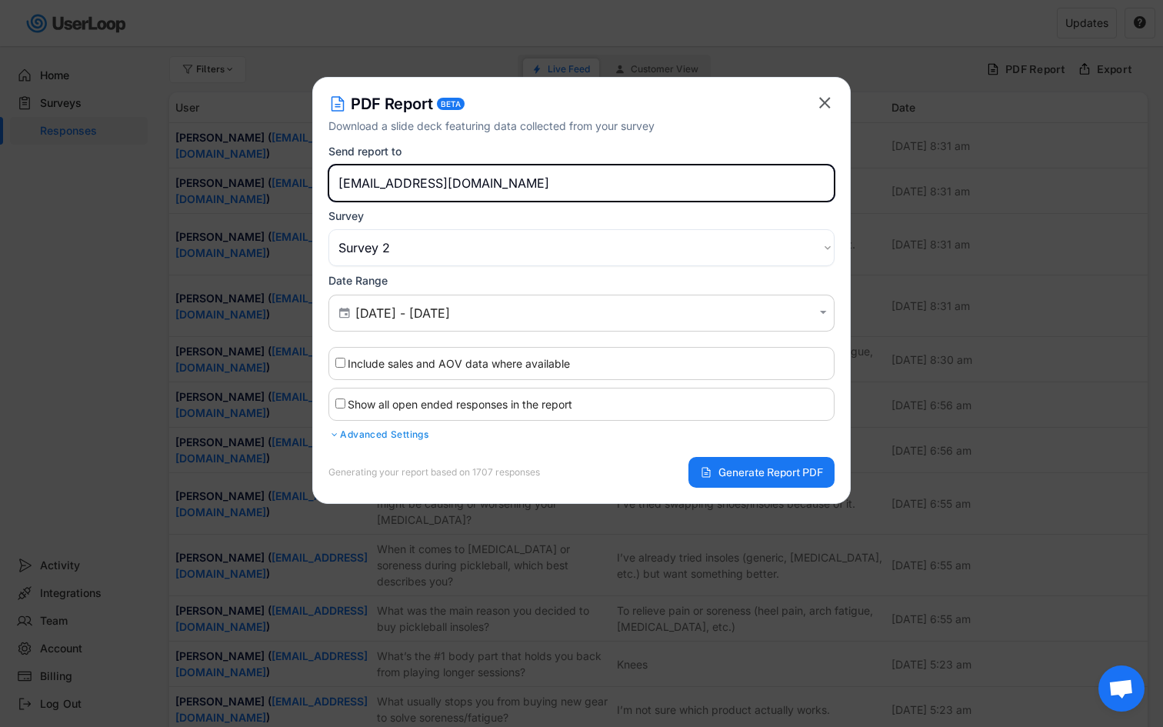
click at [522, 186] on input "[EMAIL_ADDRESS][DOMAIN_NAME]" at bounding box center [582, 183] width 506 height 37
type input "[EMAIL_ADDRESS][DOMAIN_NAME]"
click at [536, 321] on div " [DATE] - [DATE] " at bounding box center [582, 313] width 506 height 37
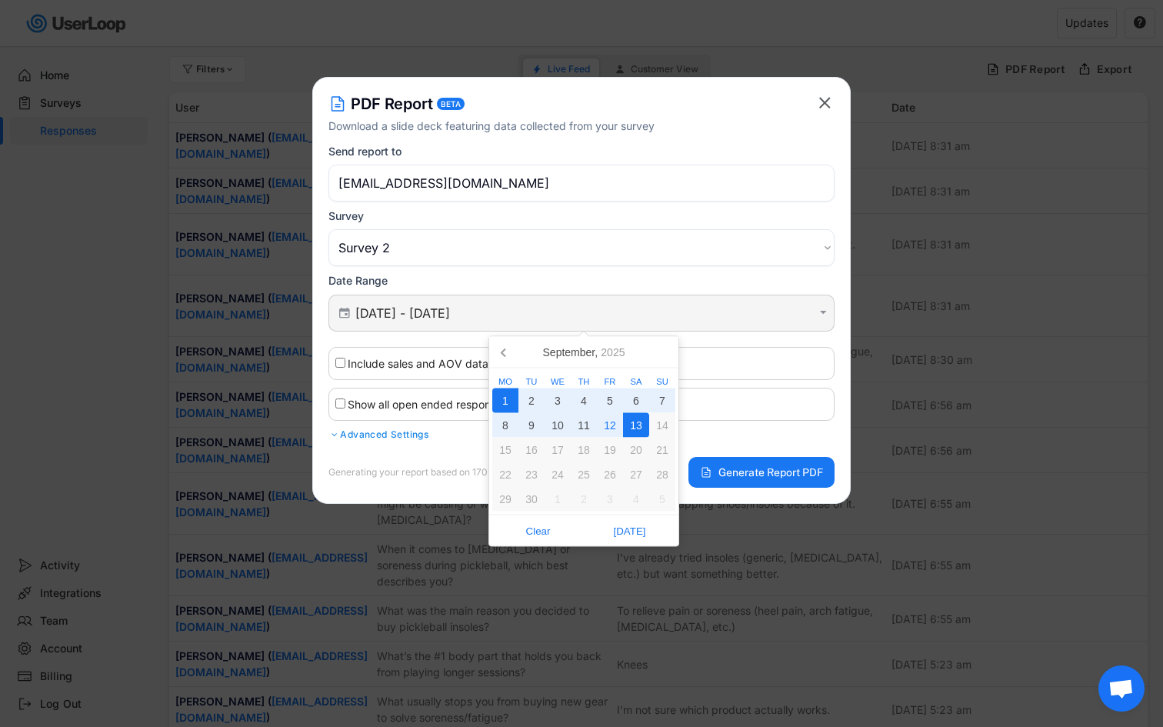
click at [536, 313] on input "[DATE] - [DATE]" at bounding box center [583, 312] width 457 height 15
click at [503, 350] on icon at bounding box center [504, 353] width 4 height 8
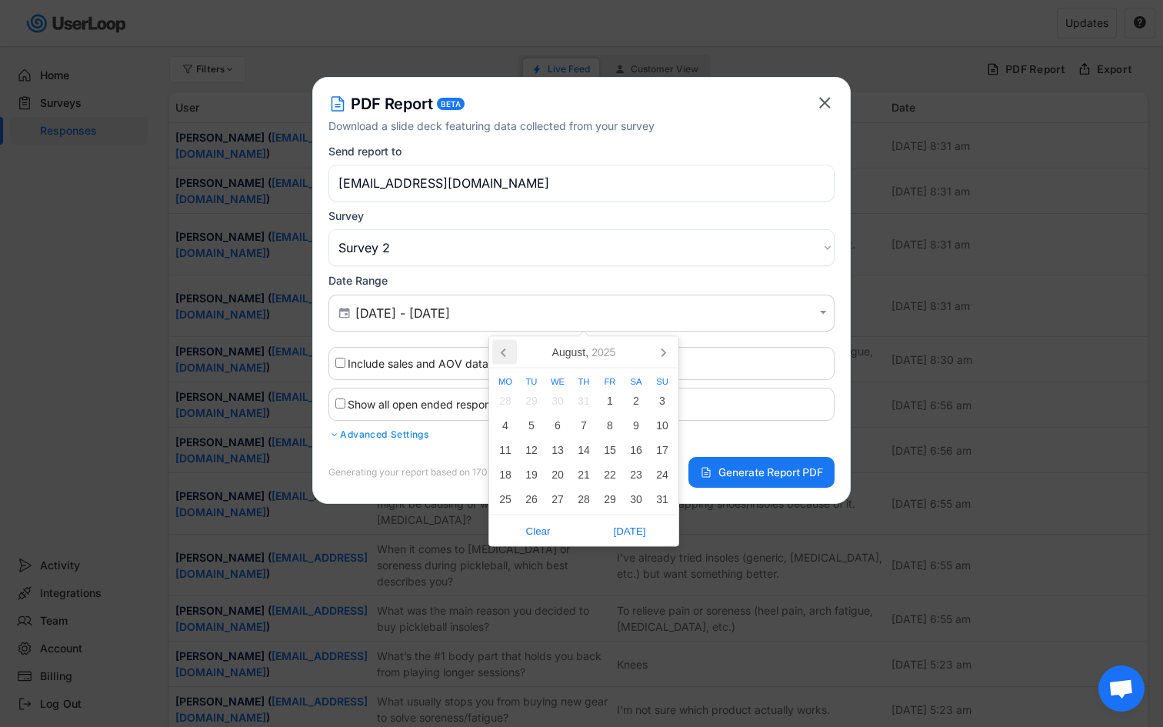
click at [503, 350] on icon at bounding box center [504, 353] width 4 height 8
click at [587, 397] on div "1" at bounding box center [584, 401] width 26 height 25
click at [661, 358] on icon at bounding box center [663, 352] width 25 height 25
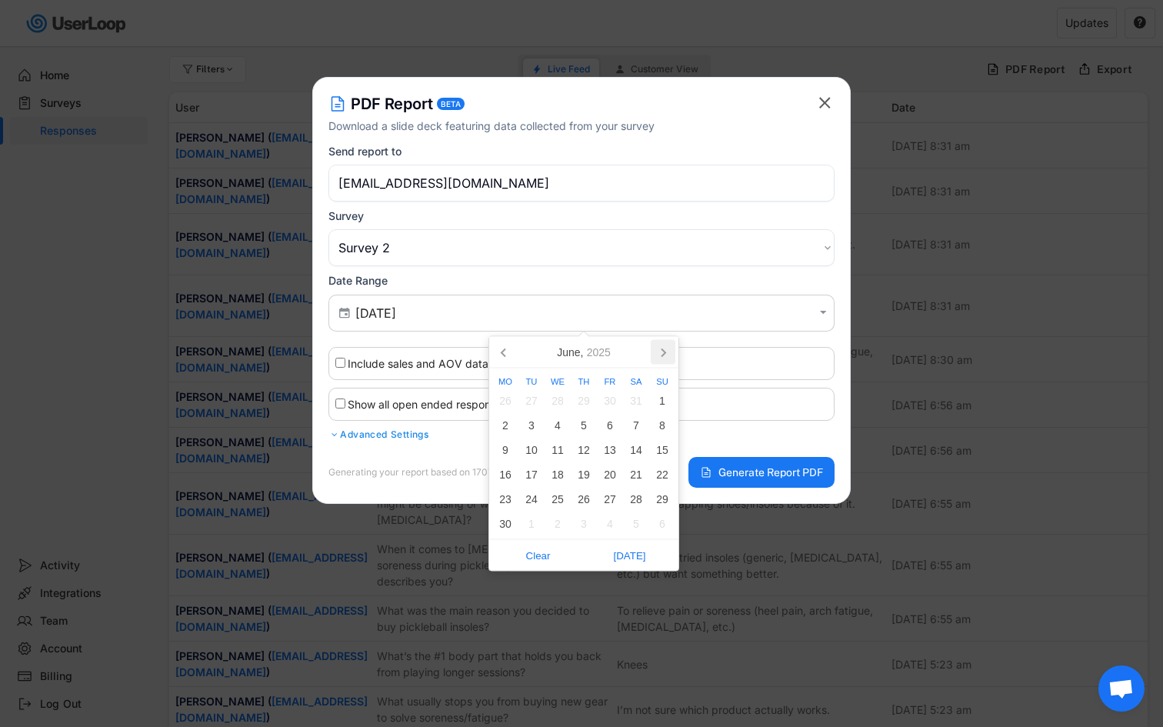
click at [661, 358] on icon at bounding box center [663, 352] width 25 height 25
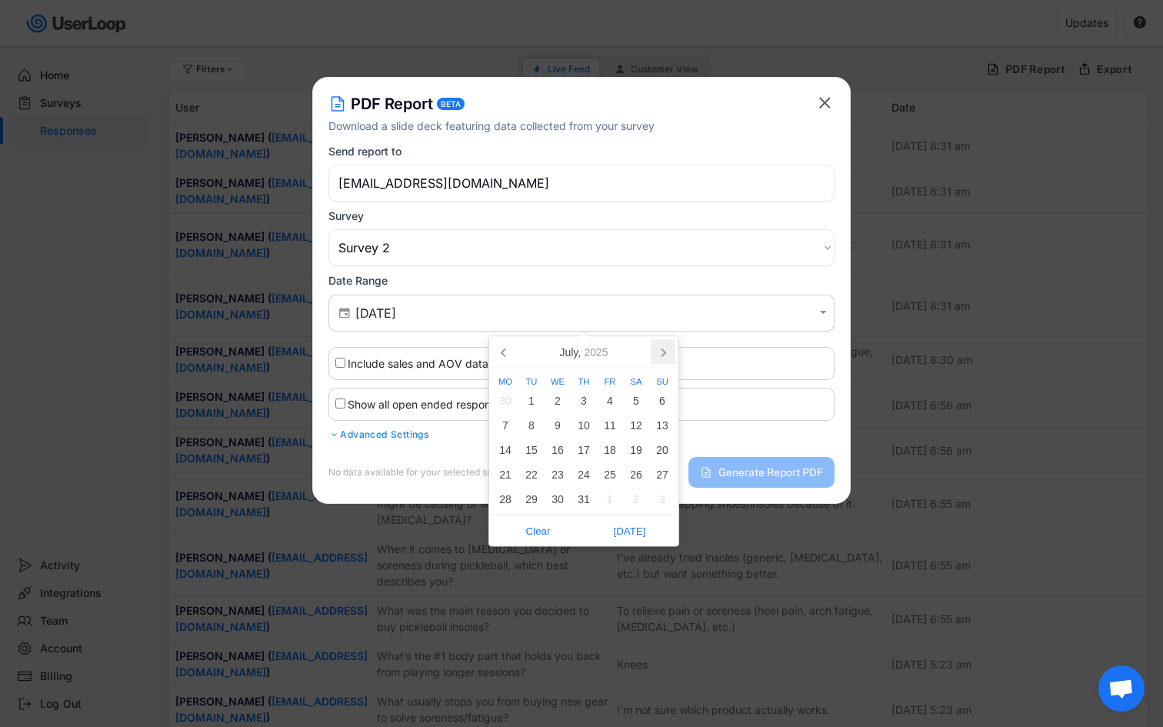
click at [661, 358] on icon at bounding box center [663, 352] width 25 height 25
click at [637, 422] on div "13" at bounding box center [636, 425] width 26 height 25
type input "[DATE] - [DATE]"
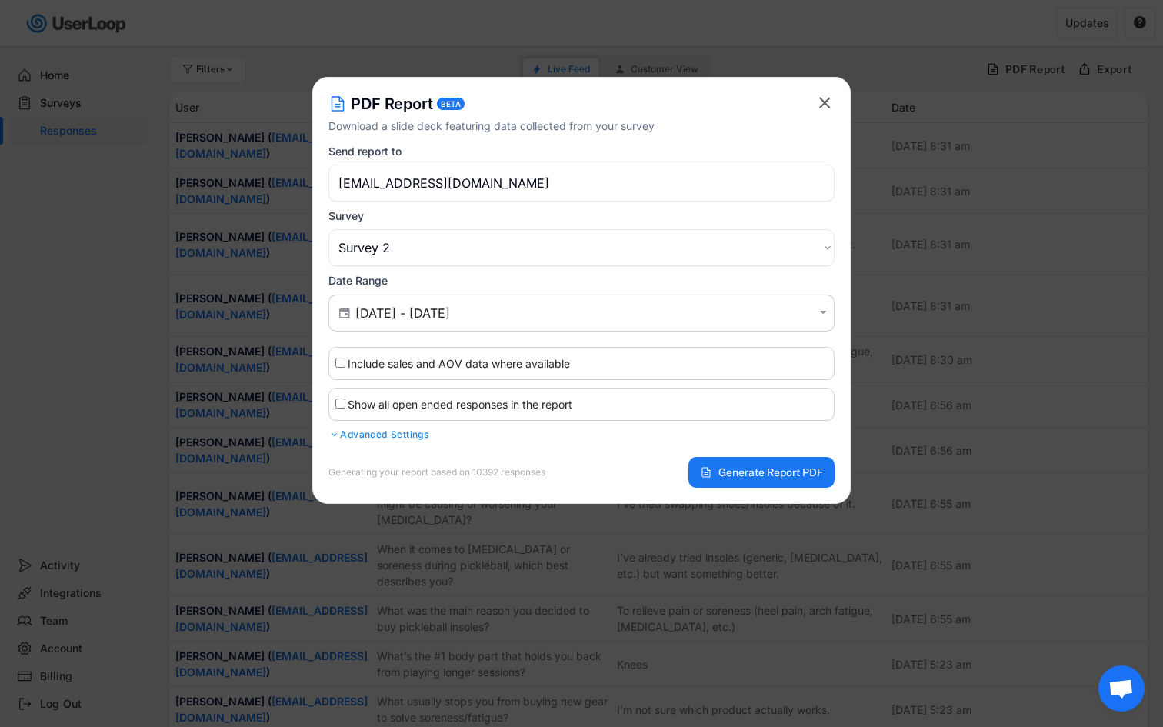
click at [589, 405] on div "Show all open ended responses in the report" at bounding box center [582, 404] width 506 height 33
click at [361, 439] on div "Advanced Settings" at bounding box center [582, 435] width 506 height 12
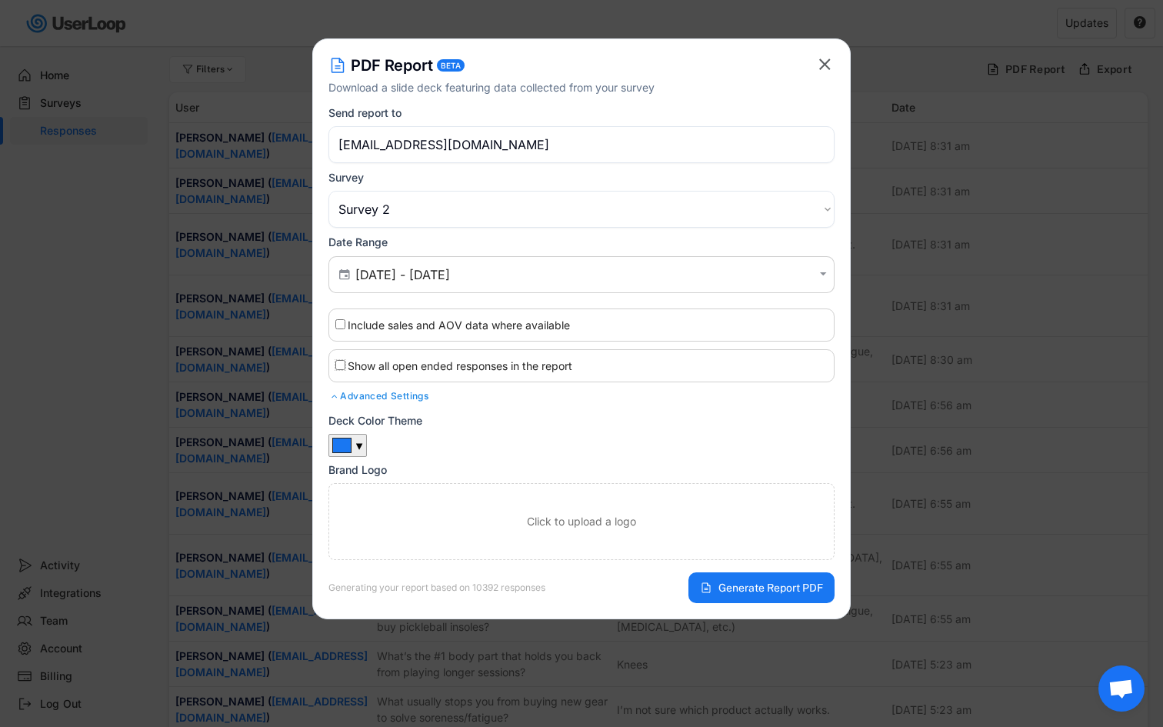
click at [342, 369] on input "Show all open ended responses in the report" at bounding box center [340, 365] width 10 height 10
checkbox input "true"
click at [734, 593] on span "Generate Report PDF" at bounding box center [771, 587] width 105 height 11
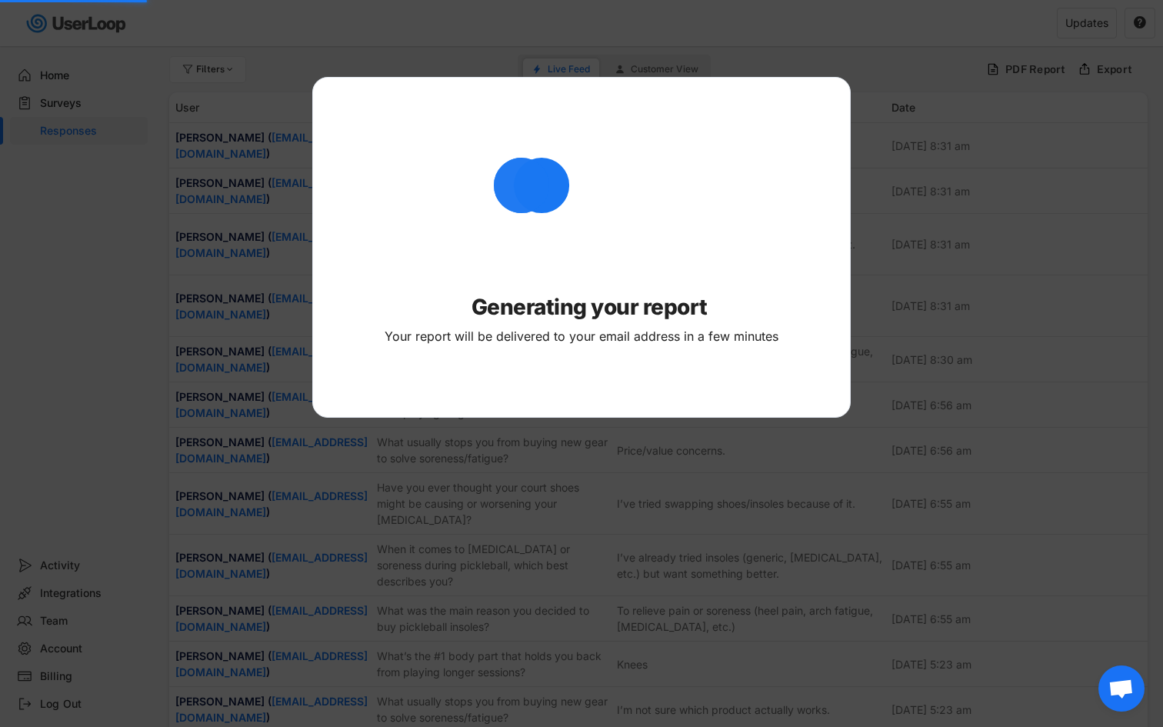
type input "[EMAIL_ADDRESS][DOMAIN_NAME]"
select select ""PLACEHOLDER_1427118222253""
checkbox input "false"
type input "[DATE] - [DATE]"
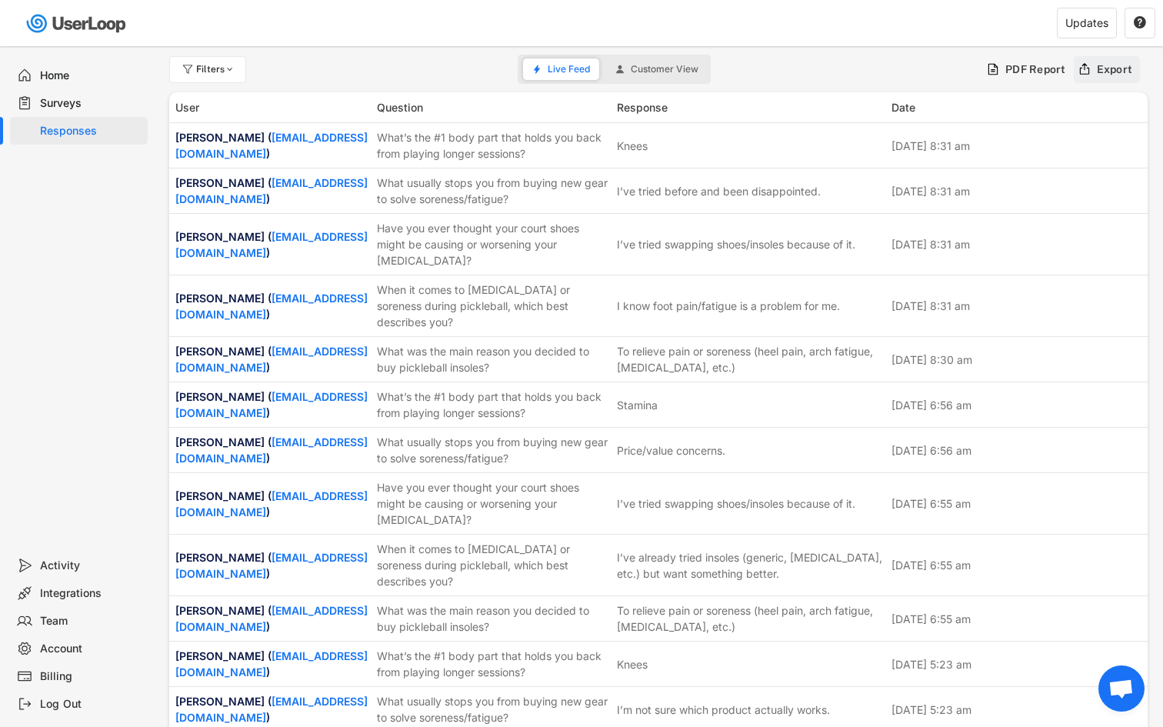
click at [1087, 74] on icon at bounding box center [1085, 69] width 14 height 14
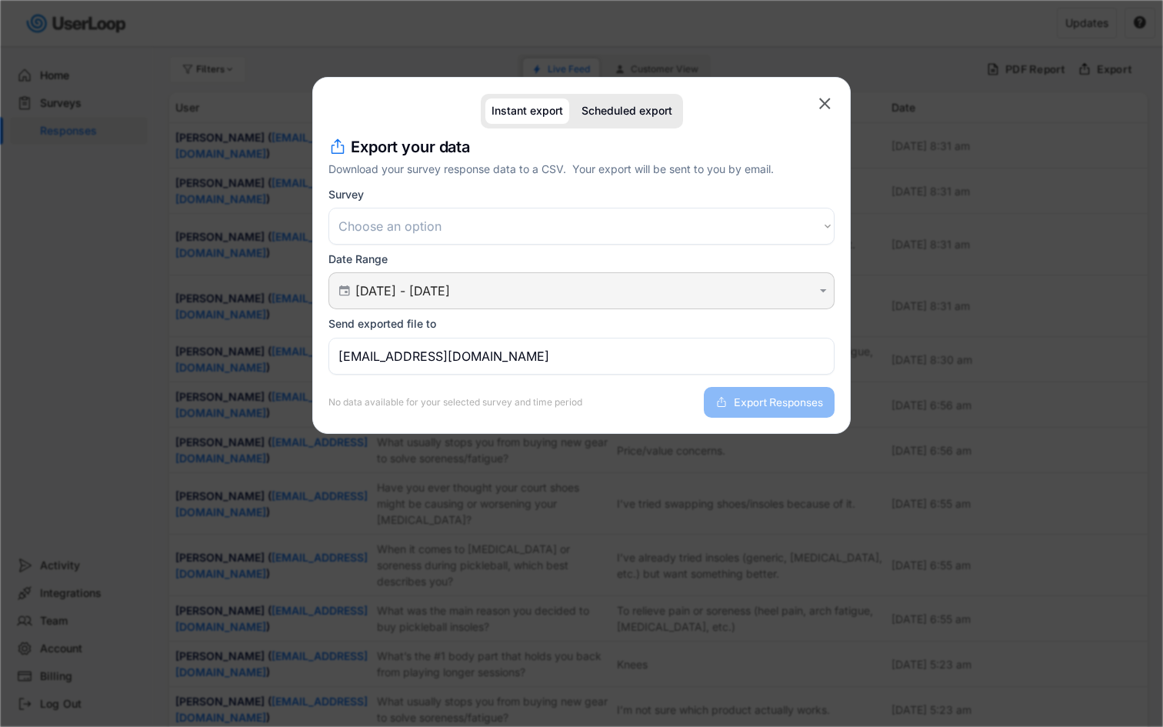
click at [716, 279] on div " [DATE] - [DATE] " at bounding box center [582, 290] width 506 height 37
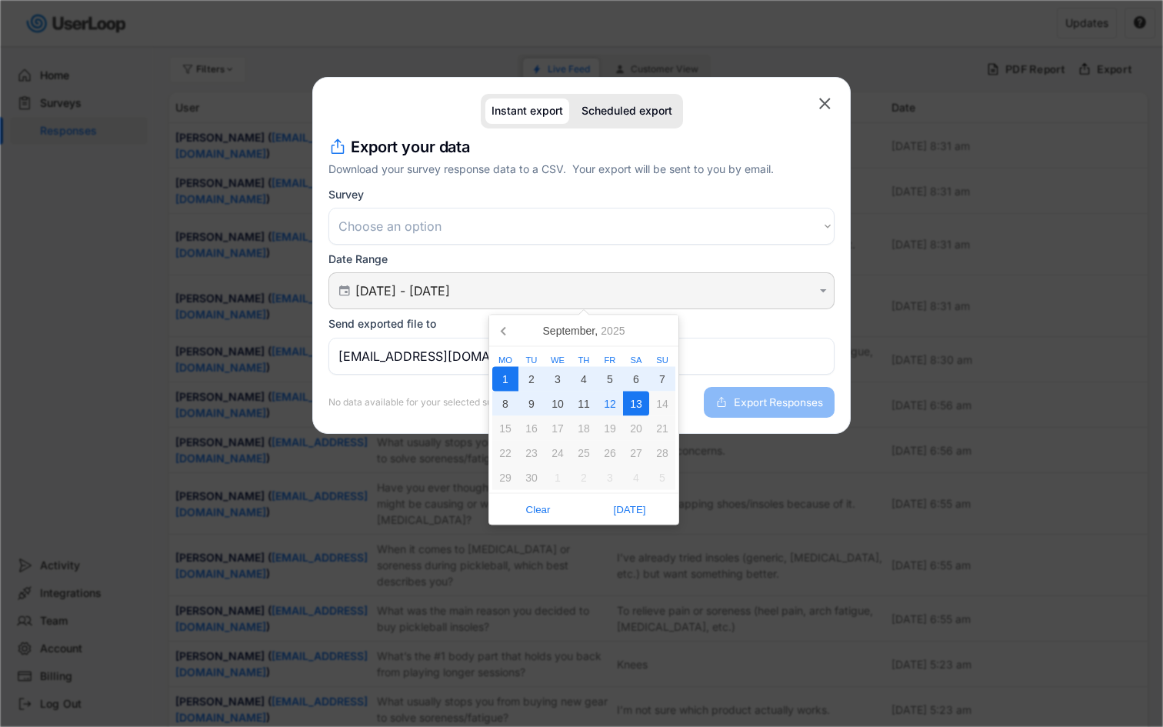
click at [742, 297] on input "[DATE] - [DATE]" at bounding box center [583, 290] width 457 height 15
click at [507, 328] on icon at bounding box center [504, 331] width 25 height 25
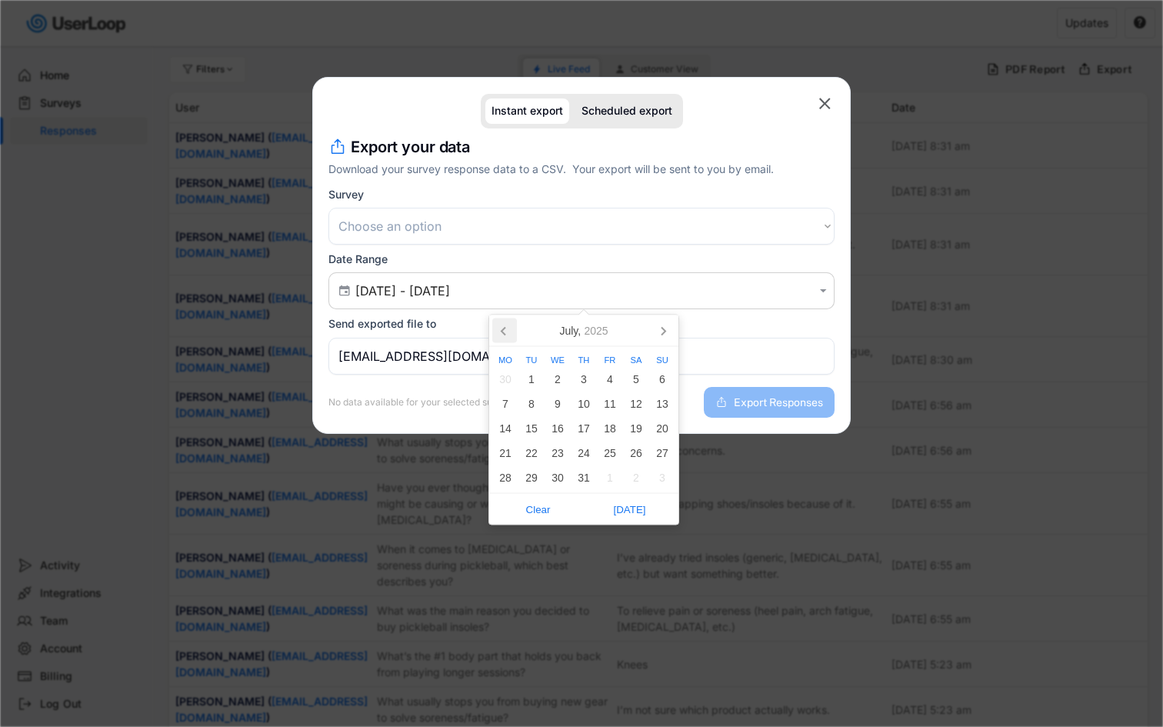
click at [507, 328] on icon at bounding box center [504, 331] width 25 height 25
click at [500, 339] on icon at bounding box center [504, 331] width 25 height 25
click at [581, 375] on div "1" at bounding box center [584, 379] width 26 height 25
click at [663, 339] on icon at bounding box center [663, 331] width 25 height 25
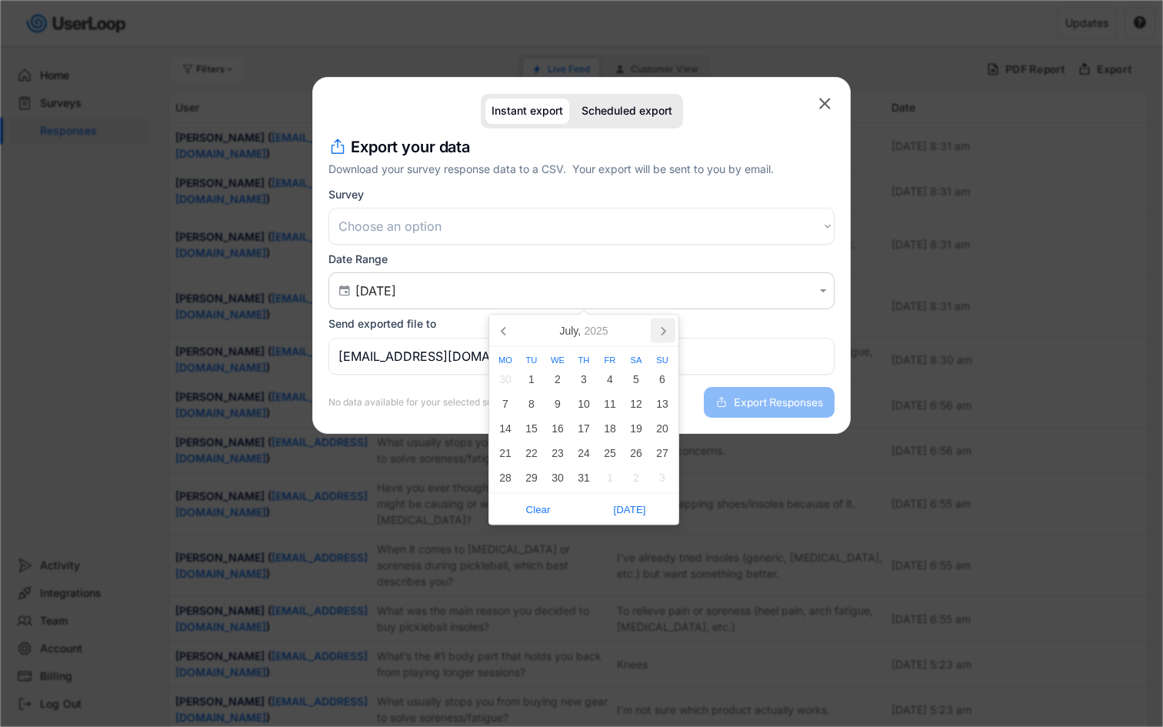
click at [663, 339] on icon at bounding box center [663, 331] width 25 height 25
click at [646, 413] on div "13" at bounding box center [636, 404] width 26 height 25
type input "[DATE] - [DATE]"
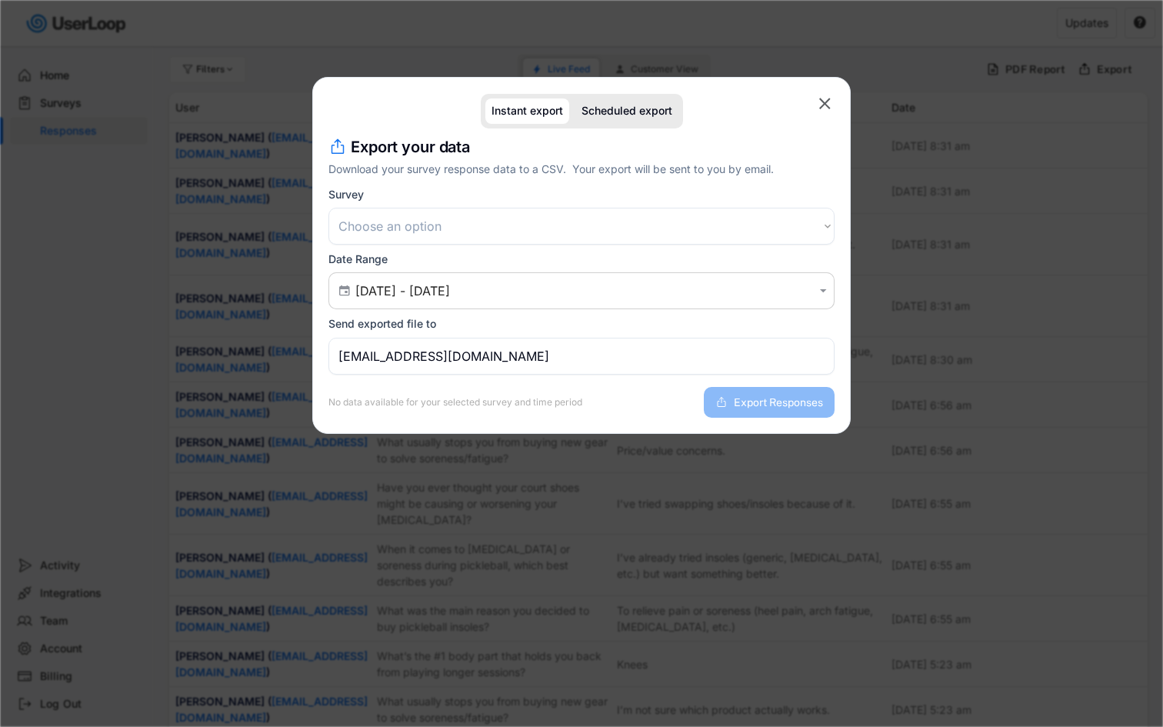
click at [656, 237] on select "Choose an option Post Purchase Checkout Survey Customer Satisfaction Survey Che…" at bounding box center [582, 226] width 506 height 37
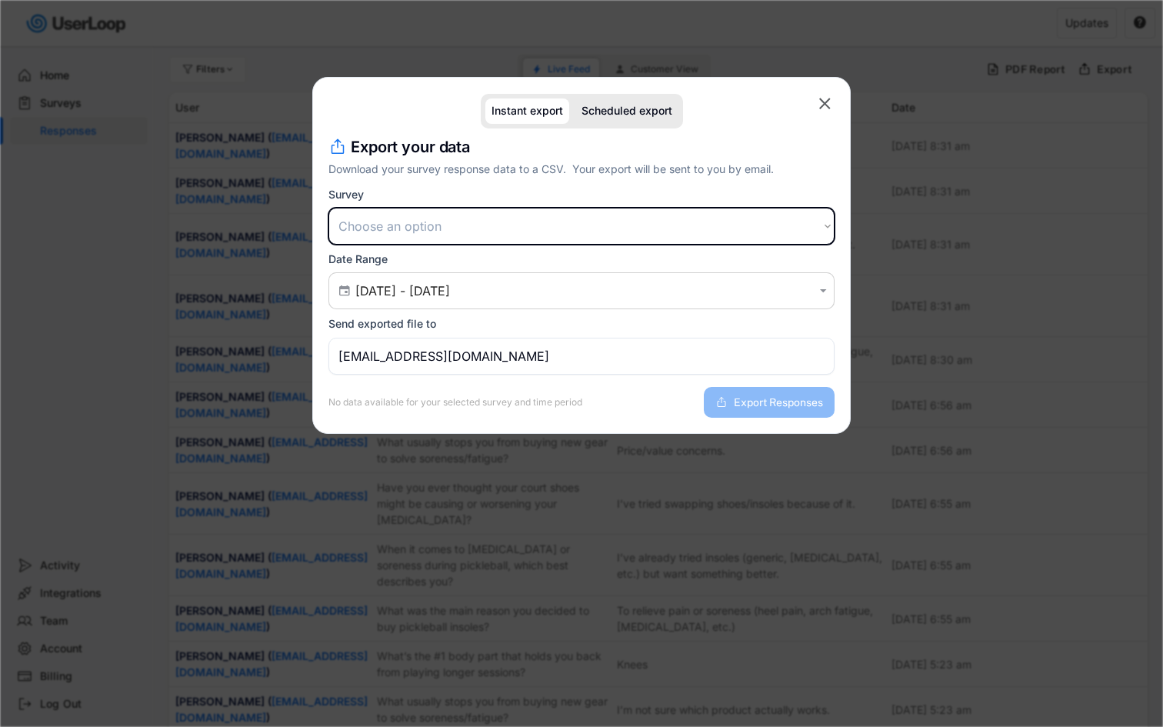
select select ""1348695171700984260__LOOKUP__1751647163800x850453953311146000""
click at [329, 208] on select "Choose an option Post Purchase Checkout Survey Customer Satisfaction Survey Che…" at bounding box center [582, 226] width 506 height 37
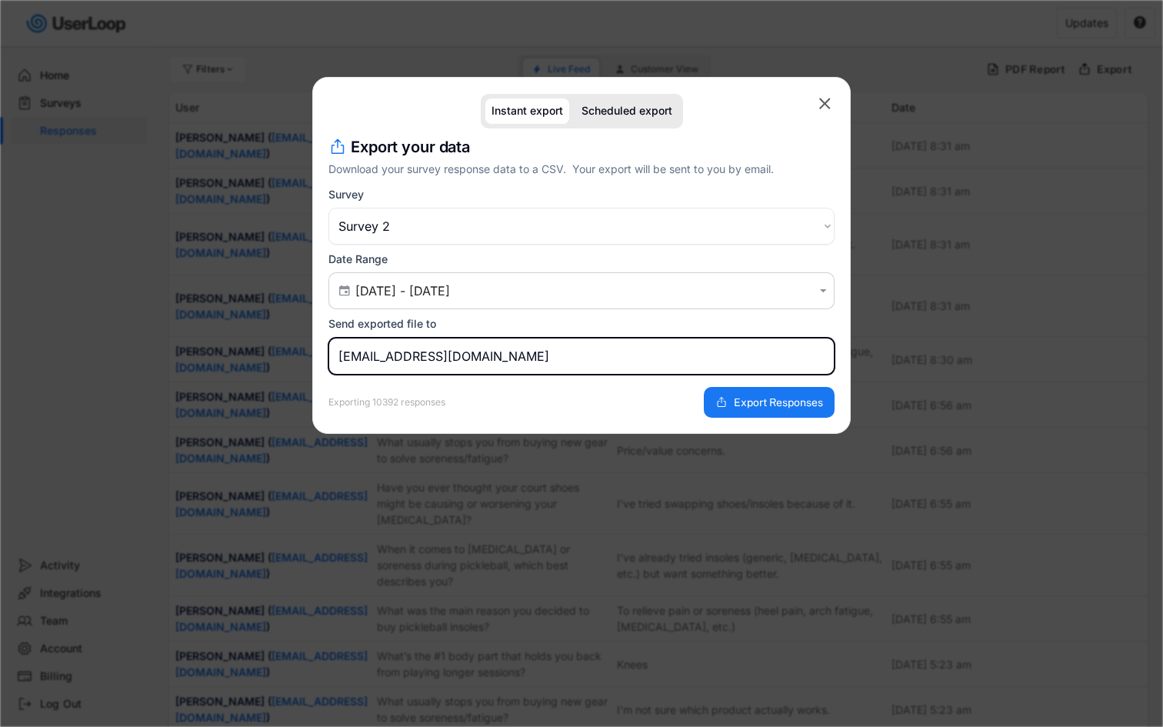
click at [653, 359] on input "[EMAIL_ADDRESS][DOMAIN_NAME]" at bounding box center [582, 356] width 506 height 37
type input "[EMAIL_ADDRESS][DOMAIN_NAME]"
click at [786, 399] on span "Export Responses" at bounding box center [778, 402] width 89 height 11
